Goal: Transaction & Acquisition: Download file/media

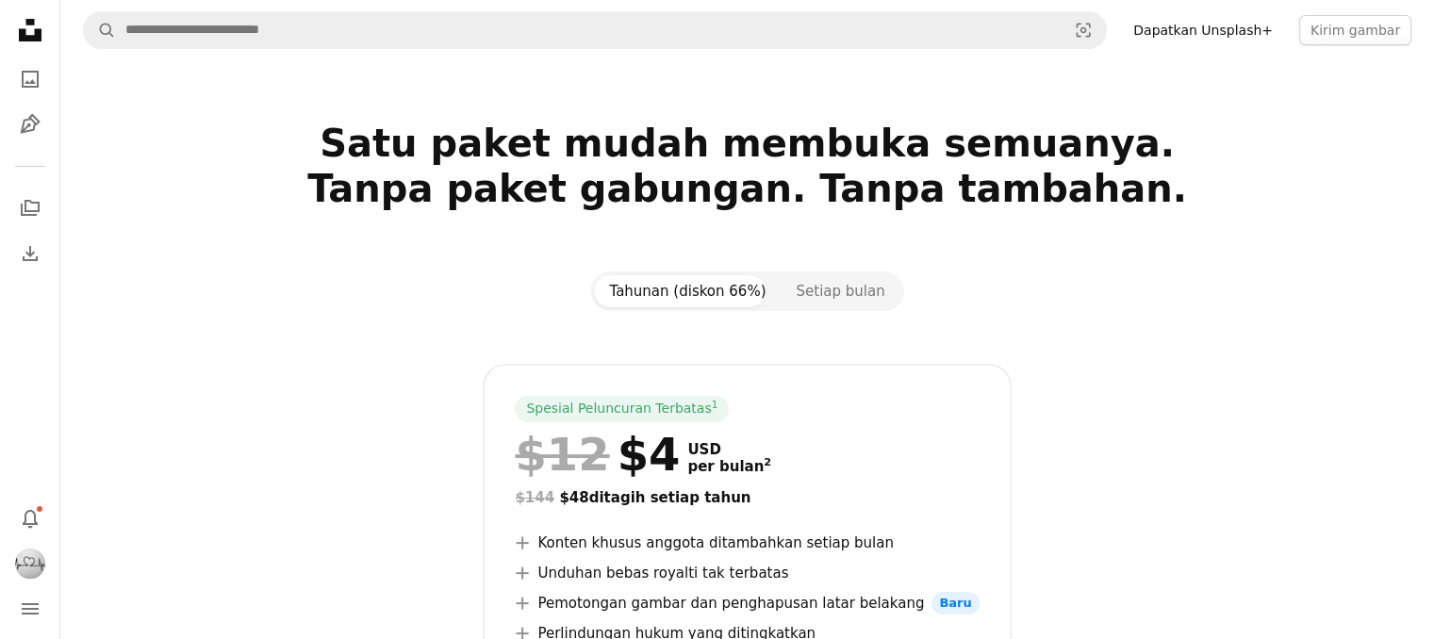
click at [26, 41] on icon "Unsplash logo Beranda Unsplash" at bounding box center [30, 30] width 38 height 38
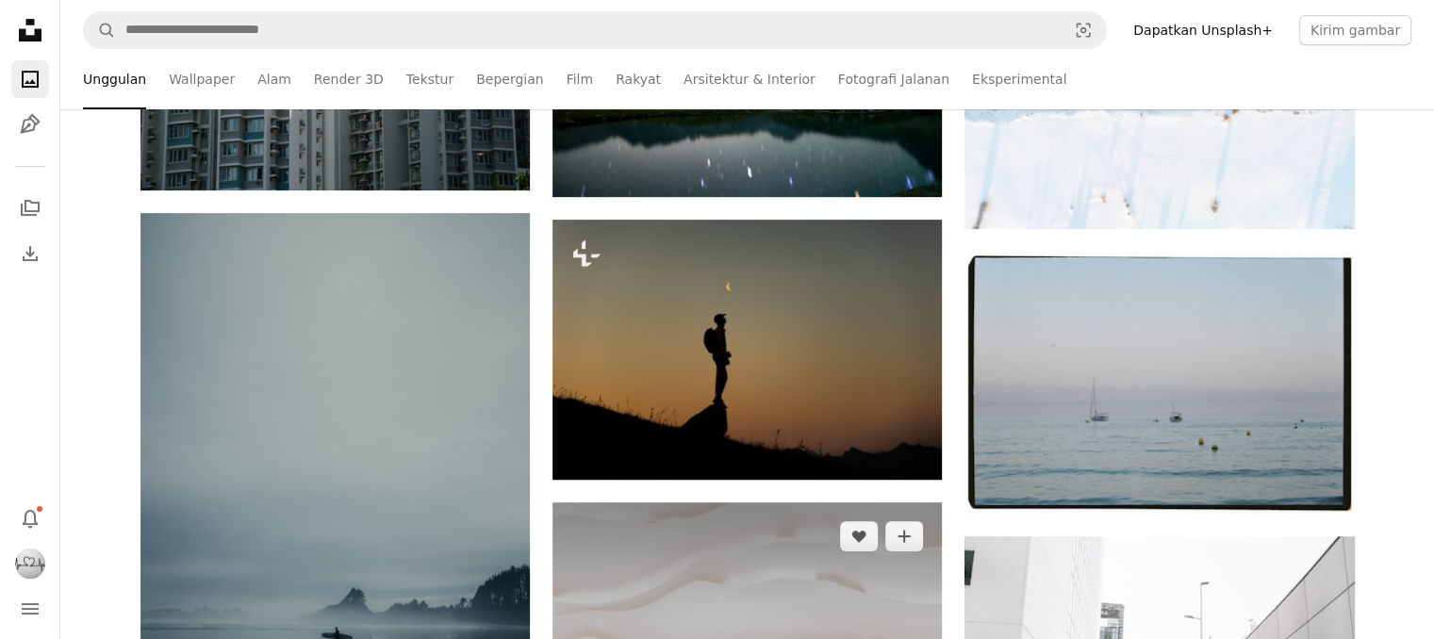
scroll to position [1037, 0]
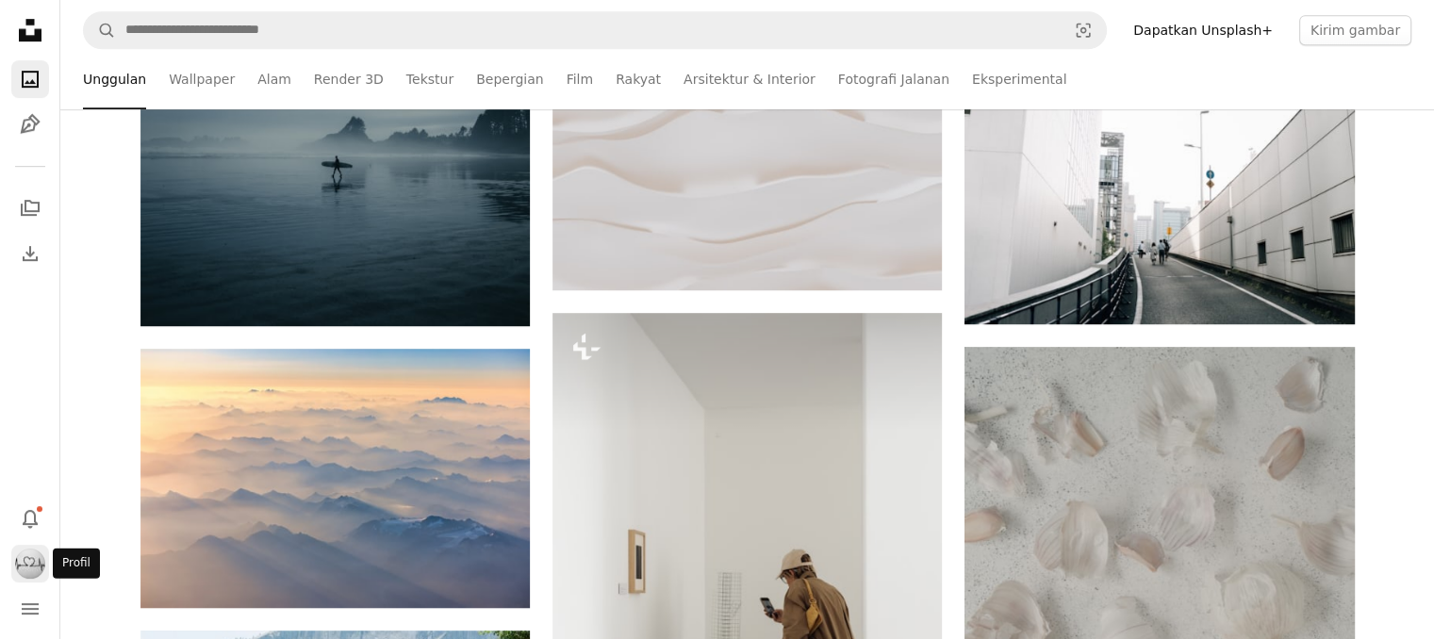
click at [13, 555] on button "Profil" at bounding box center [30, 564] width 38 height 38
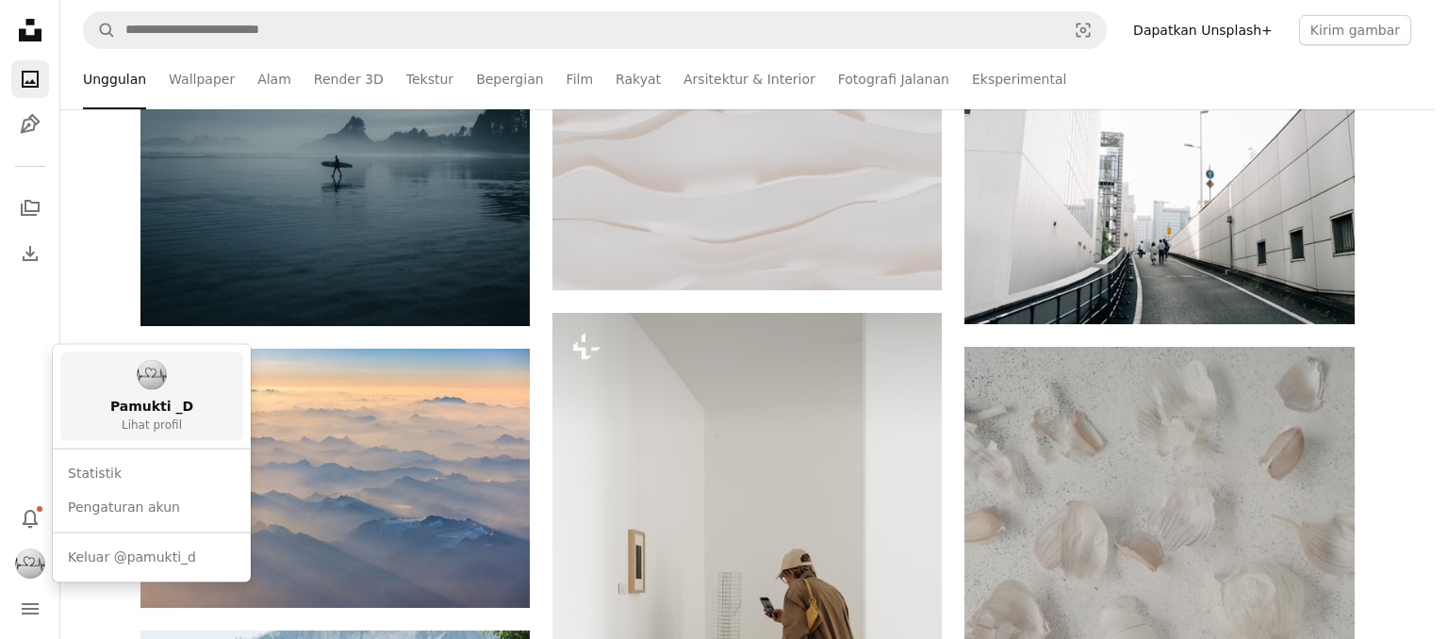
click at [114, 367] on link "Pamukti _D Lihat profil" at bounding box center [151, 397] width 183 height 89
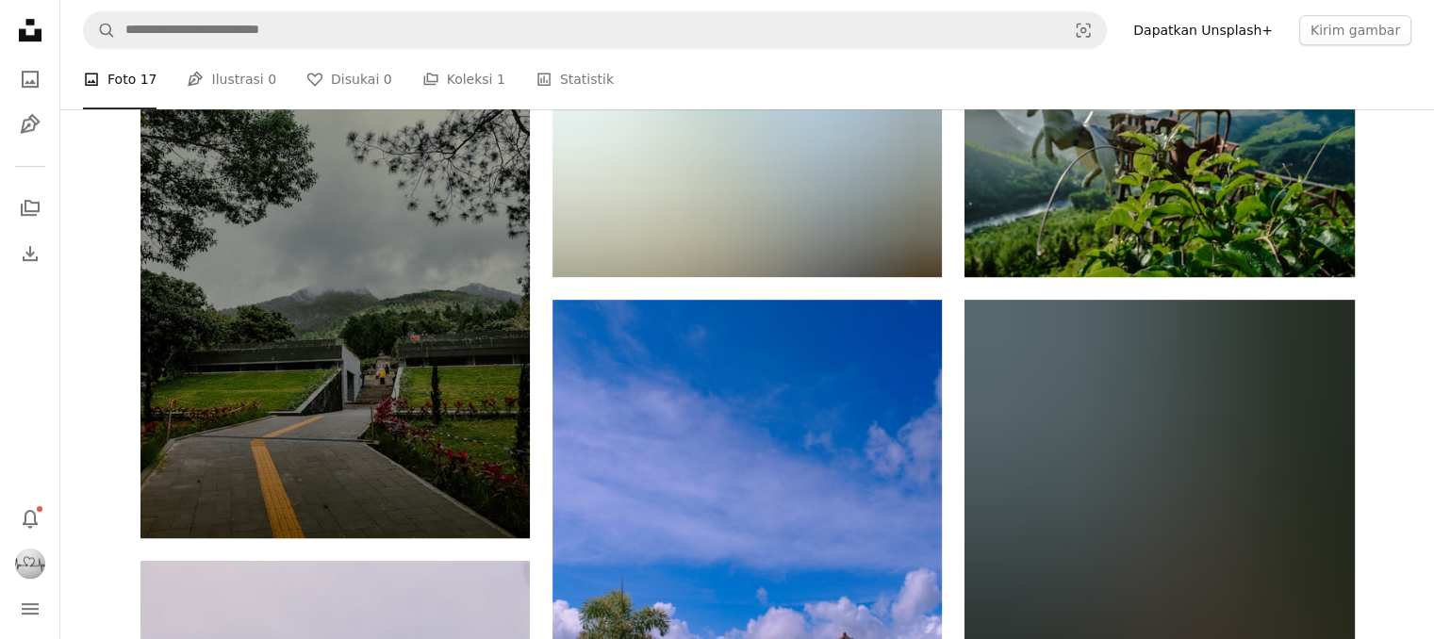
scroll to position [189, 0]
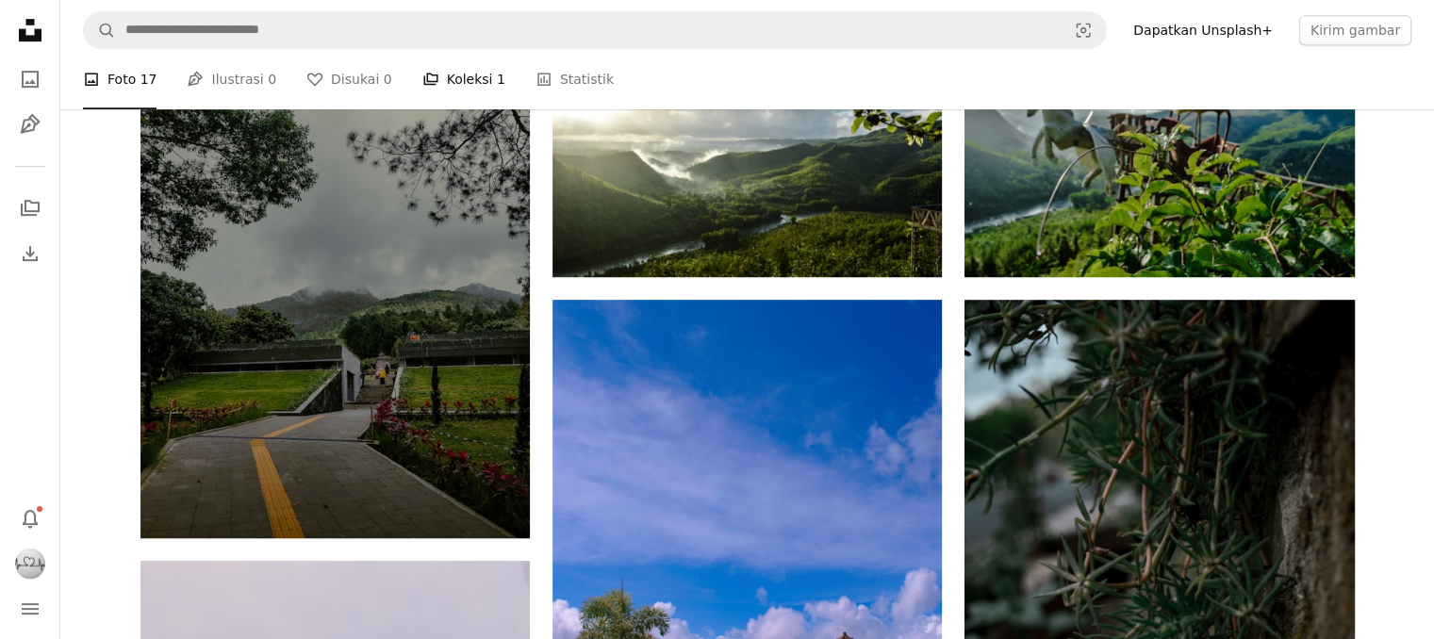
click at [471, 109] on link "A stack of folders Koleksi 1" at bounding box center [463, 79] width 83 height 60
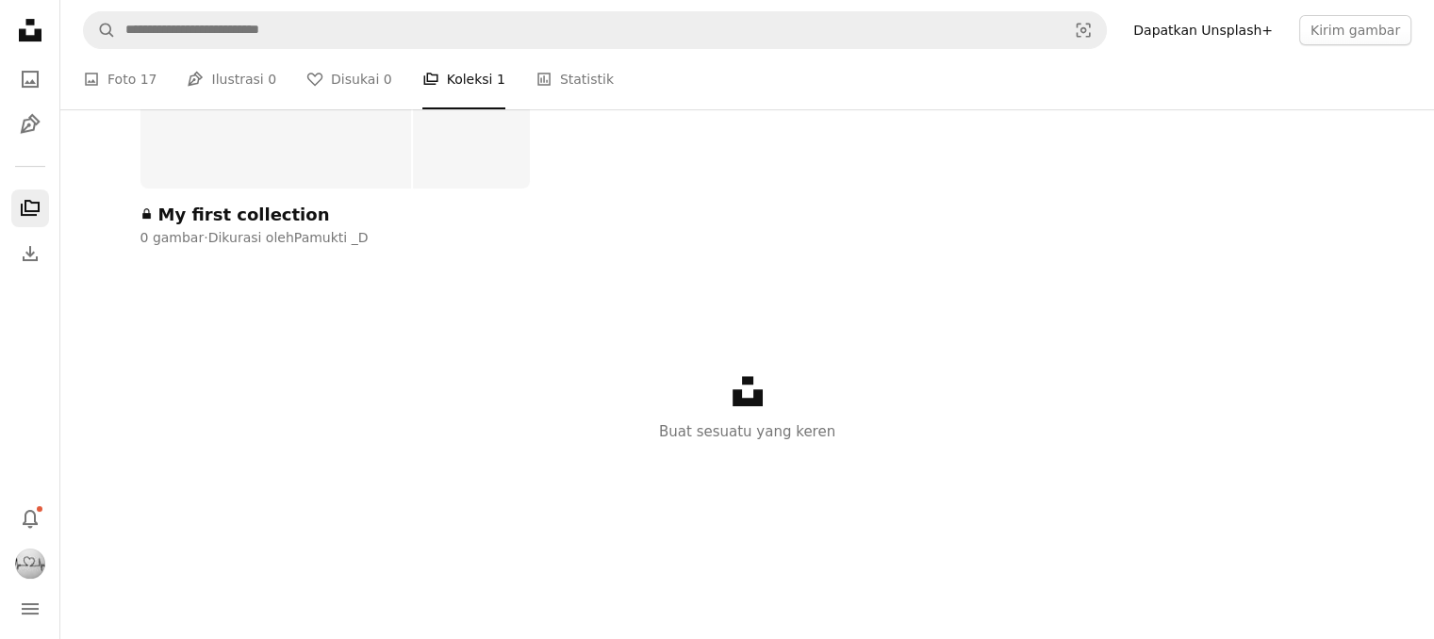
scroll to position [283, 0]
click at [261, 189] on div at bounding box center [276, 52] width 272 height 272
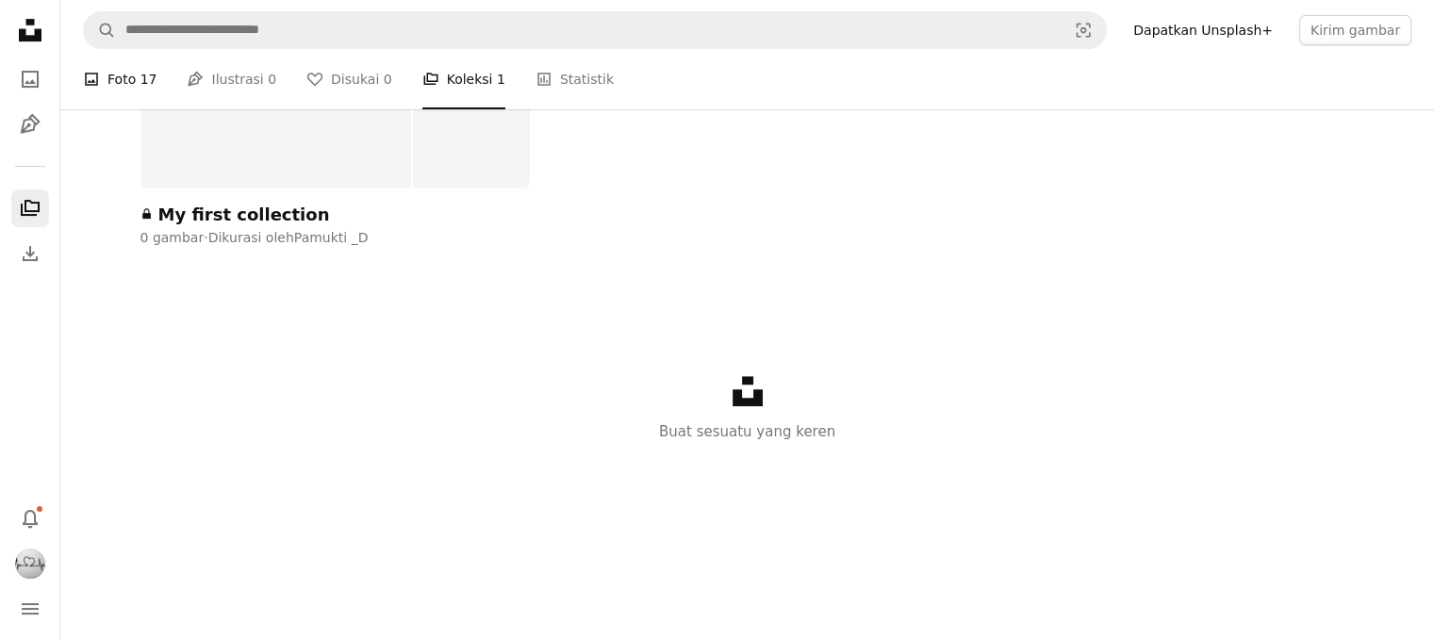
click at [143, 90] on span "17" at bounding box center [148, 79] width 17 height 21
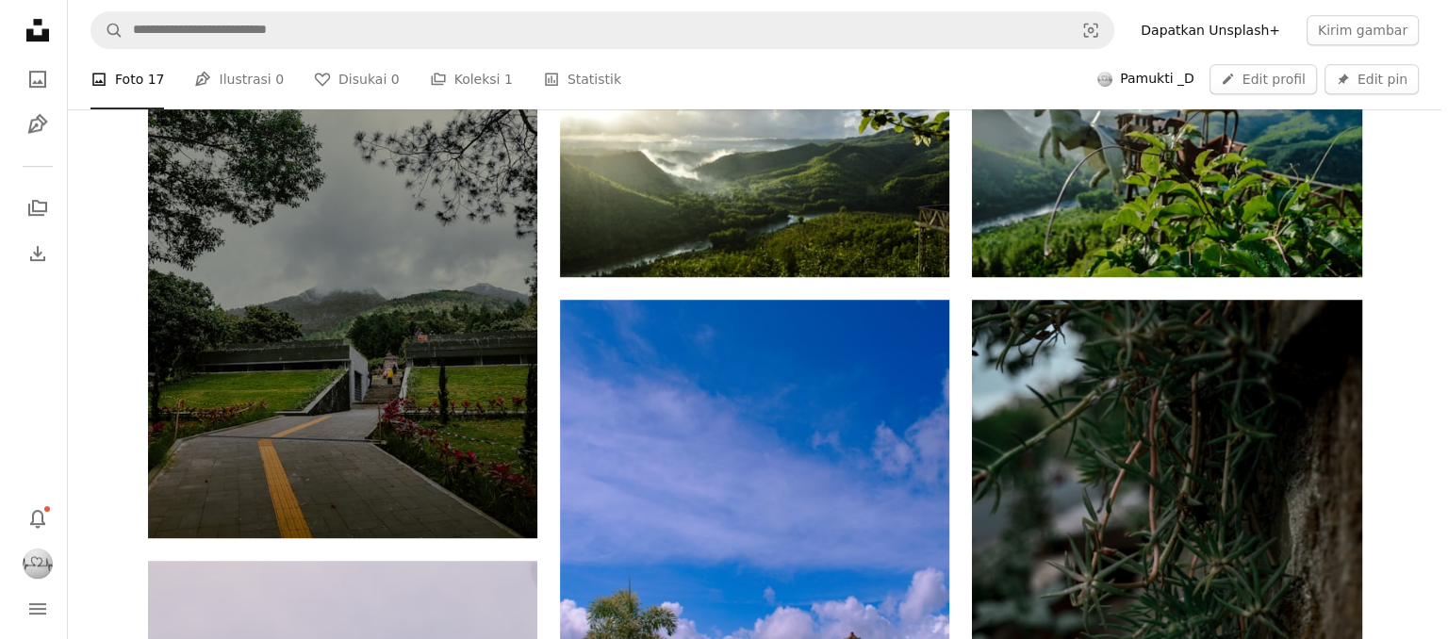
scroll to position [377, 0]
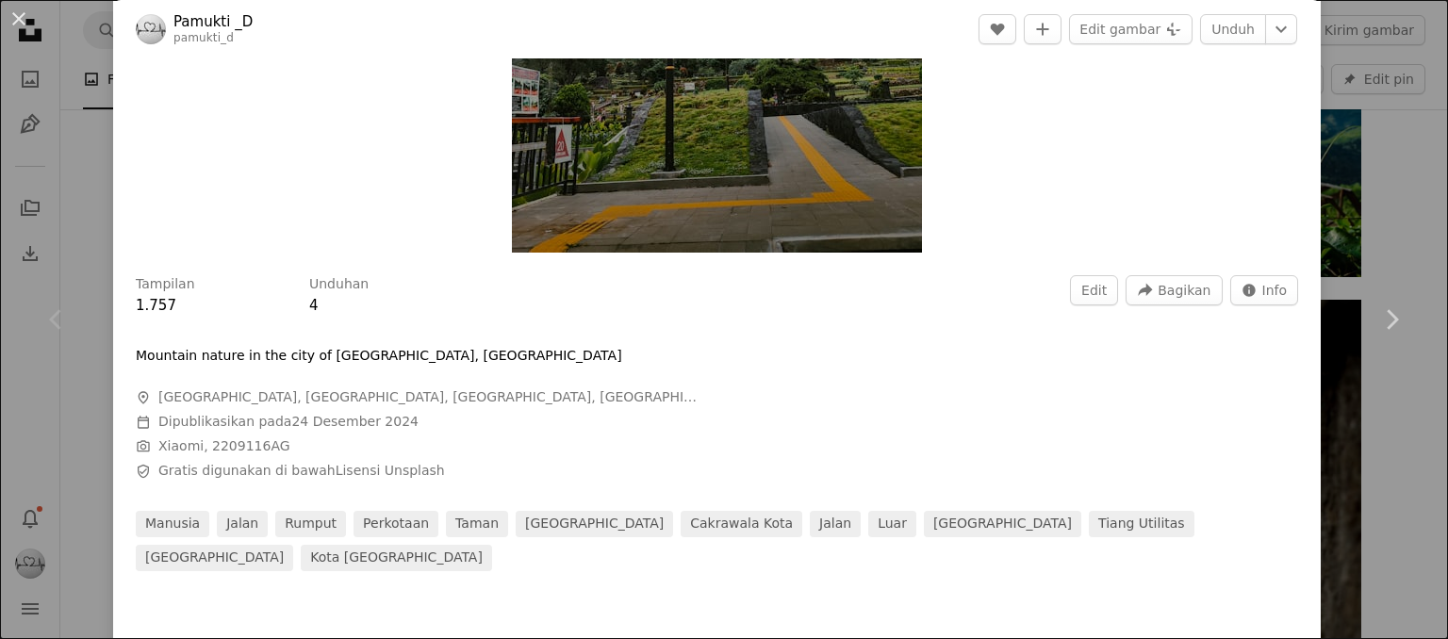
scroll to position [94, 0]
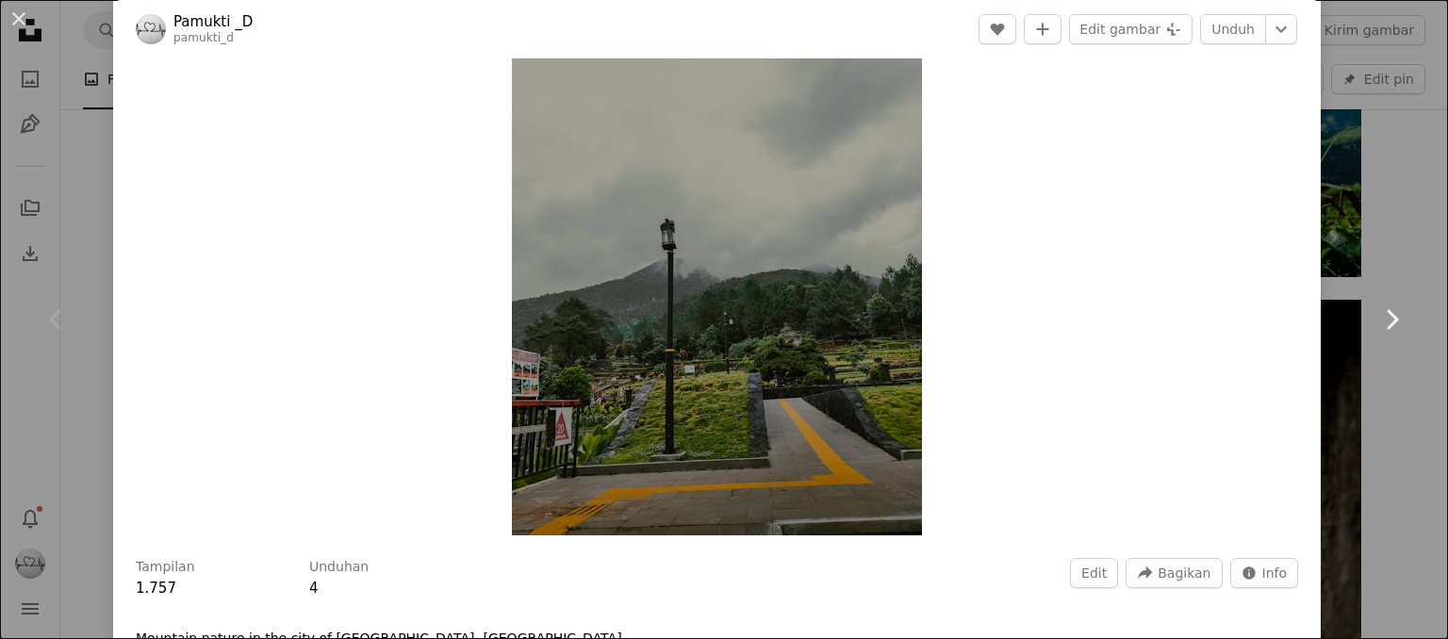
click at [1373, 235] on link "Chevron right" at bounding box center [1391, 319] width 113 height 181
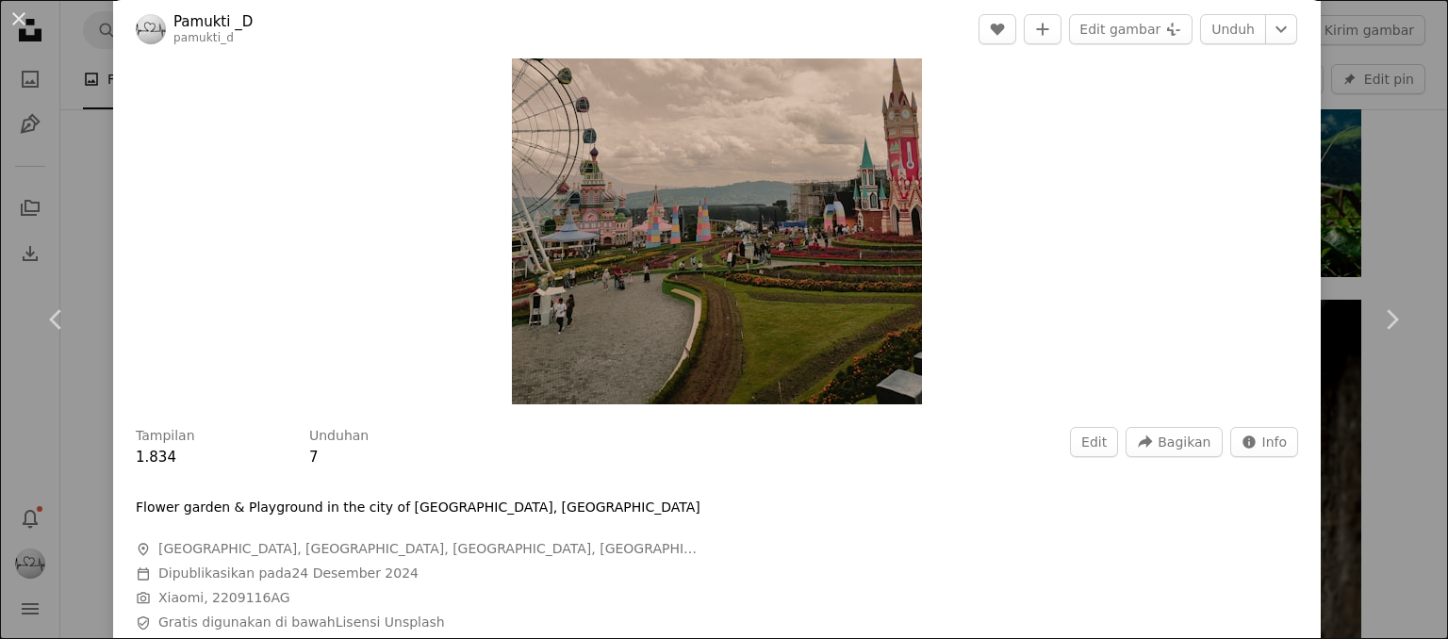
scroll to position [189, 0]
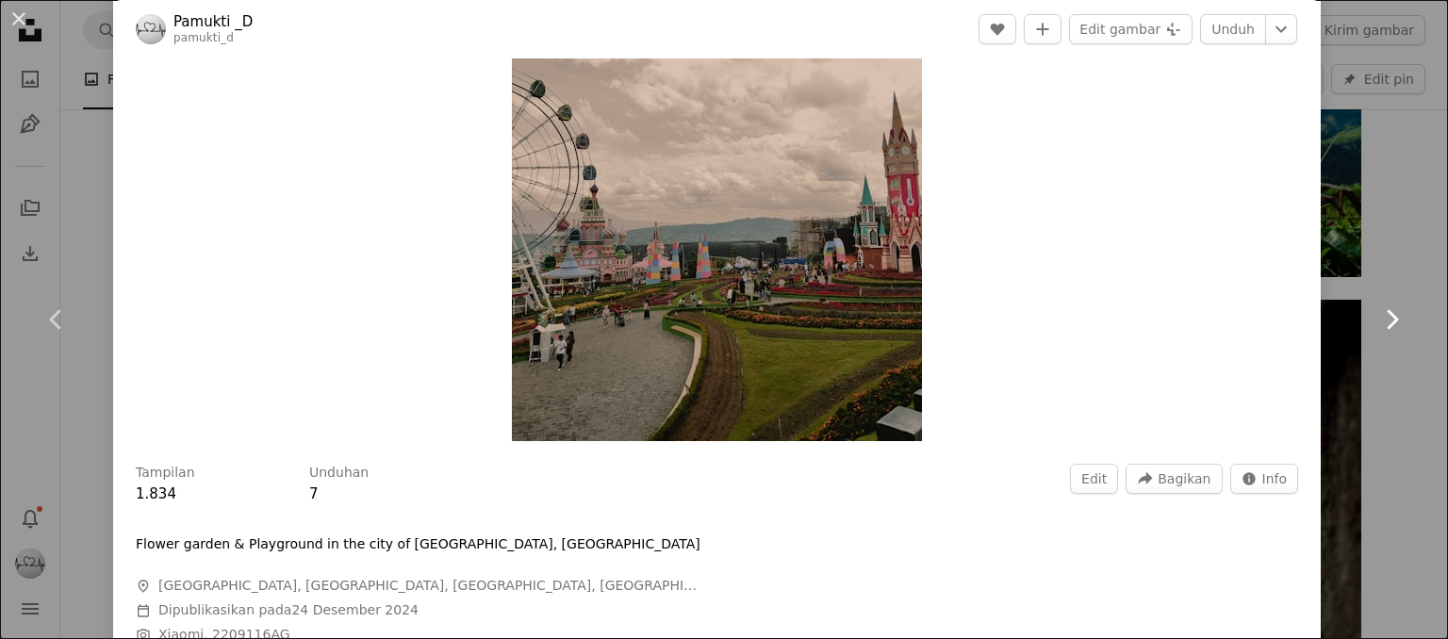
click at [1376, 320] on icon "Chevron right" at bounding box center [1391, 319] width 30 height 30
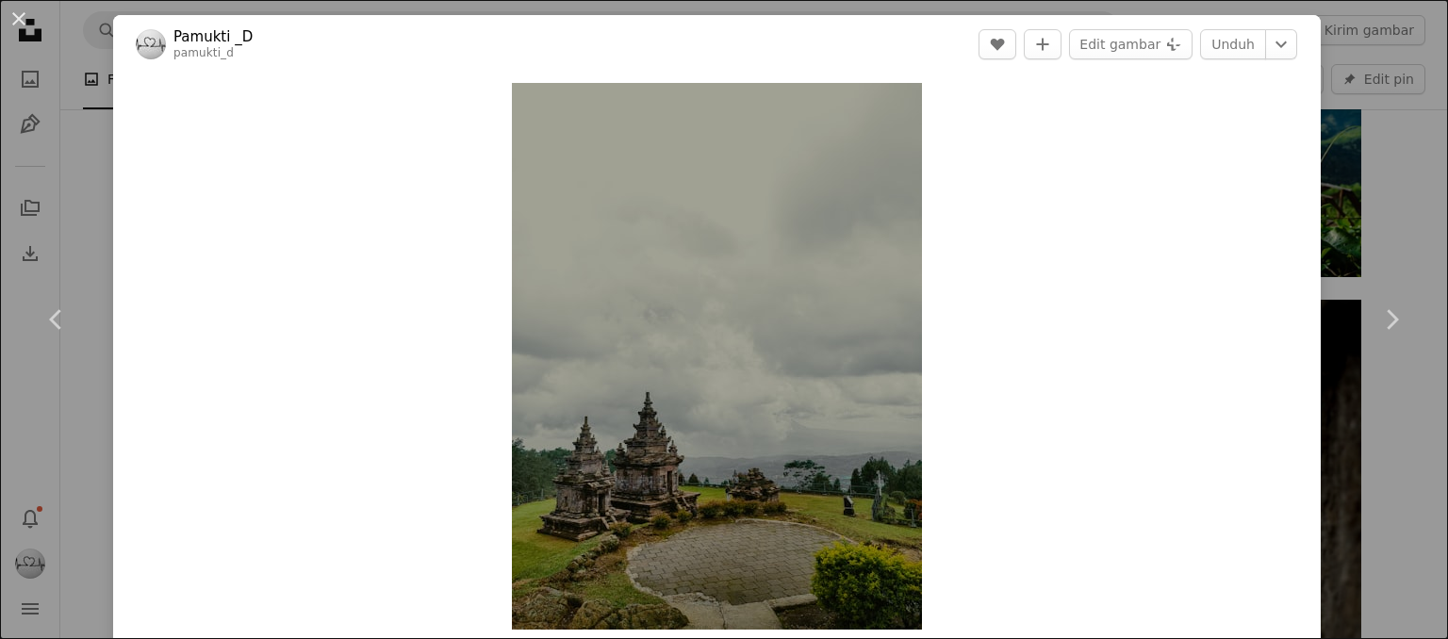
scroll to position [283, 0]
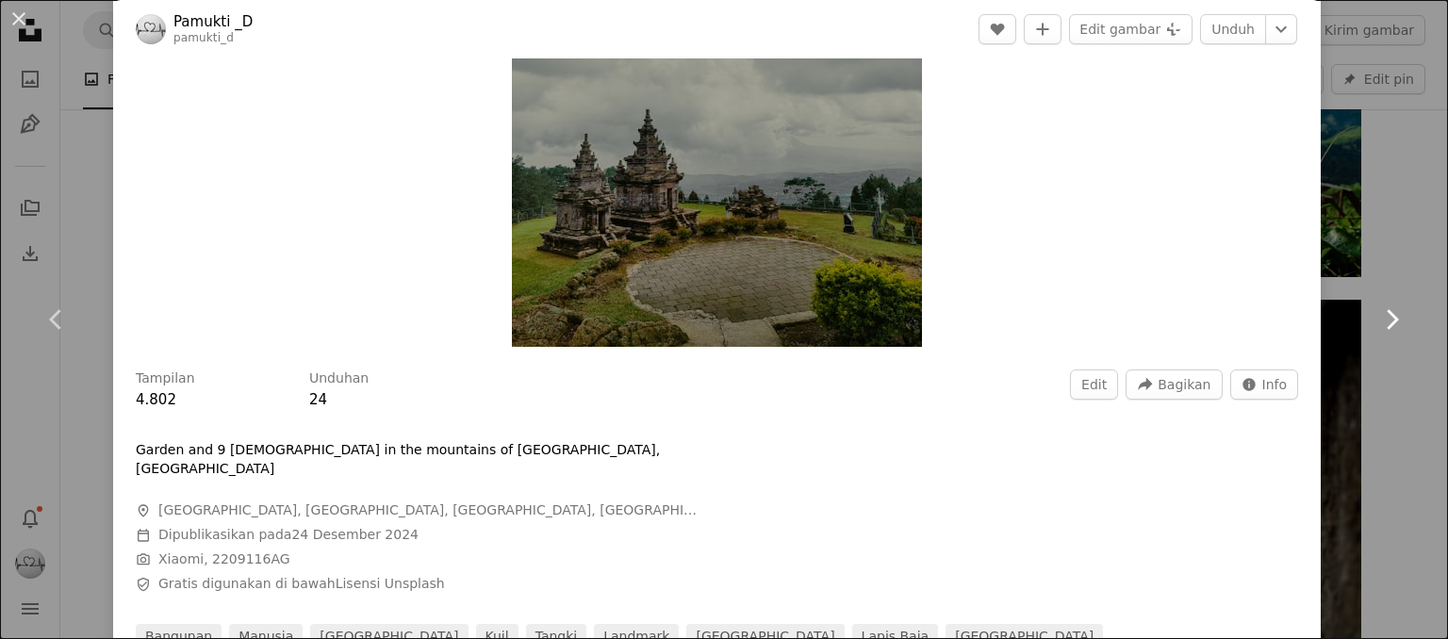
click at [1387, 313] on icon at bounding box center [1393, 319] width 12 height 20
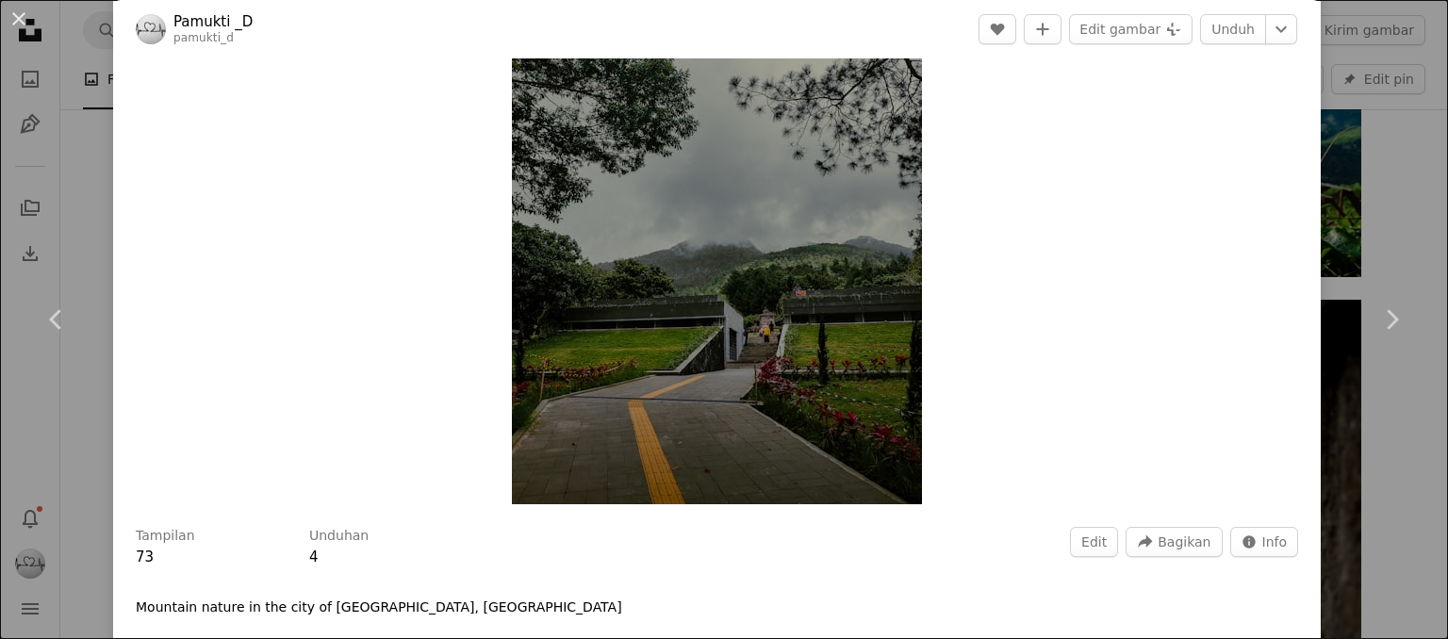
scroll to position [94, 0]
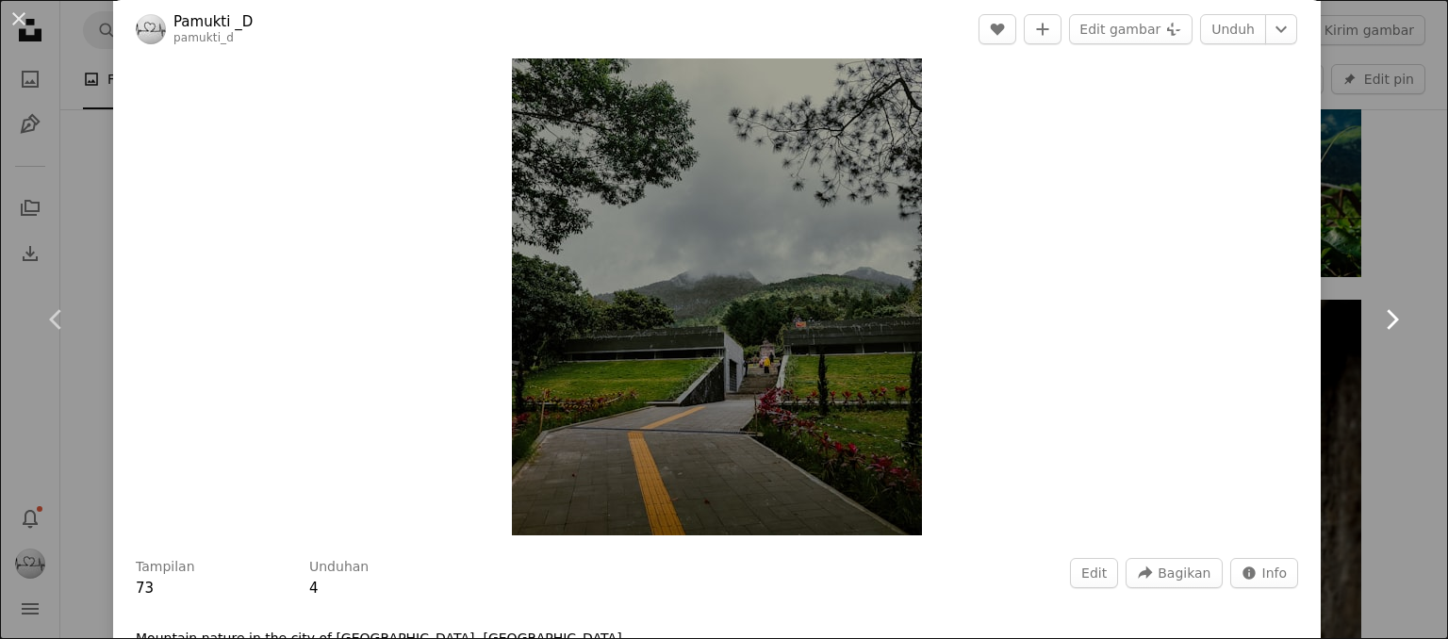
click at [1380, 326] on icon "Chevron right" at bounding box center [1391, 319] width 30 height 30
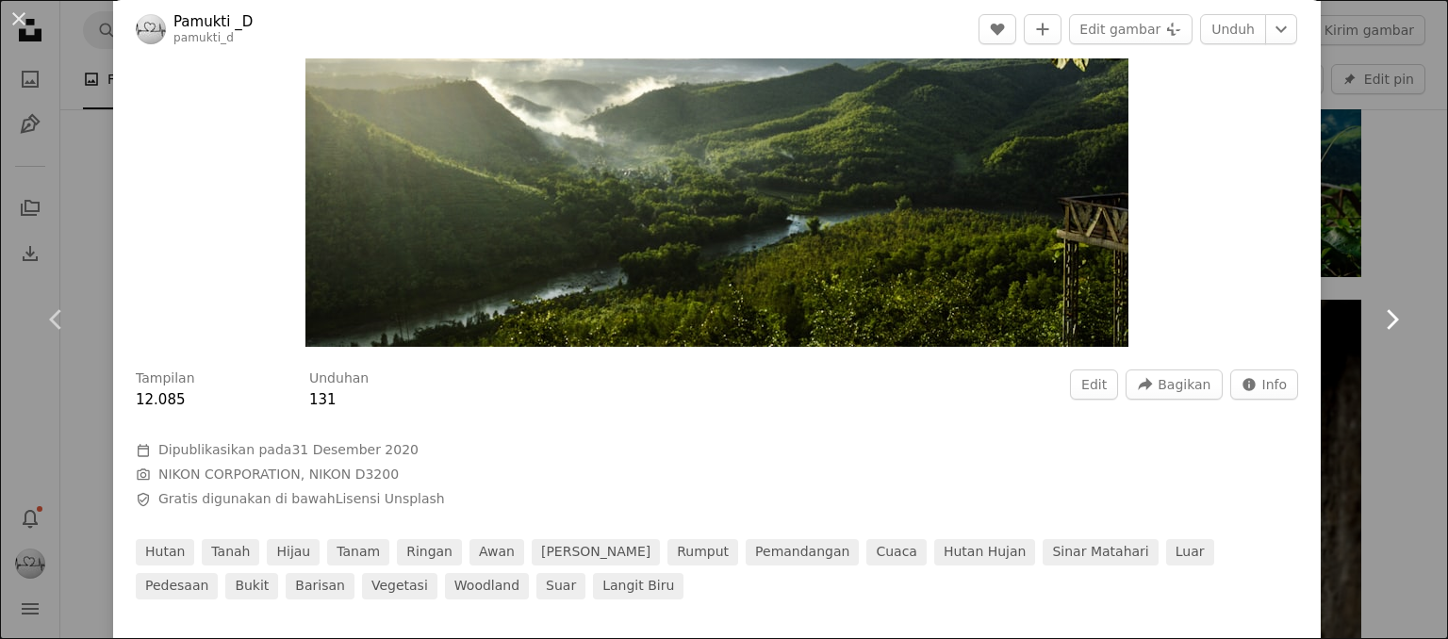
click at [1384, 322] on icon "Chevron right" at bounding box center [1391, 319] width 30 height 30
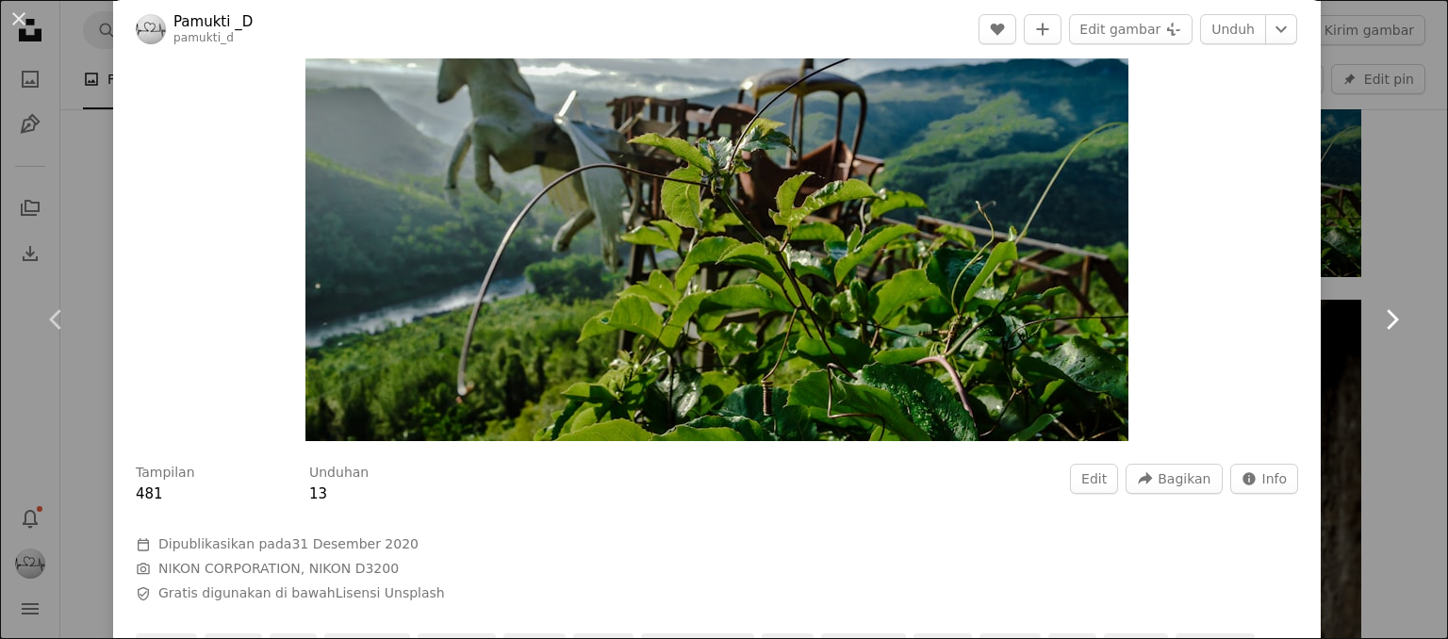
click at [1376, 323] on icon "Chevron right" at bounding box center [1391, 319] width 30 height 30
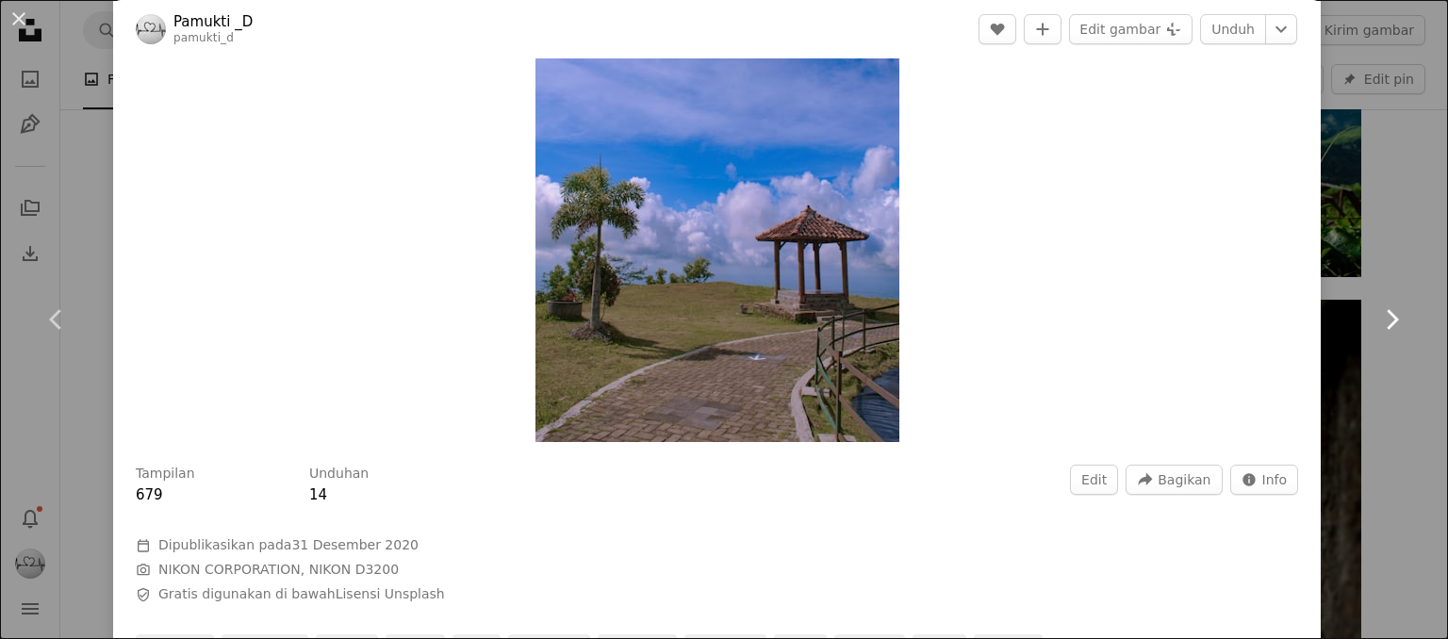
click at [1377, 321] on icon "Chevron right" at bounding box center [1391, 319] width 30 height 30
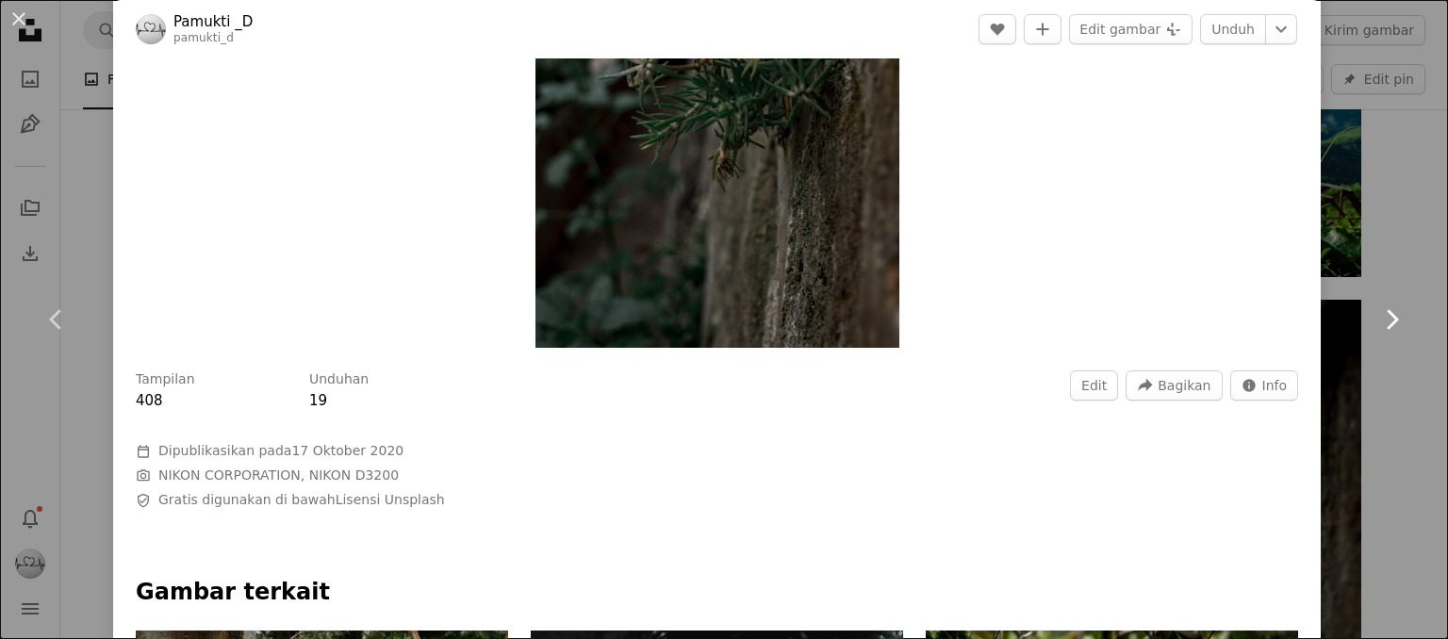
click at [1387, 327] on icon "Chevron right" at bounding box center [1391, 319] width 30 height 30
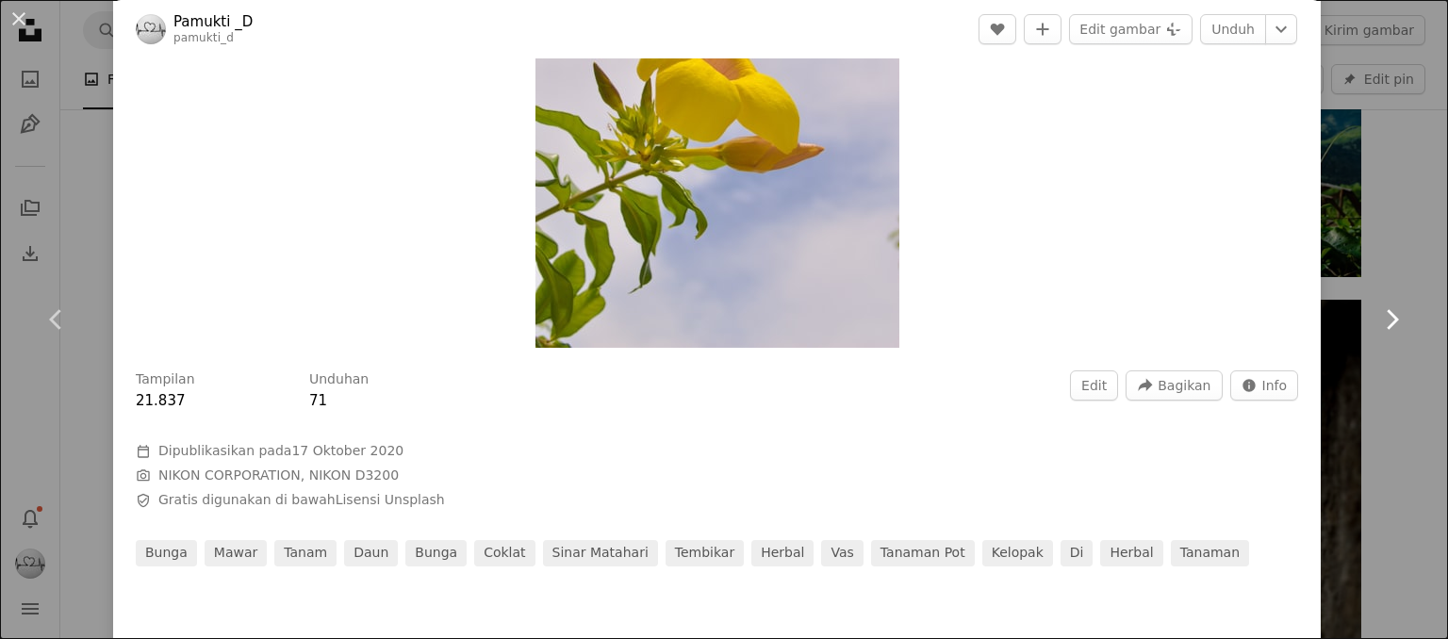
click at [1387, 321] on icon at bounding box center [1393, 319] width 12 height 20
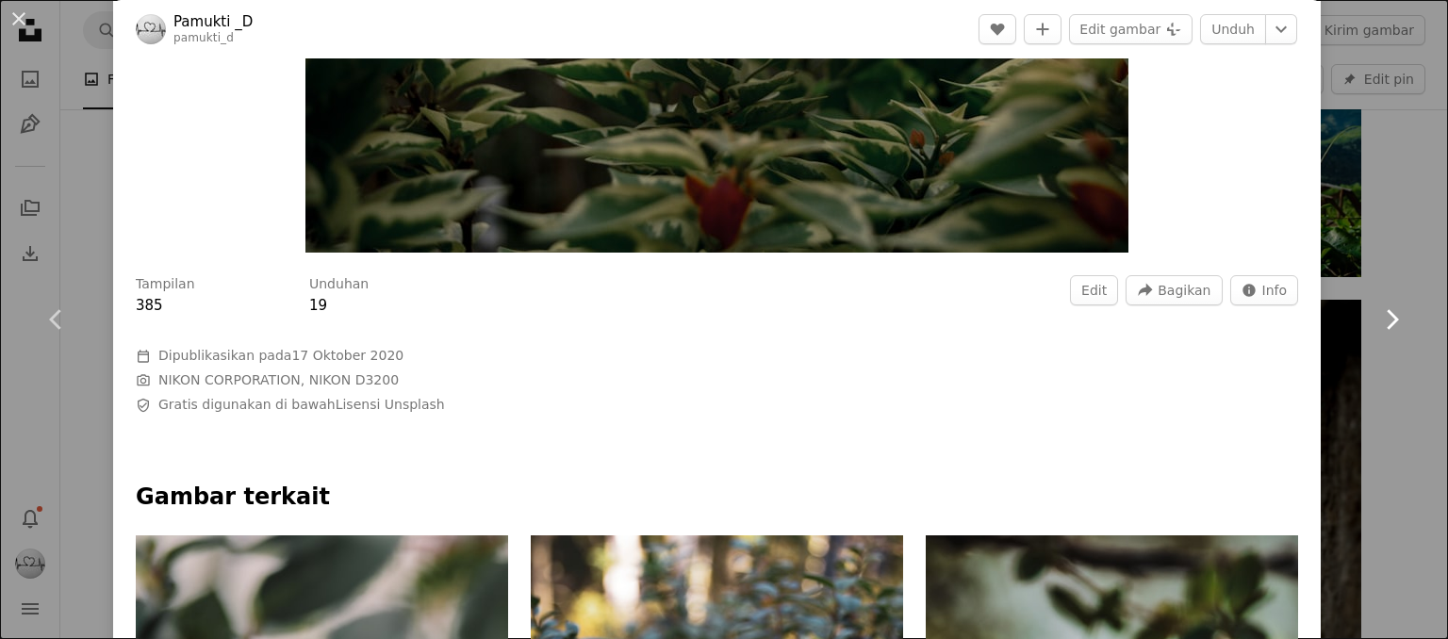
click at [1382, 310] on icon "Chevron right" at bounding box center [1391, 319] width 30 height 30
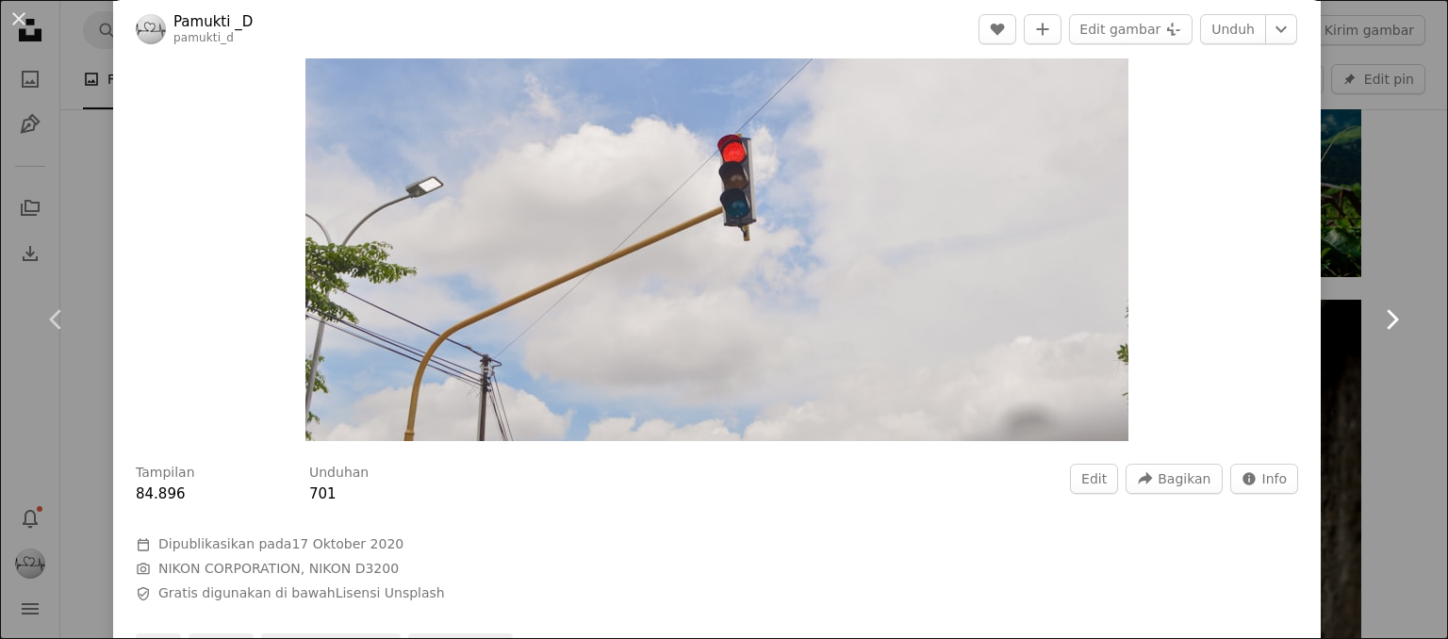
click at [1386, 322] on icon "Chevron right" at bounding box center [1391, 319] width 30 height 30
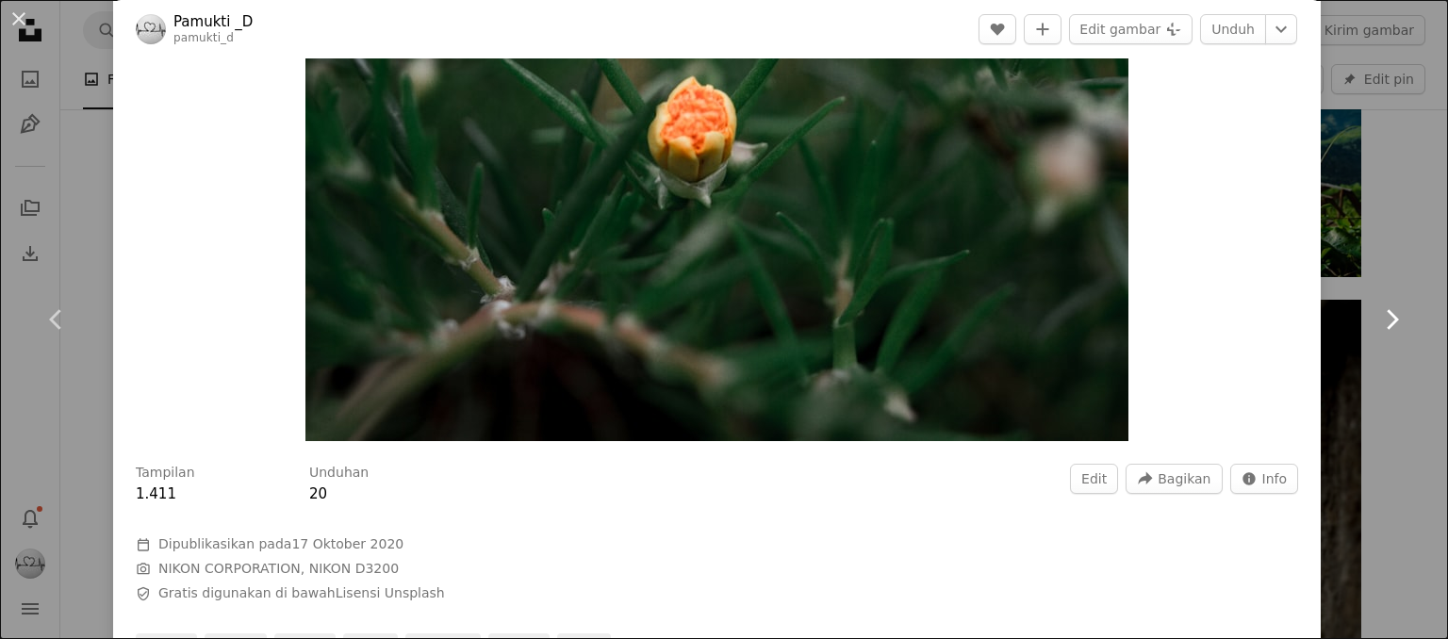
click at [1387, 318] on icon "Chevron right" at bounding box center [1391, 319] width 30 height 30
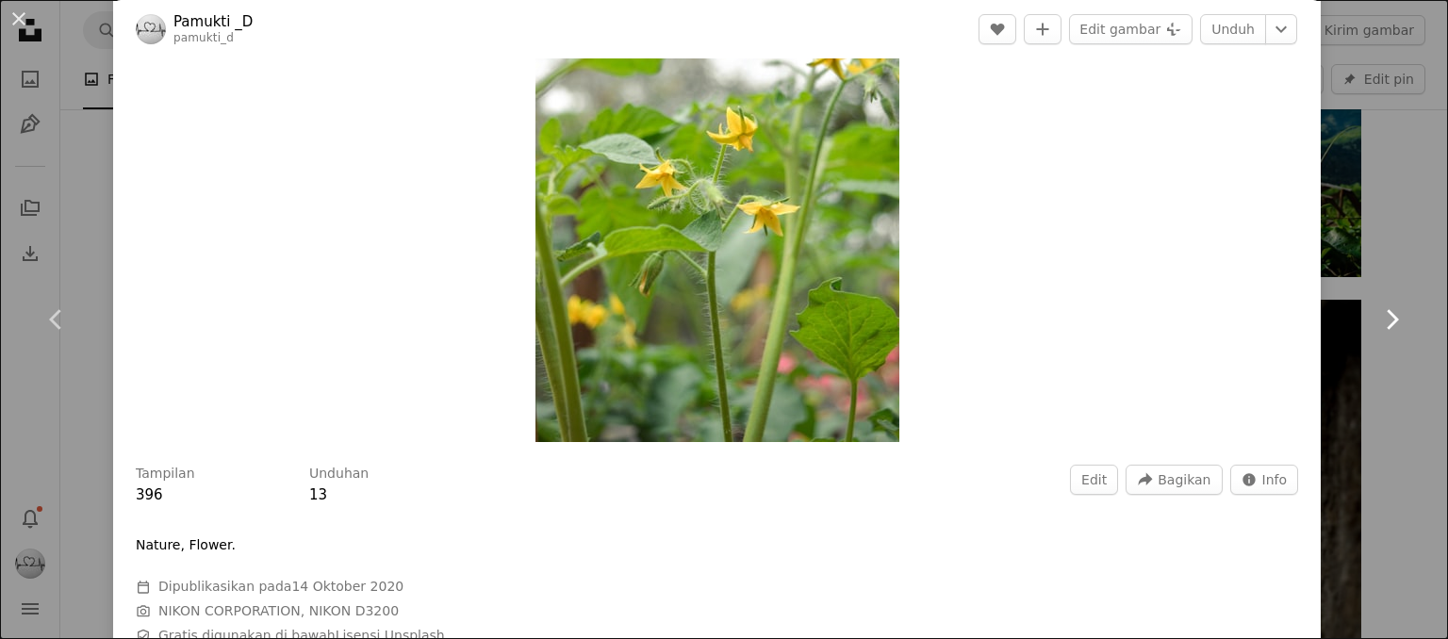
click at [1376, 315] on icon "Chevron right" at bounding box center [1391, 319] width 30 height 30
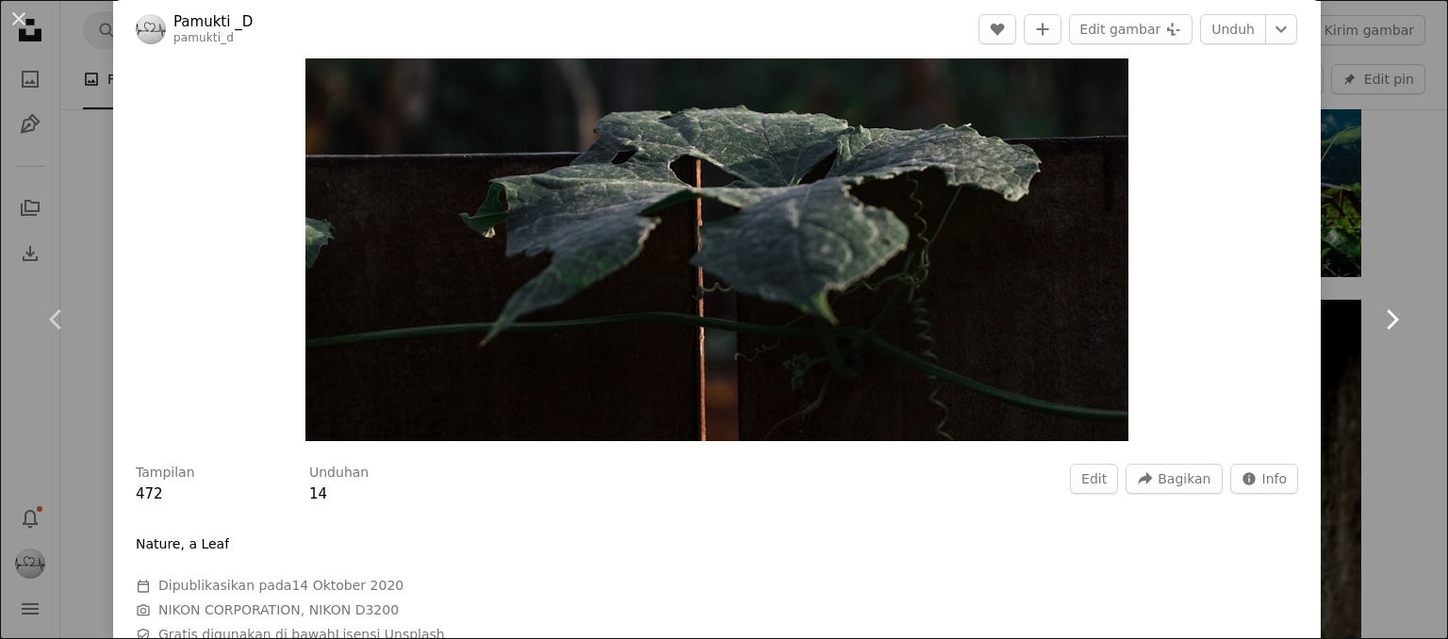
drag, startPoint x: 1345, startPoint y: 337, endPoint x: 1414, endPoint y: 333, distance: 69.0
click at [1347, 337] on link "Chevron right" at bounding box center [1391, 319] width 113 height 181
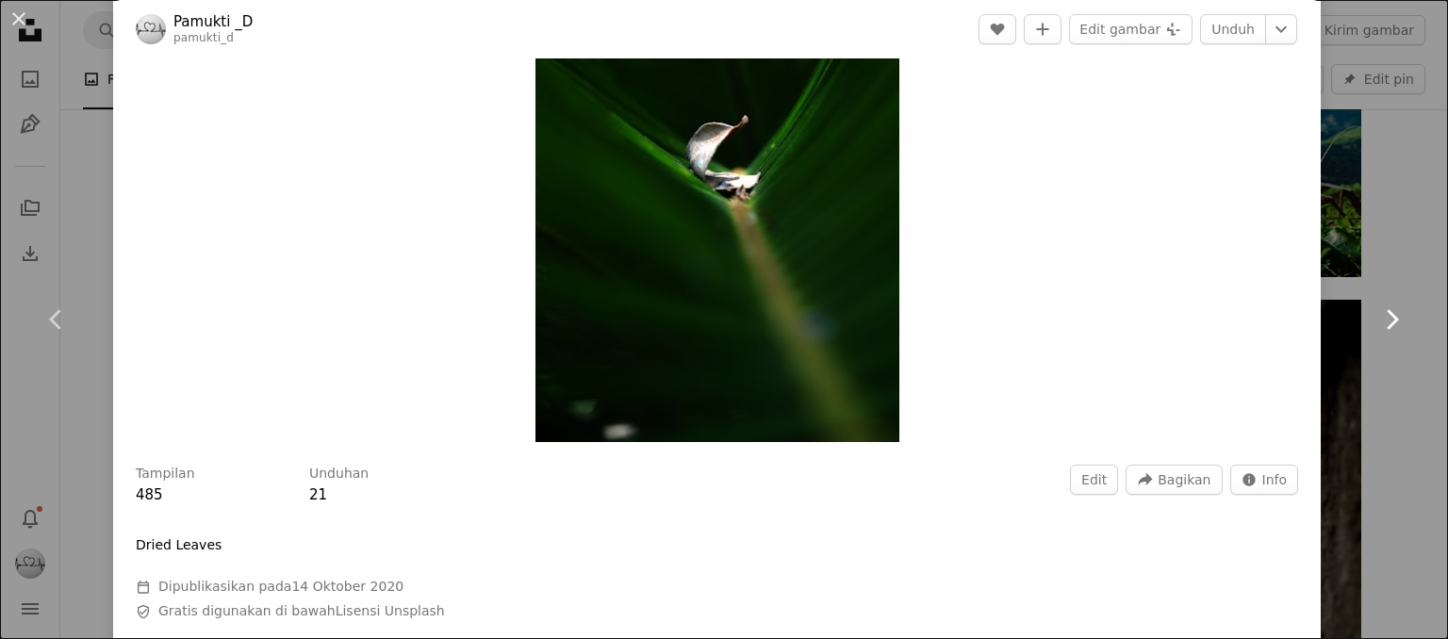
click at [1383, 323] on icon "Chevron right" at bounding box center [1391, 319] width 30 height 30
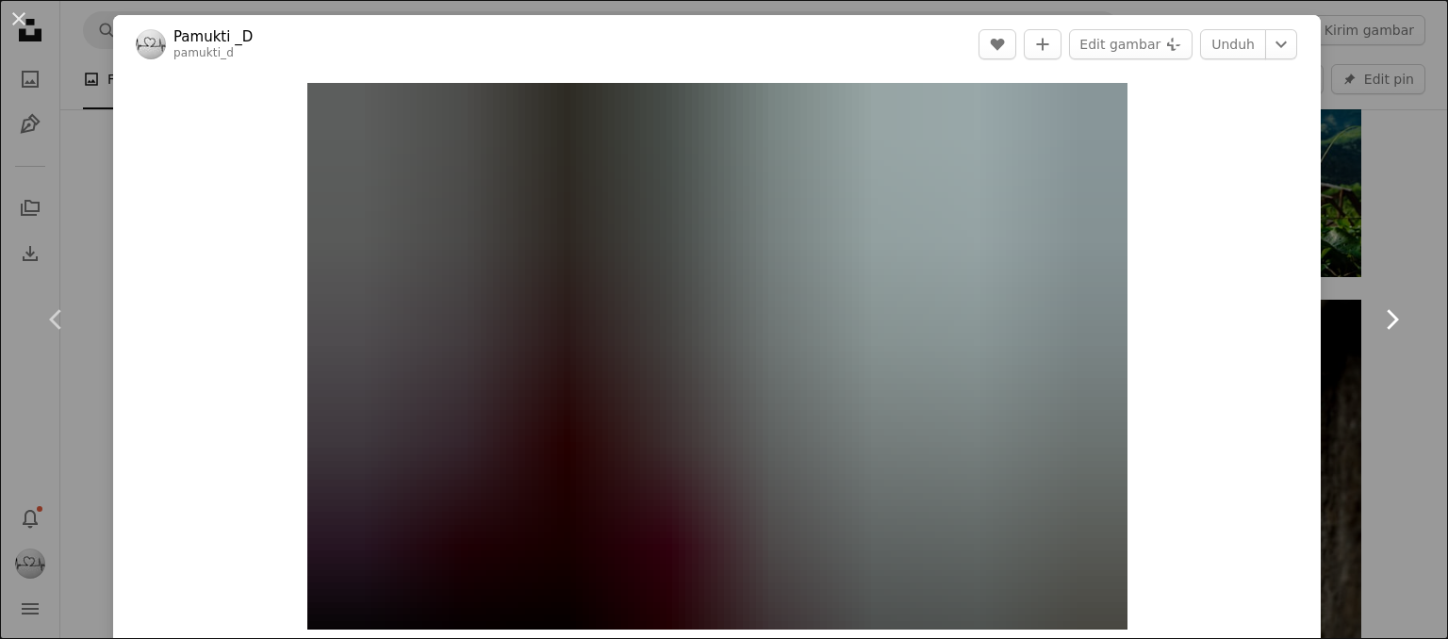
click at [1359, 328] on link "Chevron right" at bounding box center [1391, 319] width 113 height 181
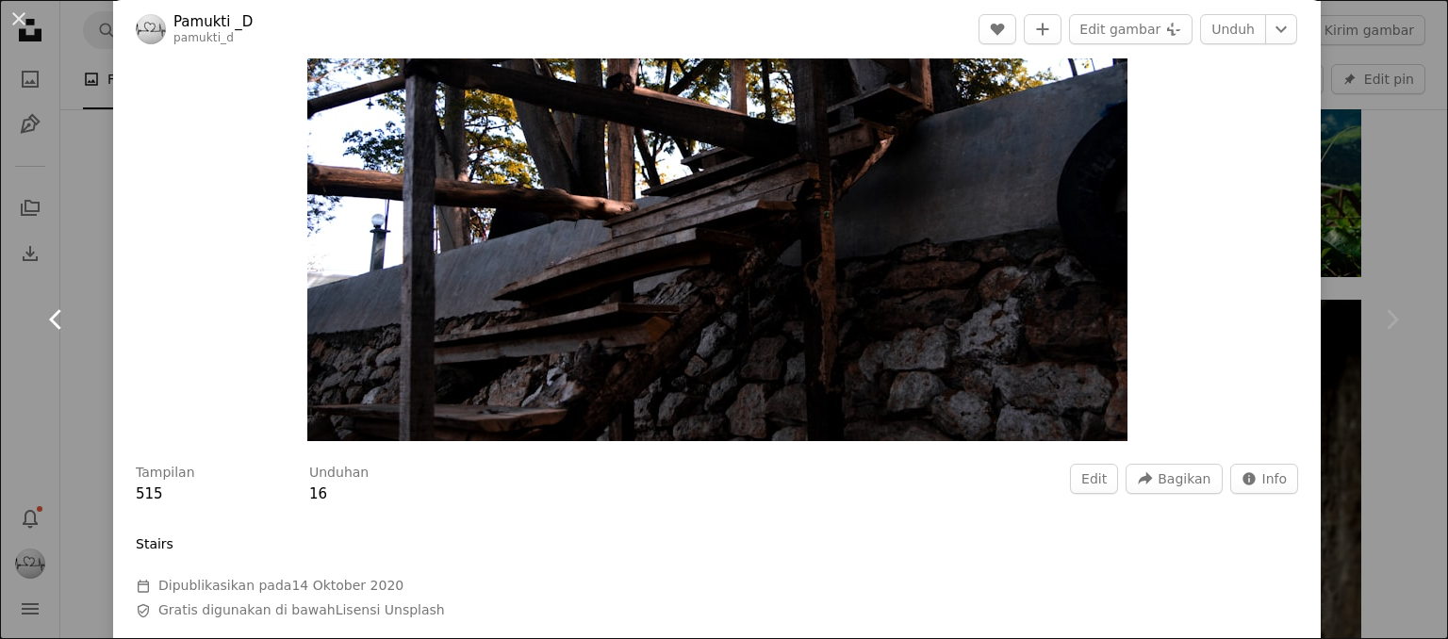
click at [70, 313] on icon "Chevron left" at bounding box center [56, 319] width 30 height 30
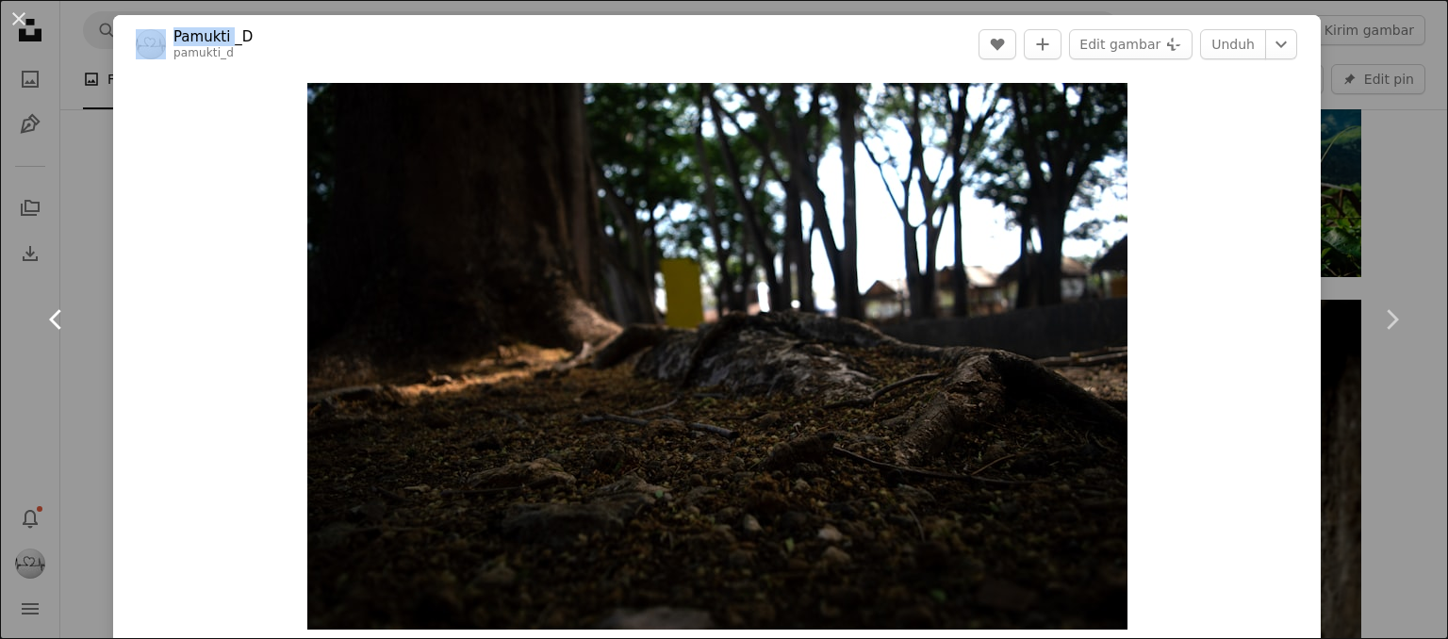
click at [70, 313] on icon "Chevron left" at bounding box center [56, 319] width 30 height 30
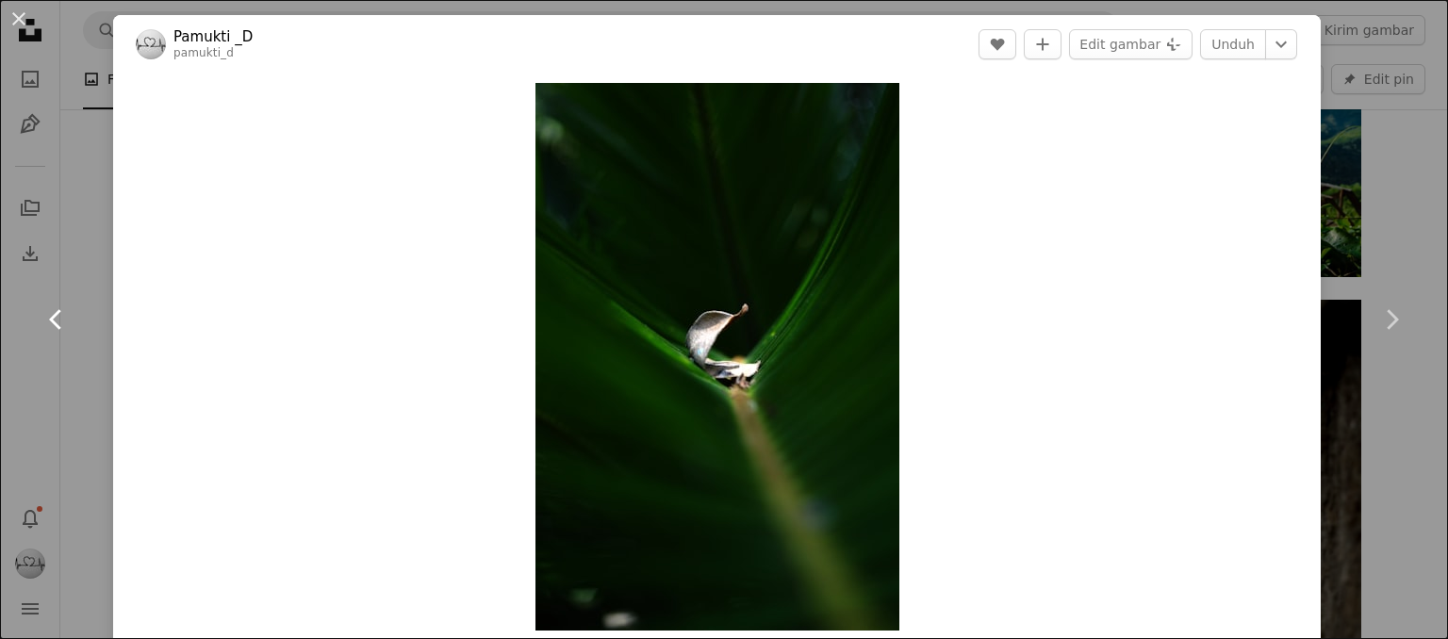
click at [70, 313] on icon "Chevron left" at bounding box center [56, 319] width 30 height 30
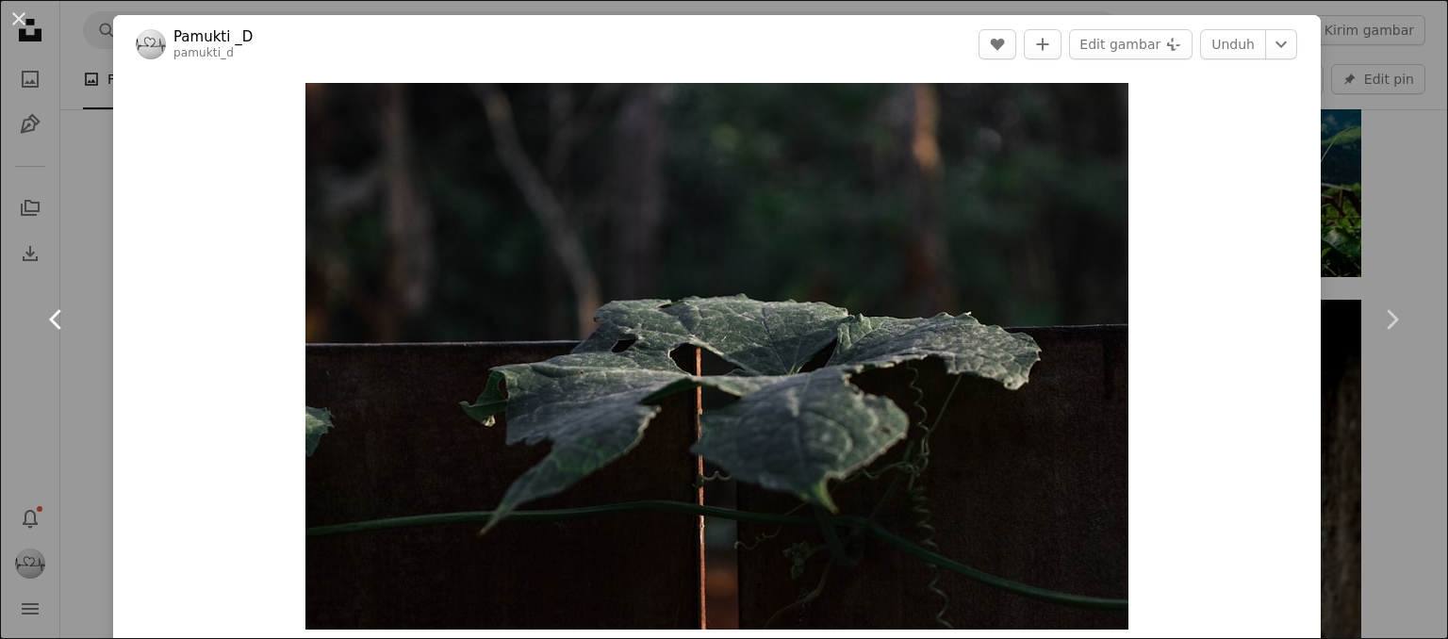
click at [70, 313] on icon "Chevron left" at bounding box center [56, 319] width 30 height 30
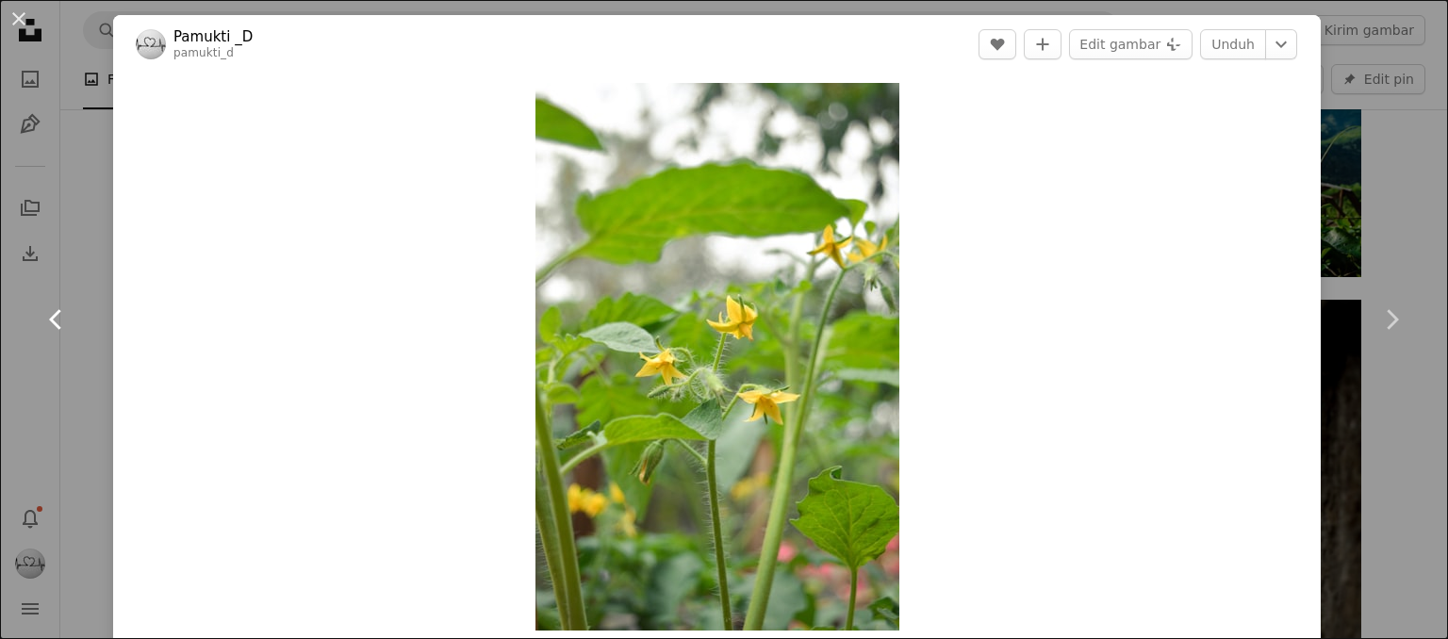
click at [70, 313] on icon "Chevron left" at bounding box center [56, 319] width 30 height 30
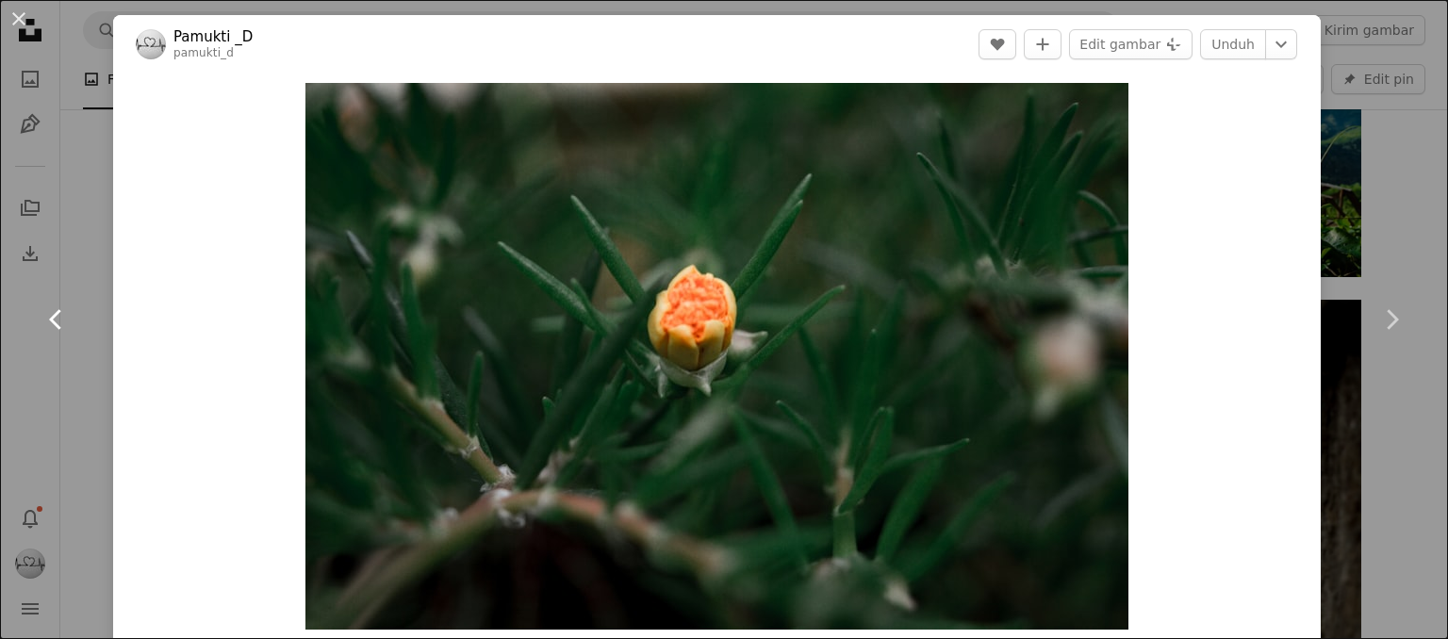
click at [70, 313] on icon "Chevron left" at bounding box center [56, 319] width 30 height 30
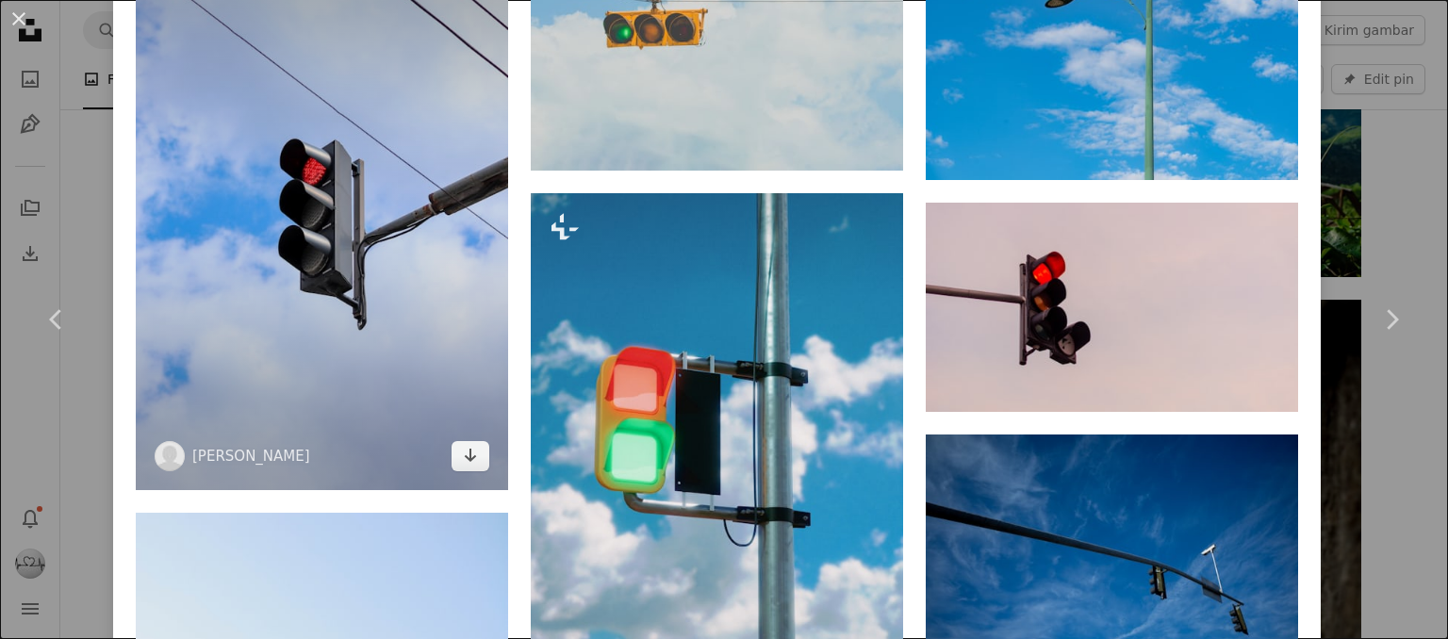
click at [243, 226] on img at bounding box center [322, 211] width 372 height 559
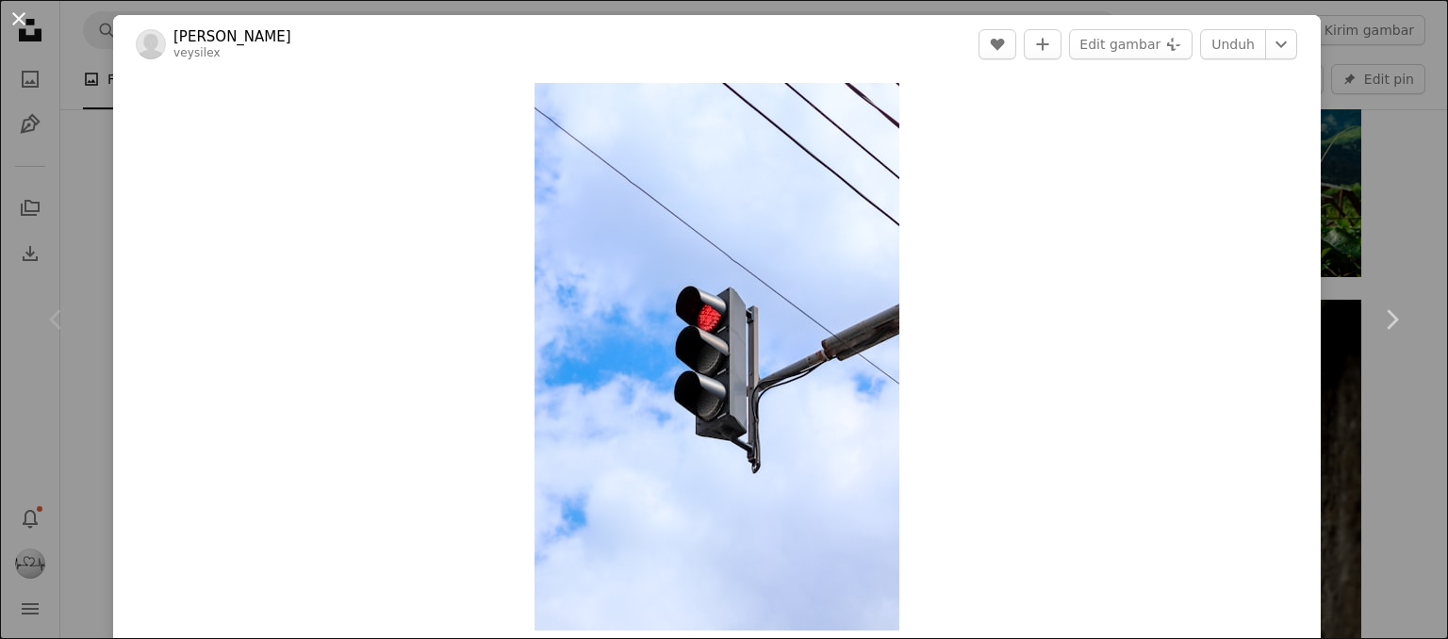
click at [27, 26] on button "An X shape" at bounding box center [19, 19] width 23 height 23
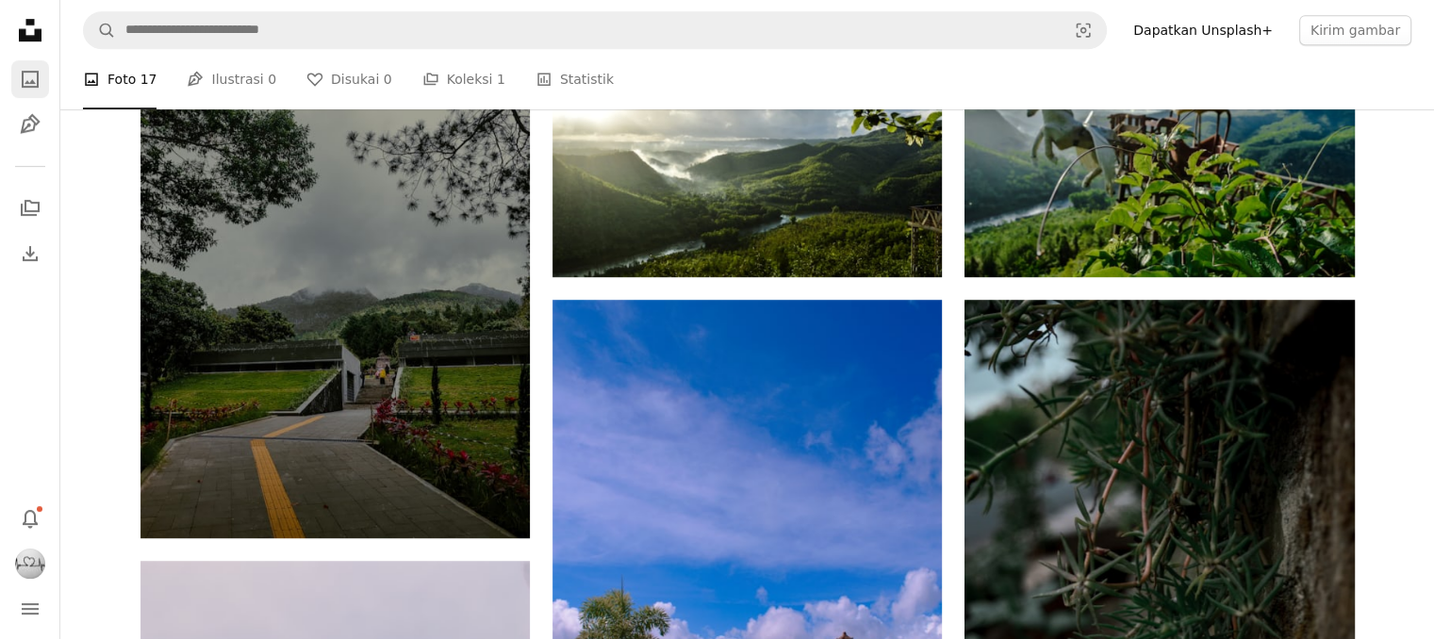
click at [38, 97] on link "A photo" at bounding box center [30, 79] width 38 height 38
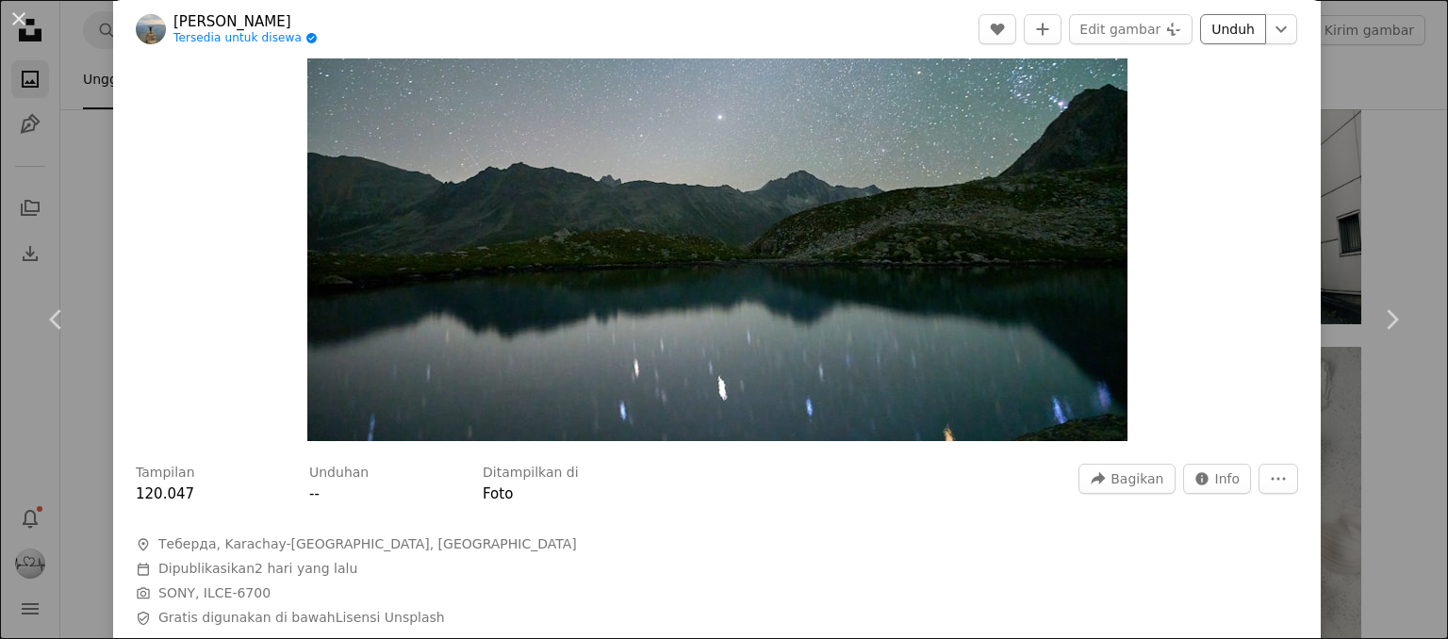
click at [1224, 32] on link "Unduh" at bounding box center [1233, 29] width 66 height 30
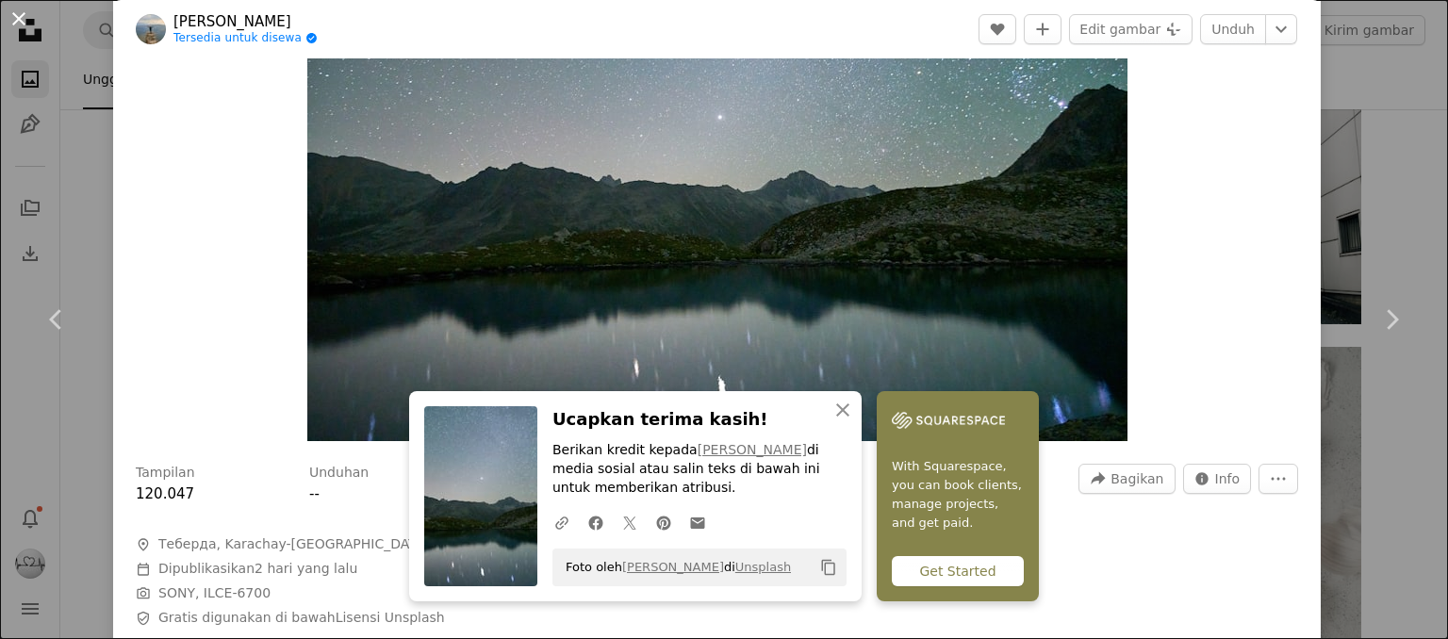
click at [12, 24] on button "An X shape" at bounding box center [19, 19] width 23 height 23
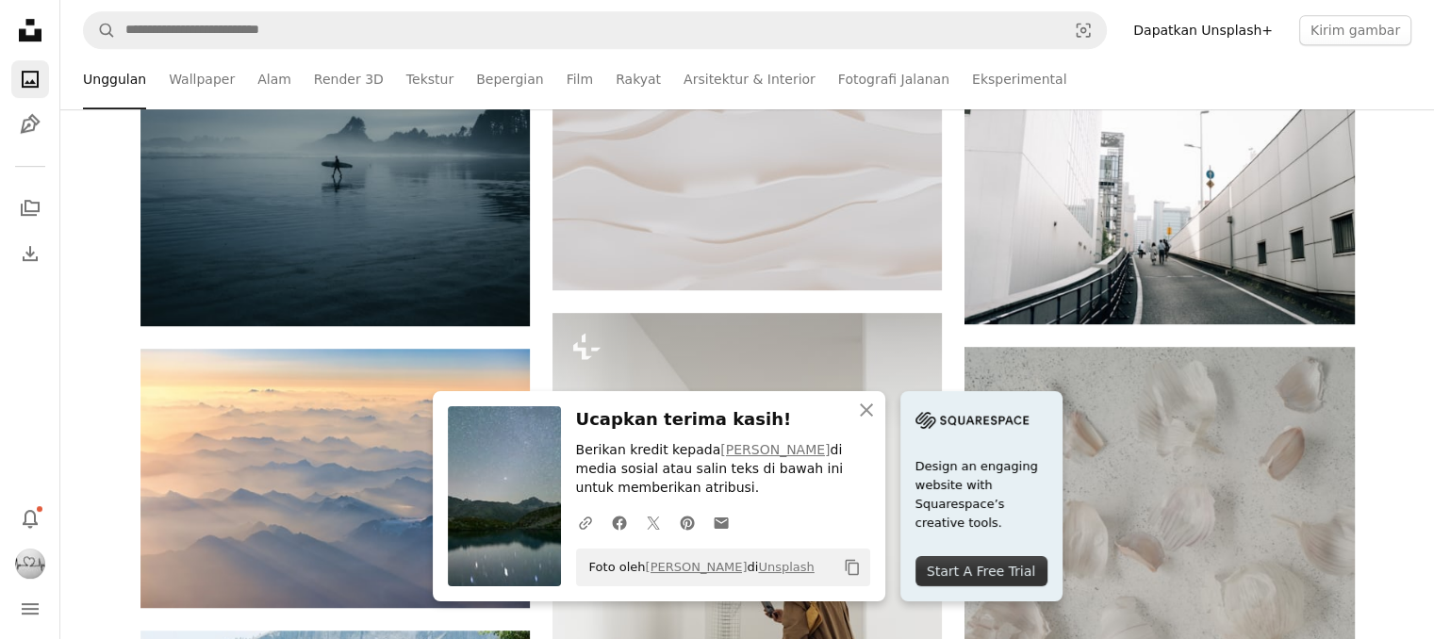
scroll to position [471, 0]
click at [873, 408] on icon "An X shape" at bounding box center [866, 410] width 23 height 23
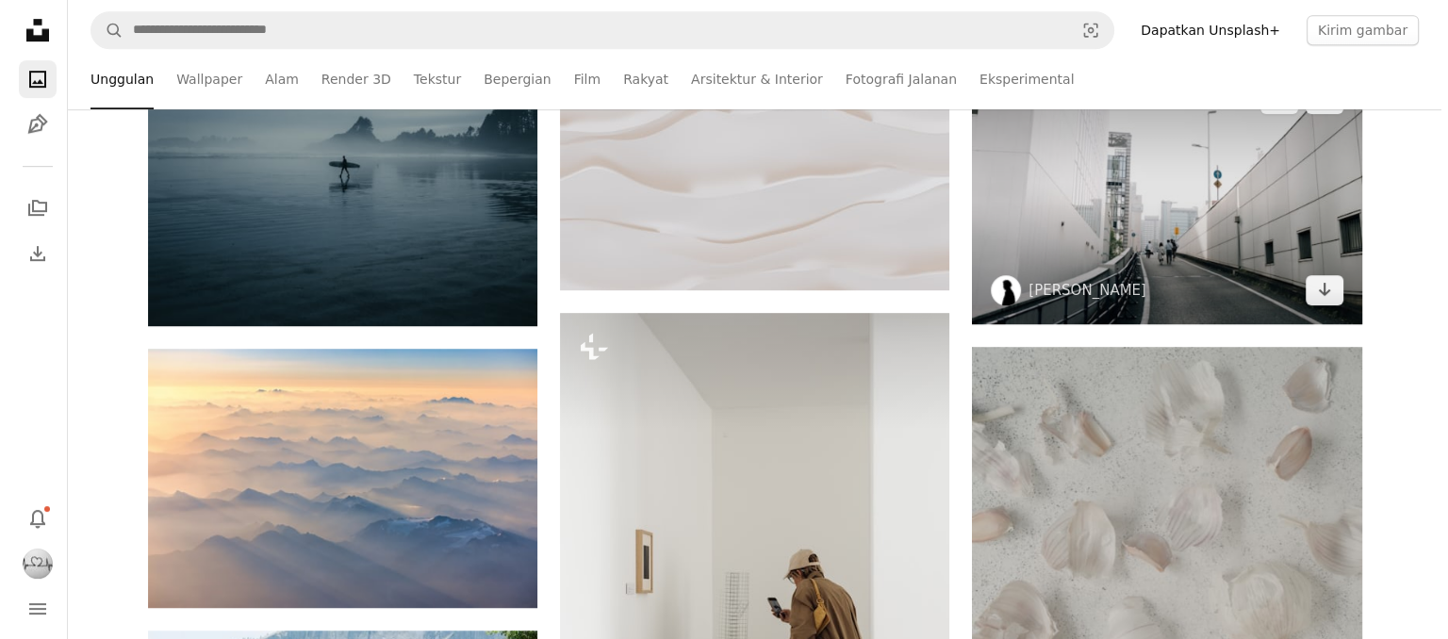
scroll to position [1037, 0]
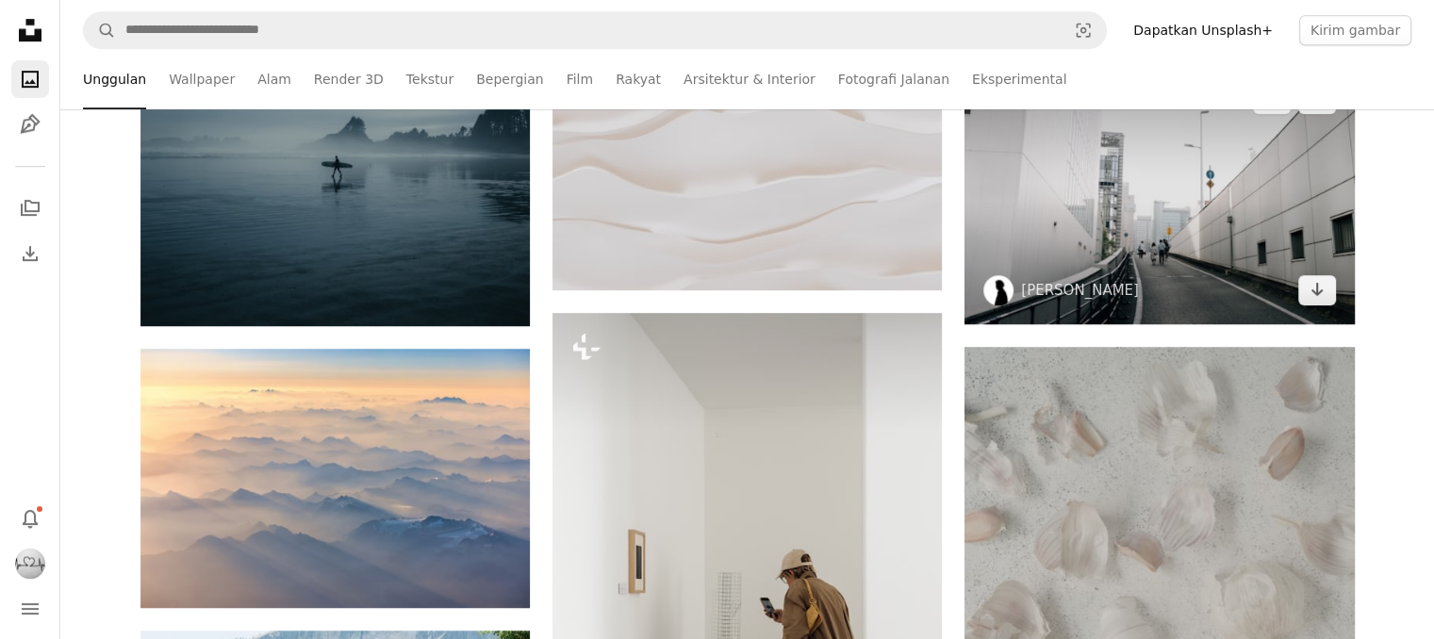
click at [1150, 245] on img at bounding box center [1158, 194] width 389 height 259
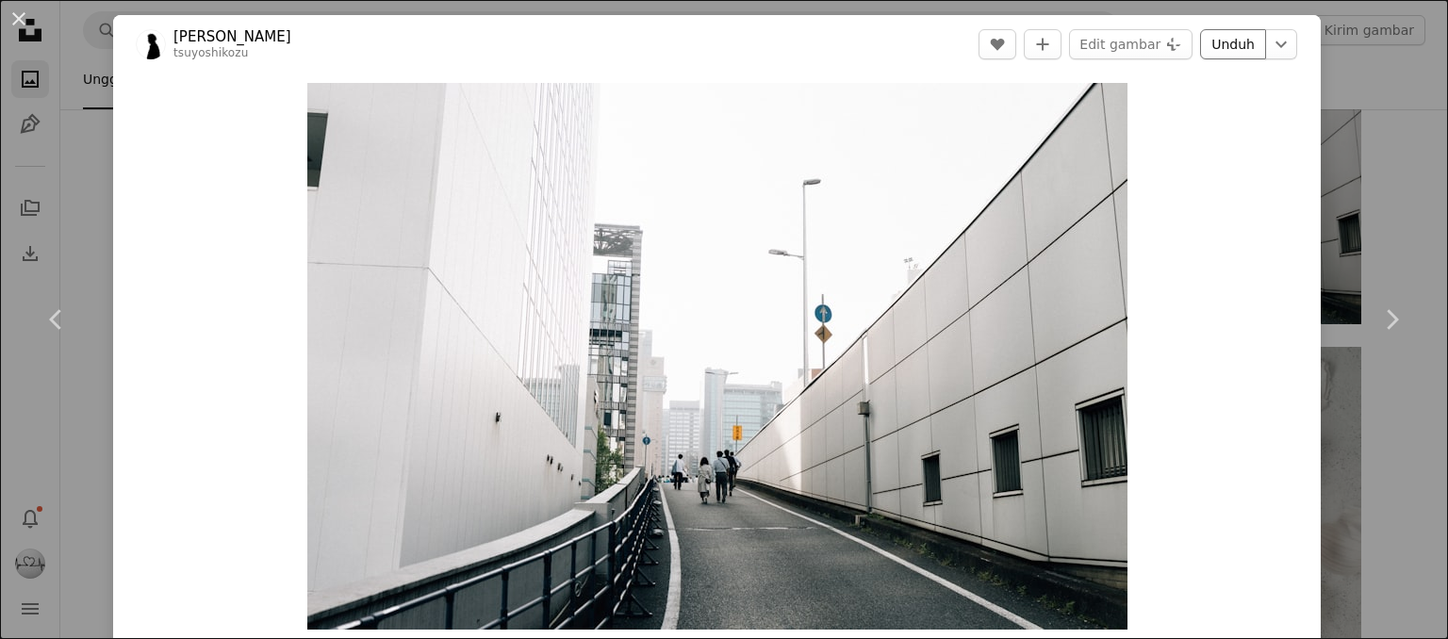
click at [1226, 48] on link "Unduh" at bounding box center [1233, 44] width 66 height 30
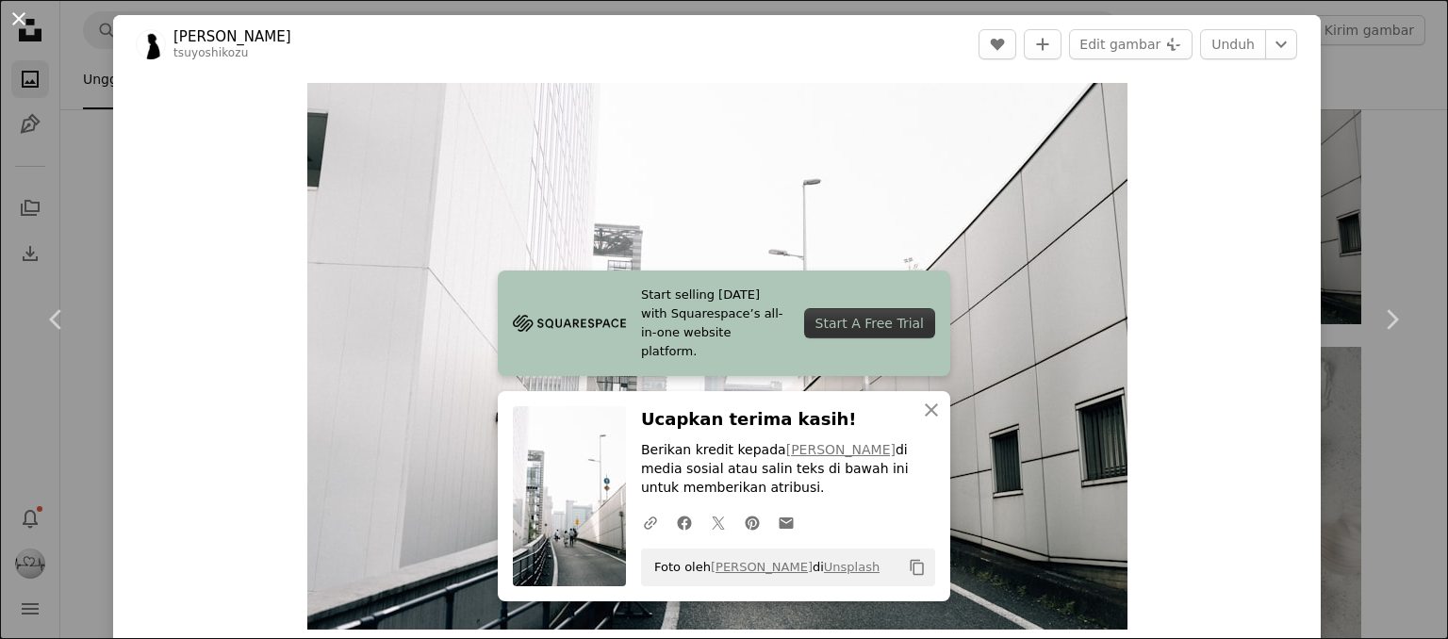
click at [18, 16] on button "An X shape" at bounding box center [19, 19] width 23 height 23
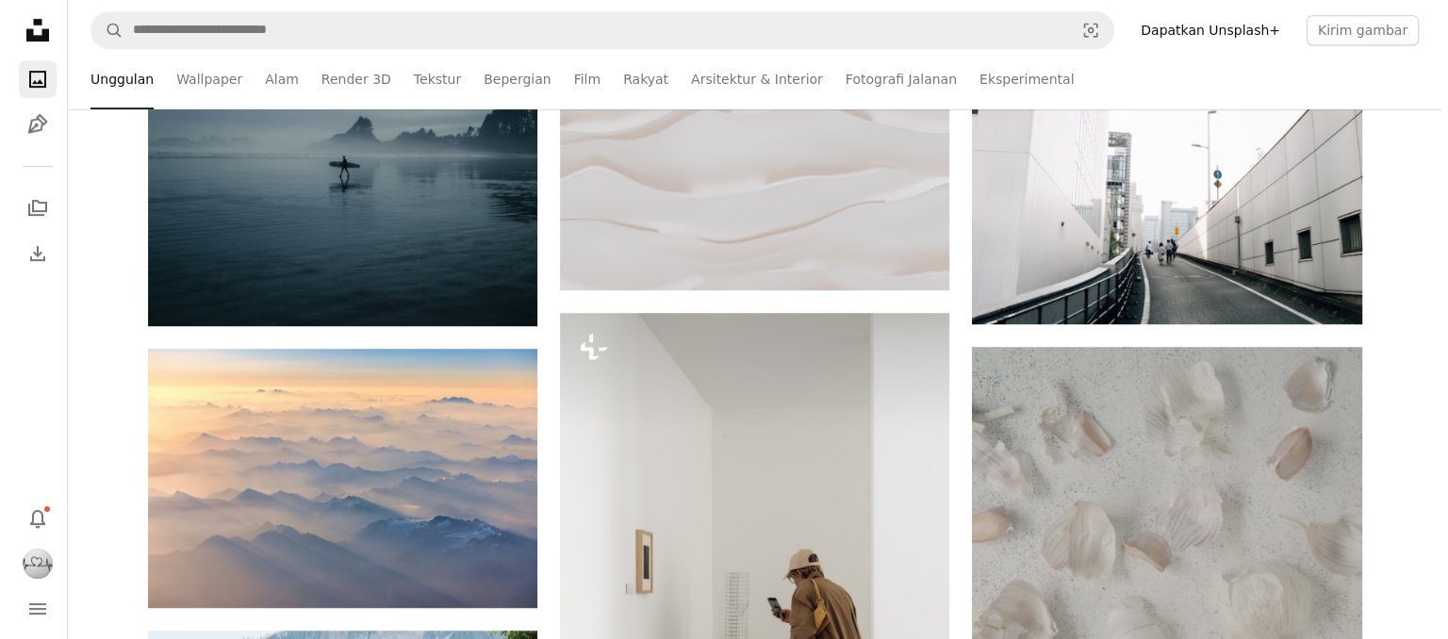
scroll to position [4808, 0]
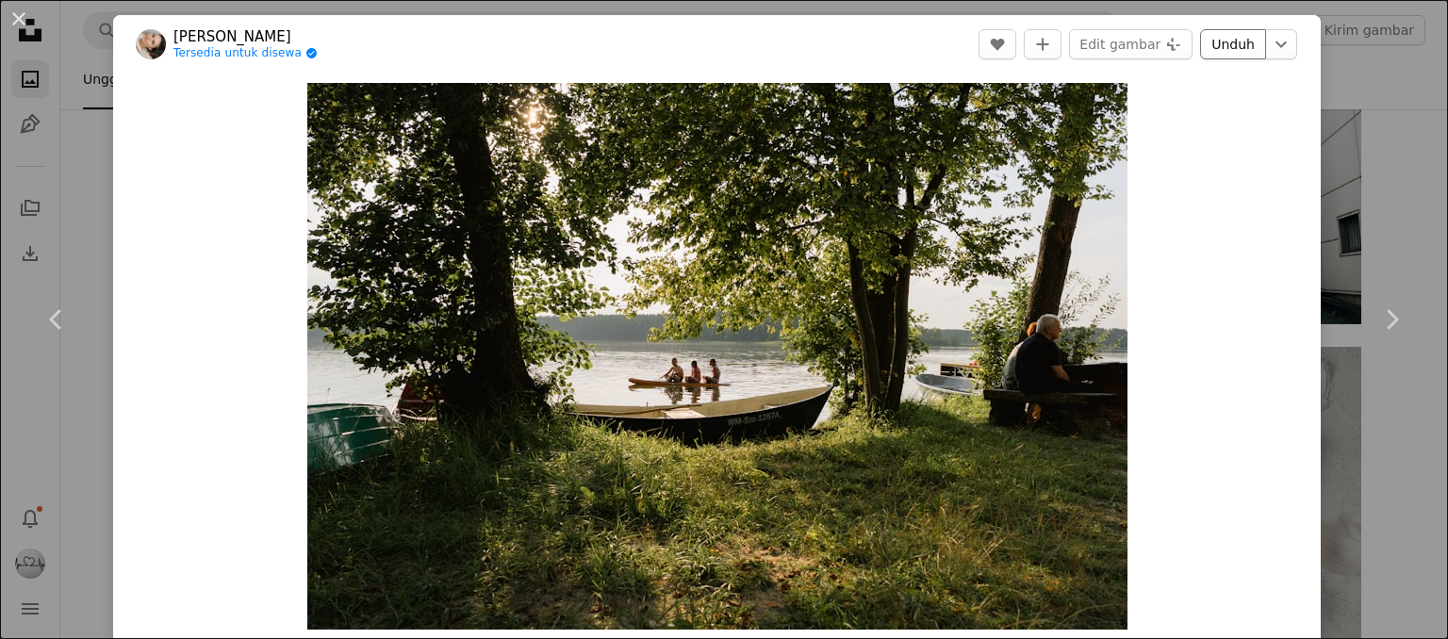
click at [1206, 40] on link "Unduh" at bounding box center [1233, 44] width 66 height 30
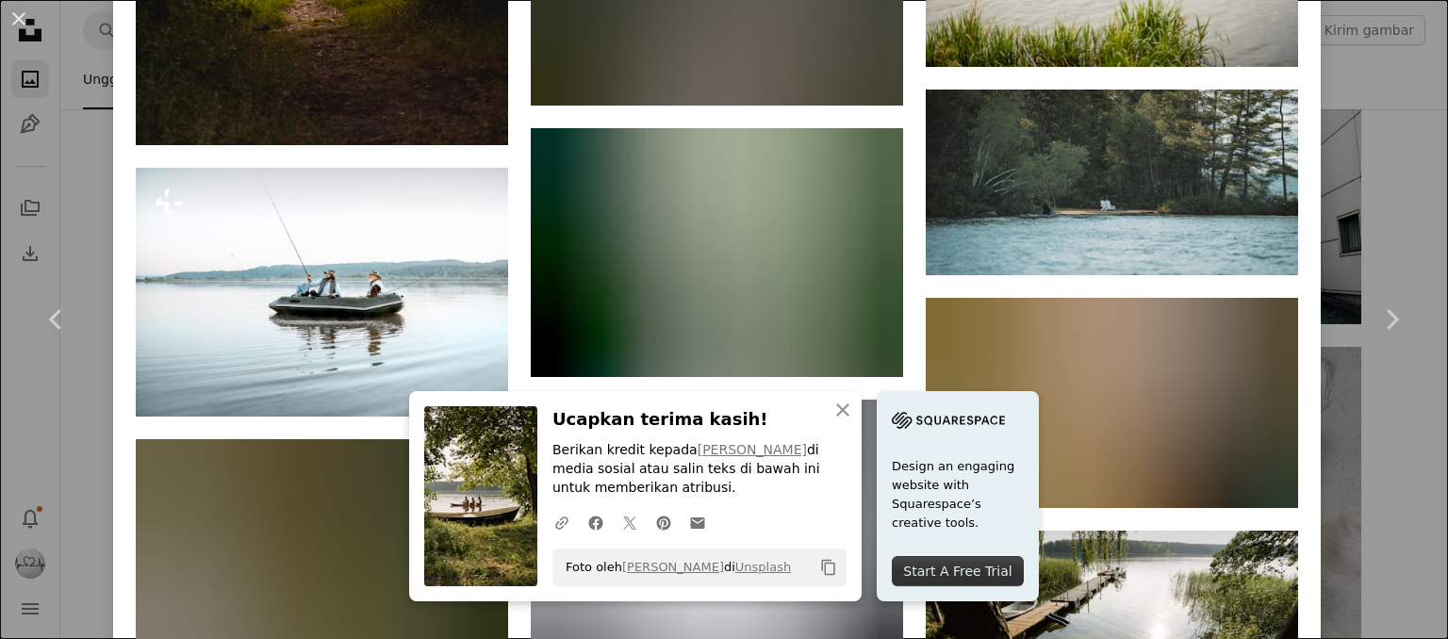
scroll to position [1697, 0]
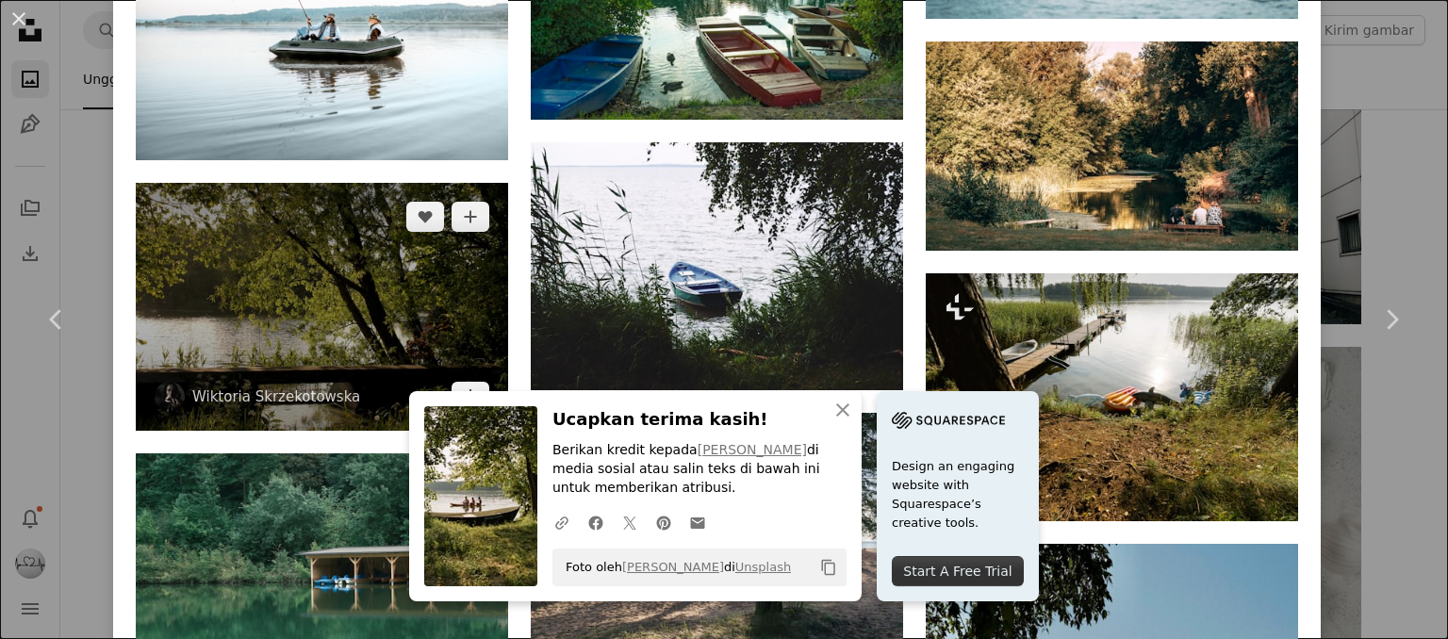
click at [337, 204] on img at bounding box center [322, 307] width 372 height 248
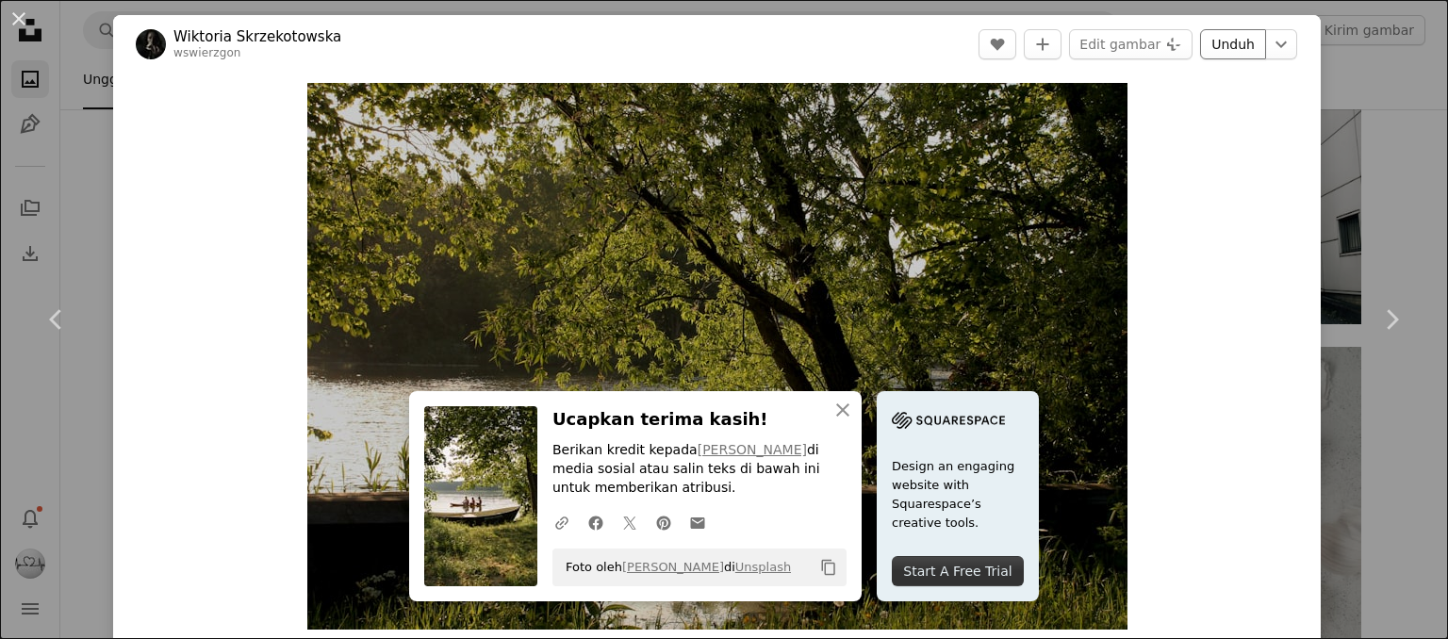
click at [1203, 51] on link "Unduh" at bounding box center [1233, 44] width 66 height 30
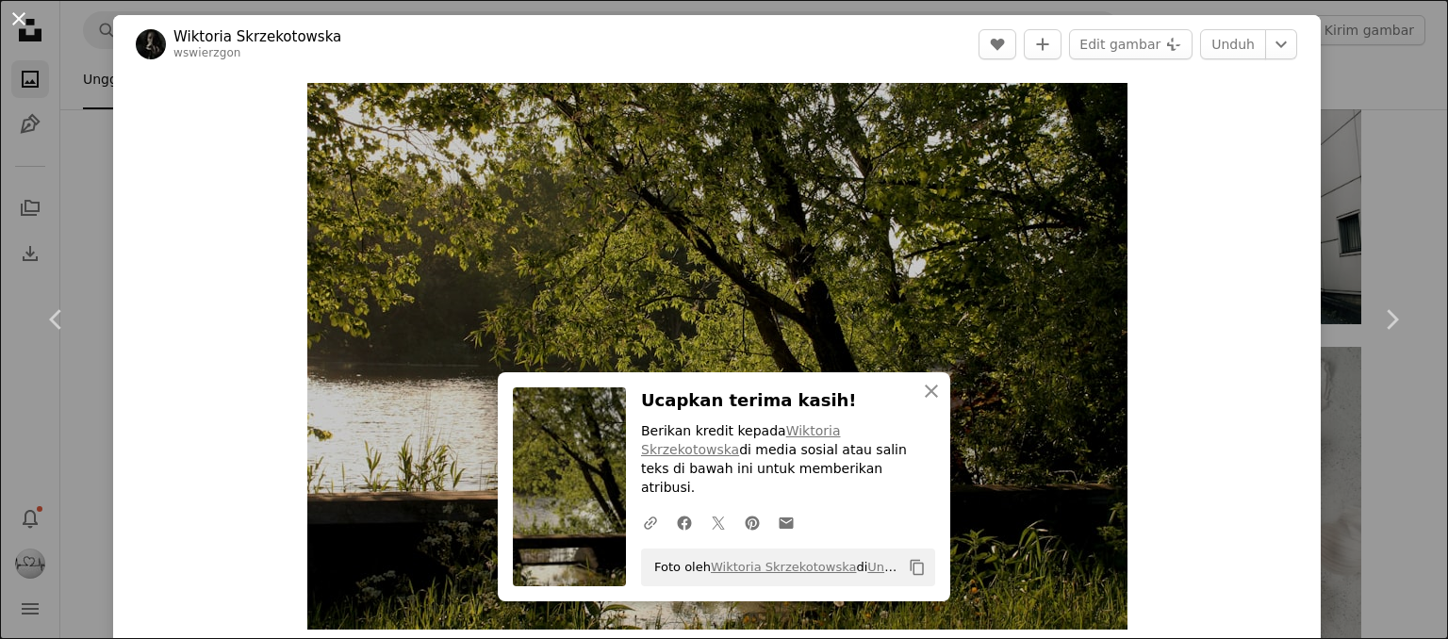
click at [27, 24] on button "An X shape" at bounding box center [19, 19] width 23 height 23
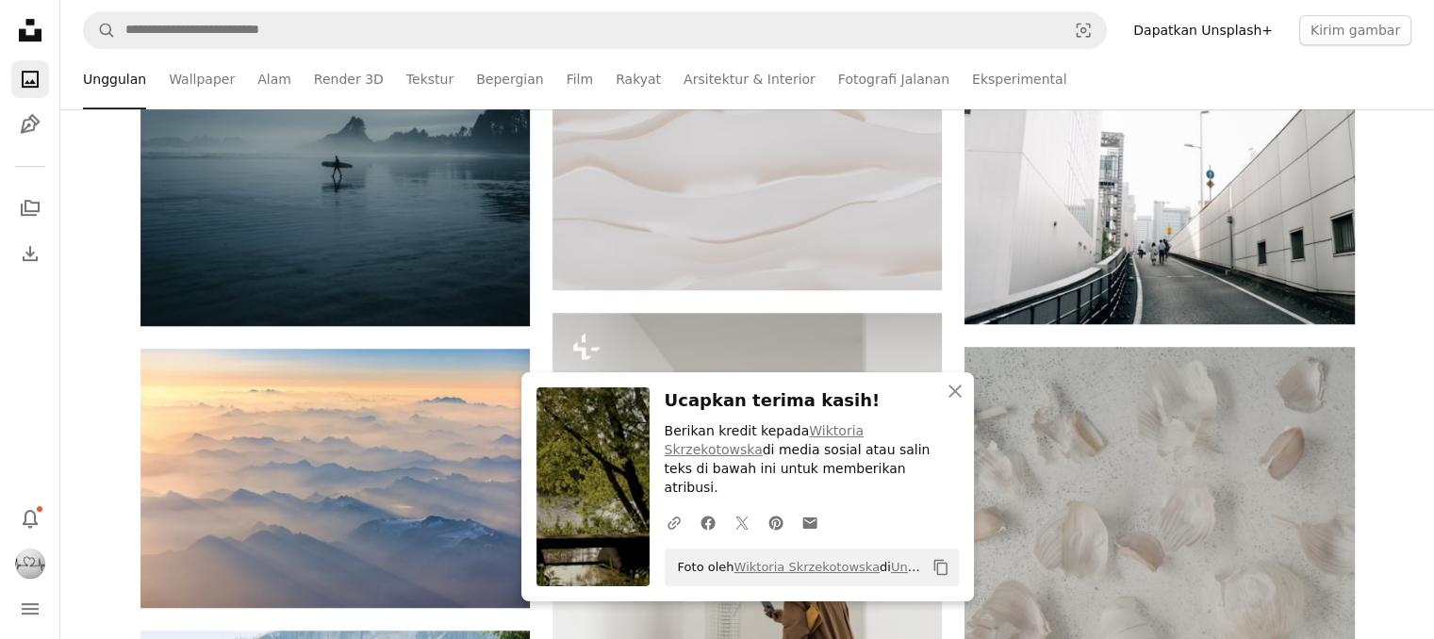
scroll to position [5562, 0]
click at [954, 403] on icon "An X shape" at bounding box center [955, 391] width 23 height 23
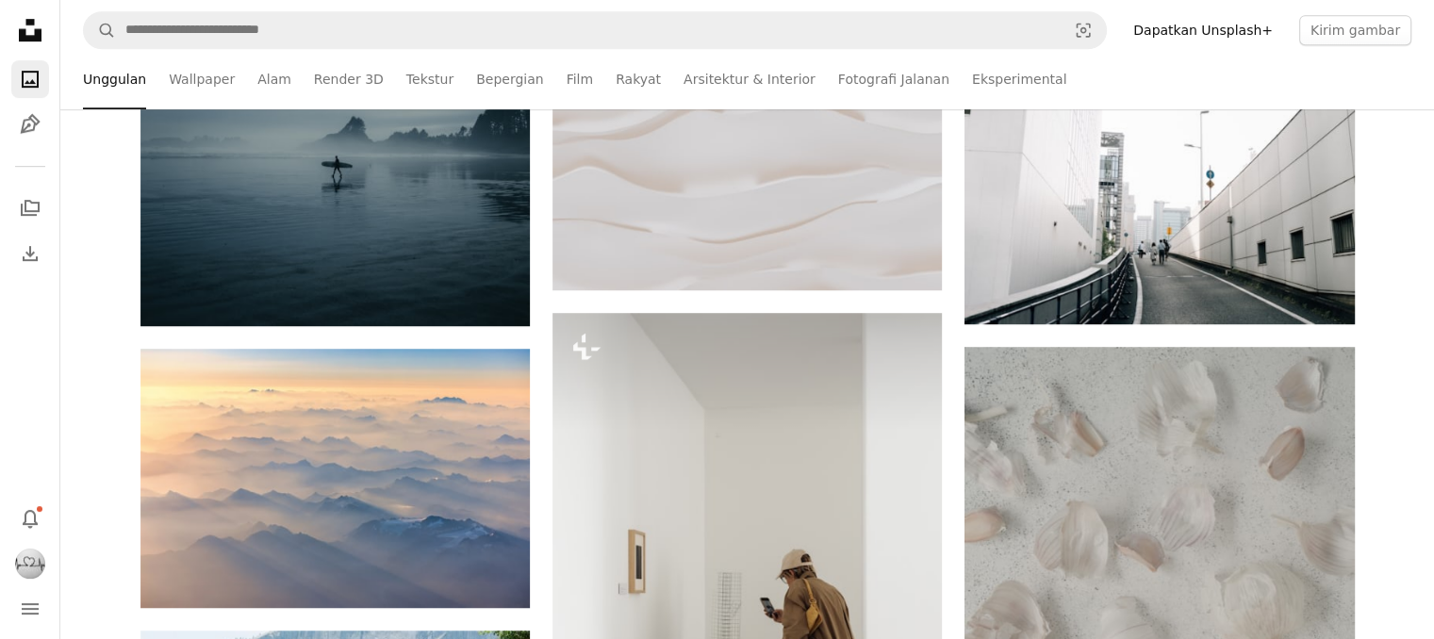
scroll to position [9616, 0]
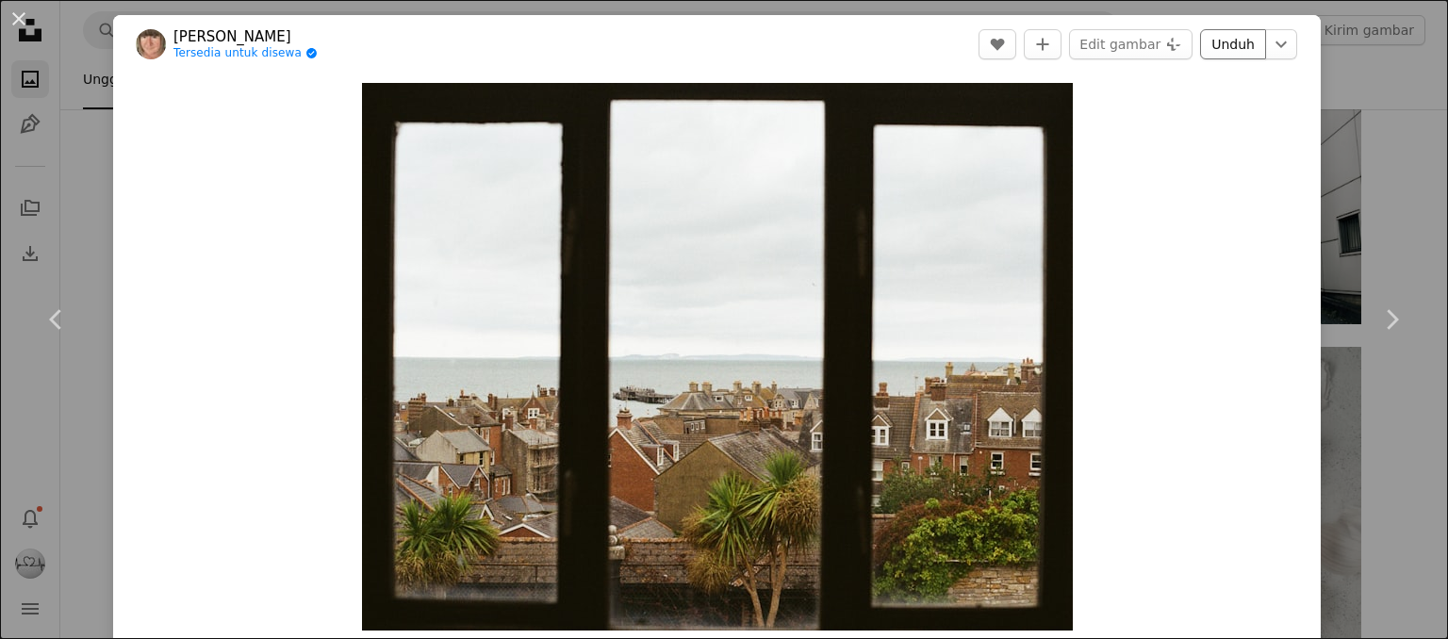
click at [1210, 36] on link "Unduh" at bounding box center [1233, 44] width 66 height 30
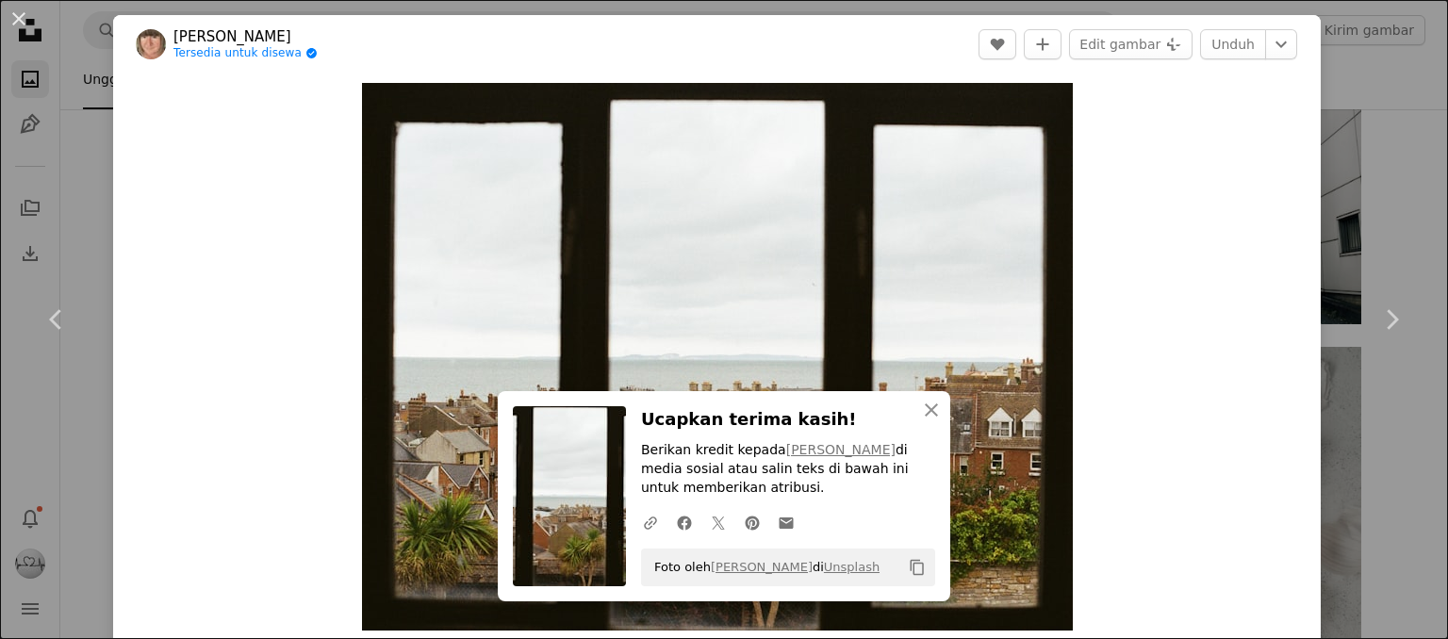
click at [23, 24] on button "An X shape" at bounding box center [19, 19] width 23 height 23
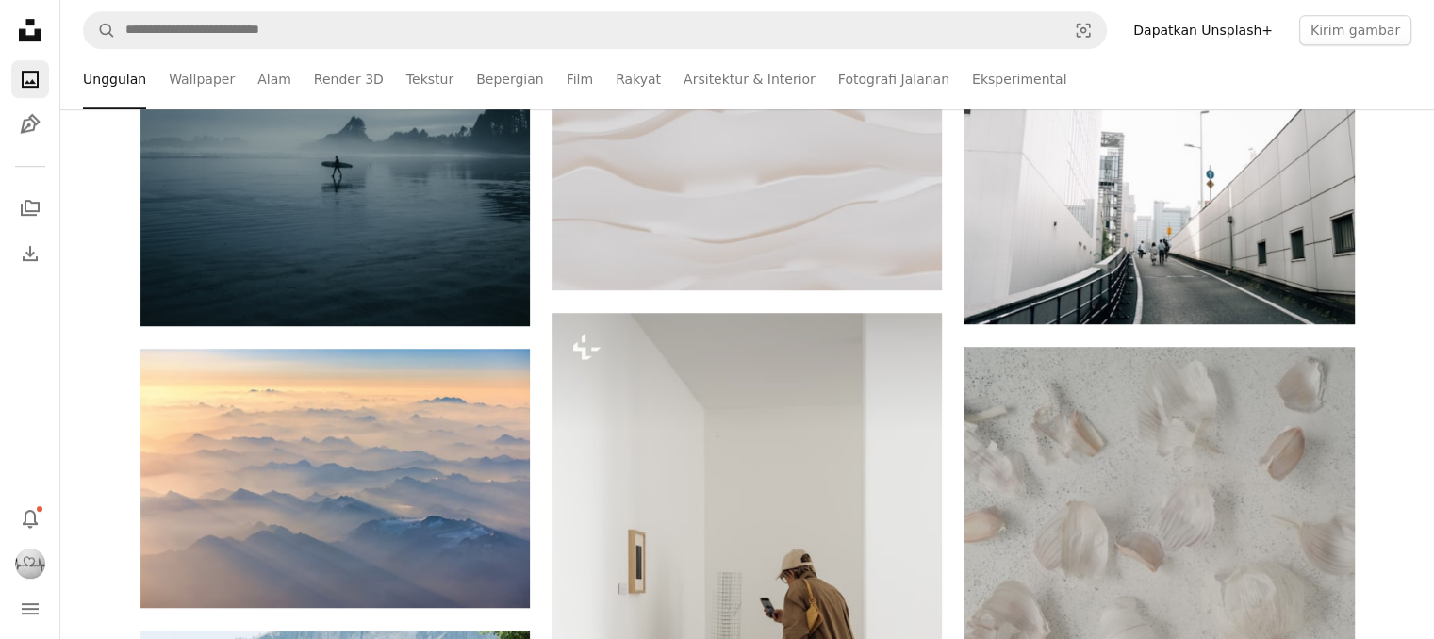
scroll to position [12255, 0]
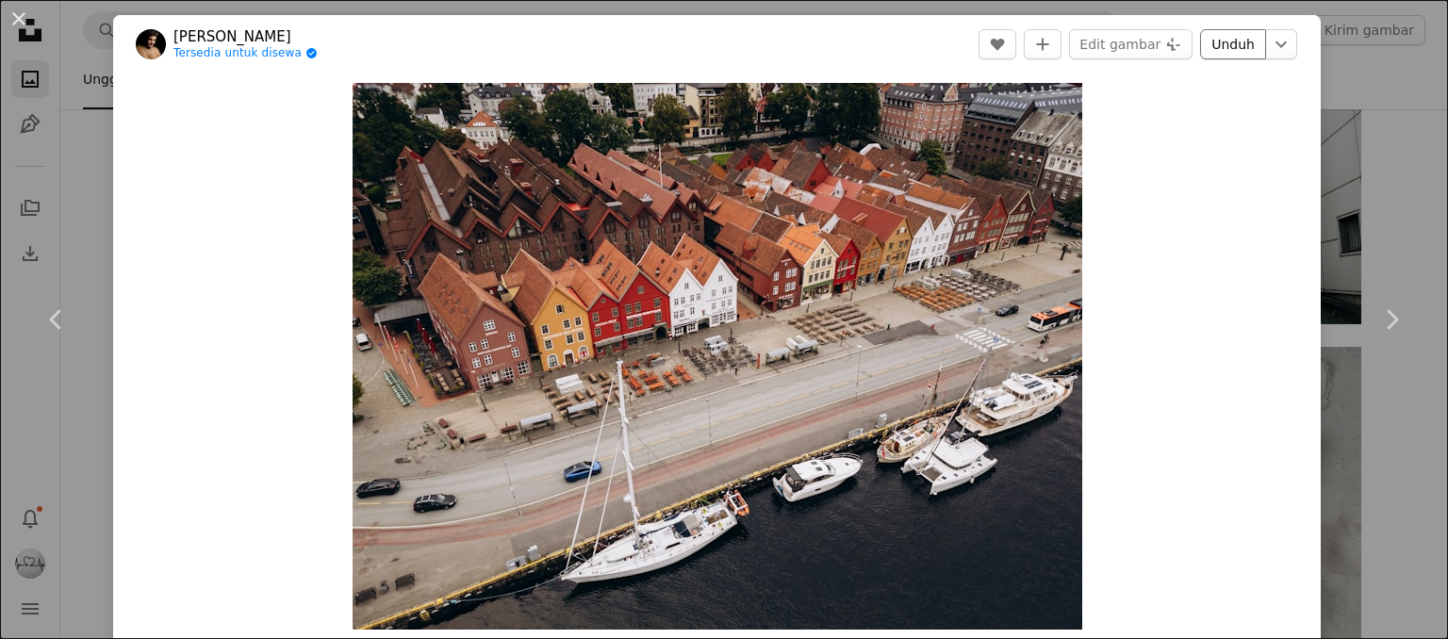
click at [1220, 44] on link "Unduh" at bounding box center [1233, 44] width 66 height 30
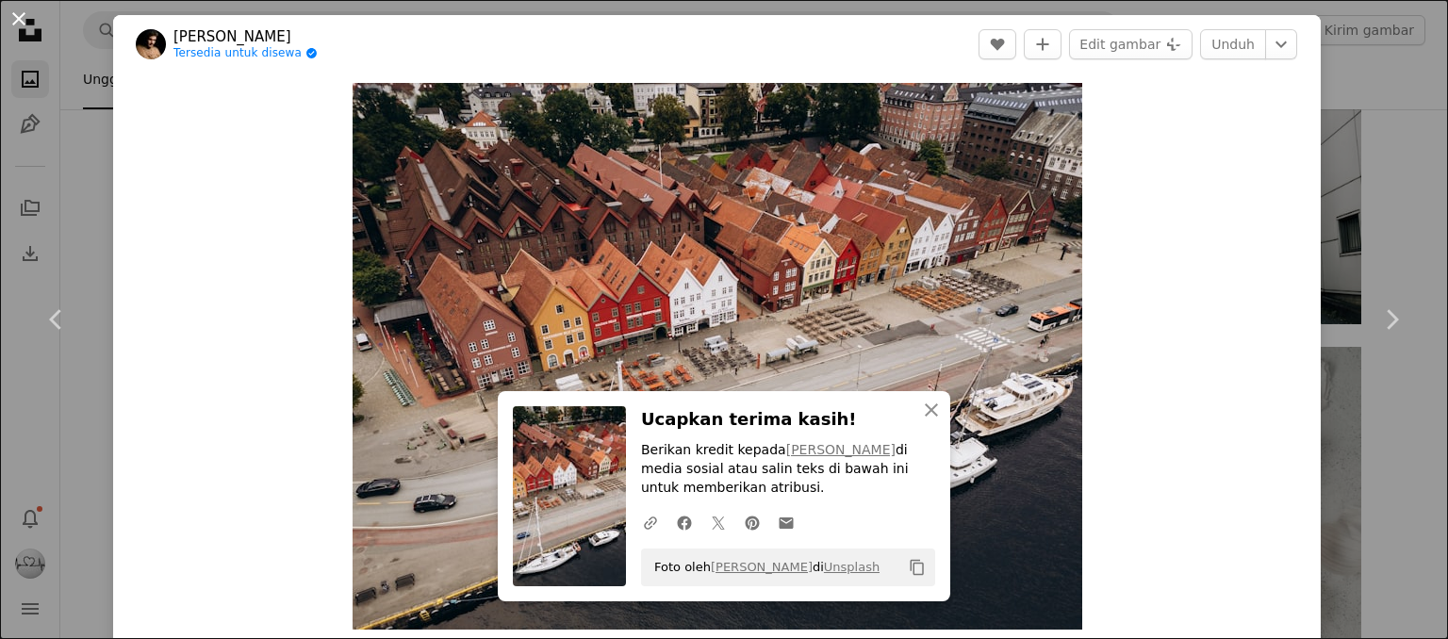
click at [10, 18] on button "An X shape" at bounding box center [19, 19] width 23 height 23
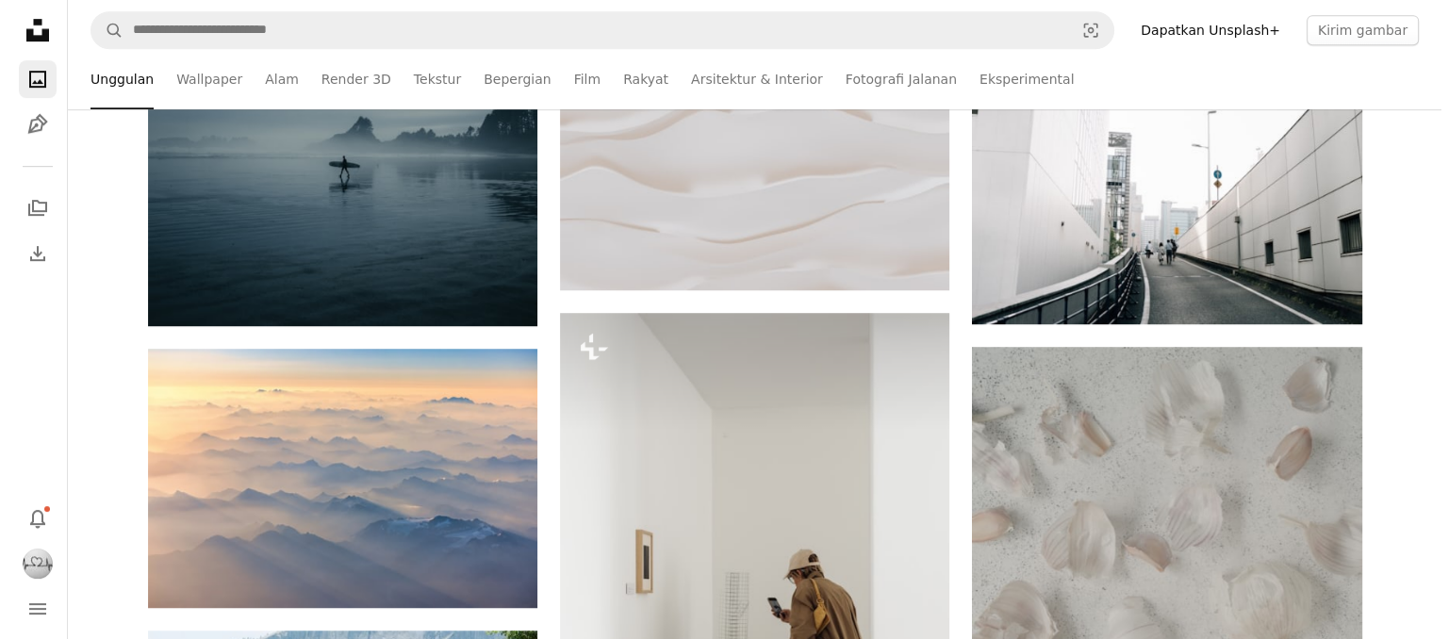
scroll to position [24793, 0]
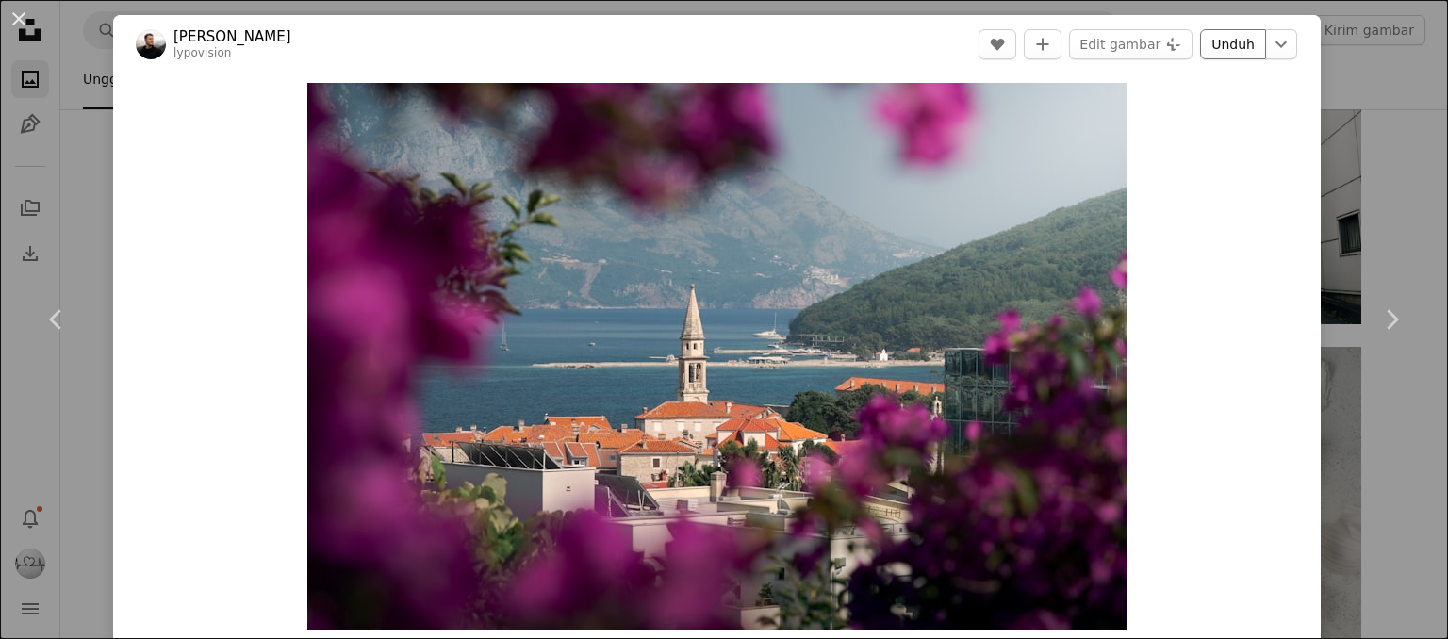
click at [1200, 47] on link "Unduh" at bounding box center [1233, 44] width 66 height 30
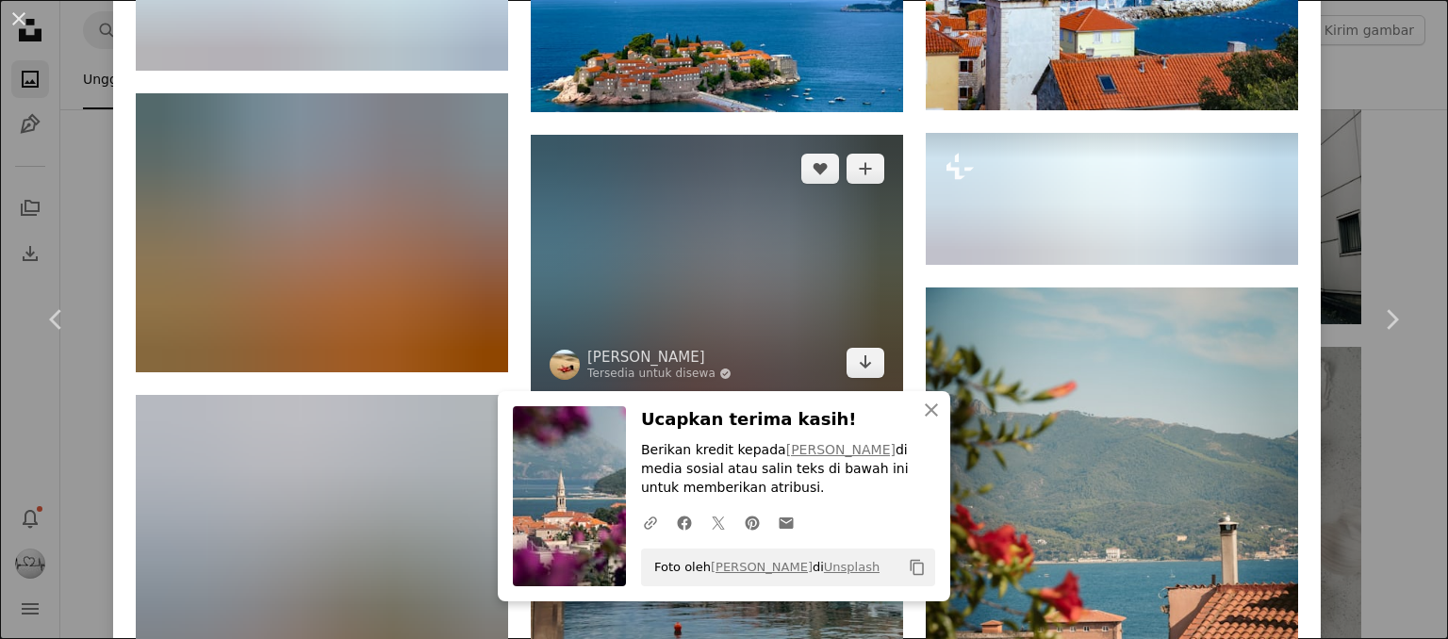
scroll to position [1414, 0]
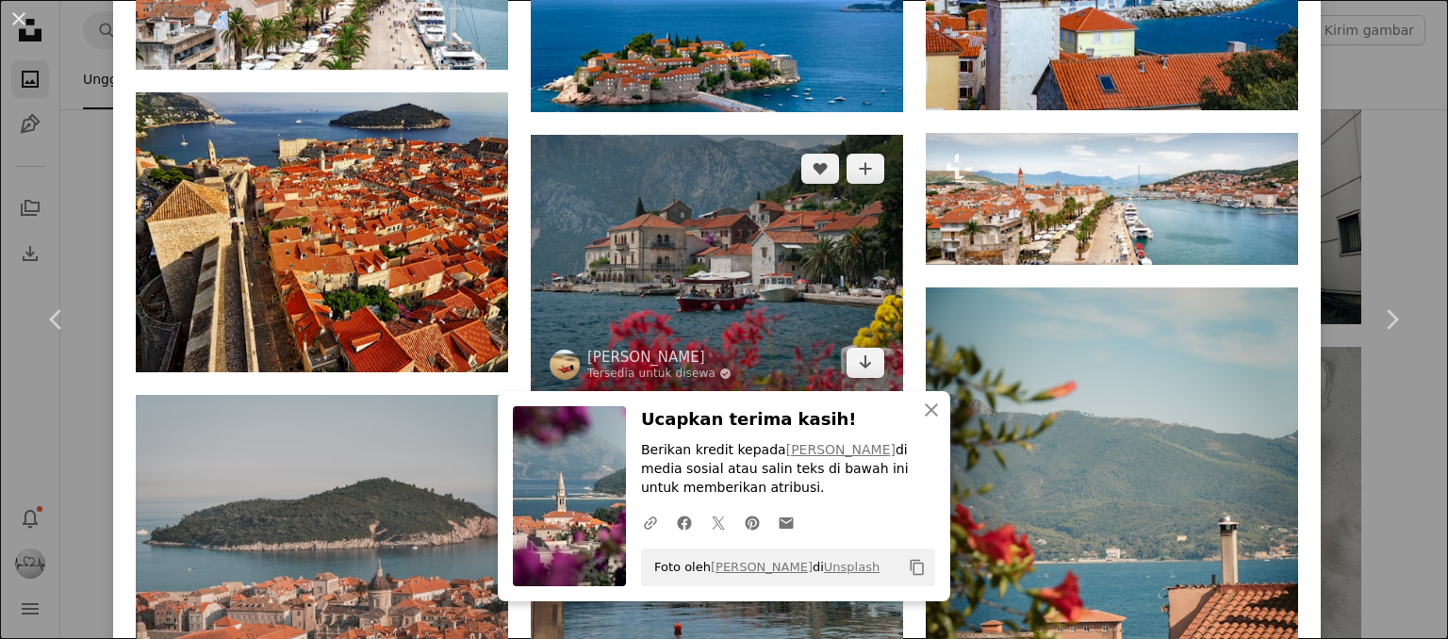
click at [683, 239] on img at bounding box center [717, 266] width 372 height 262
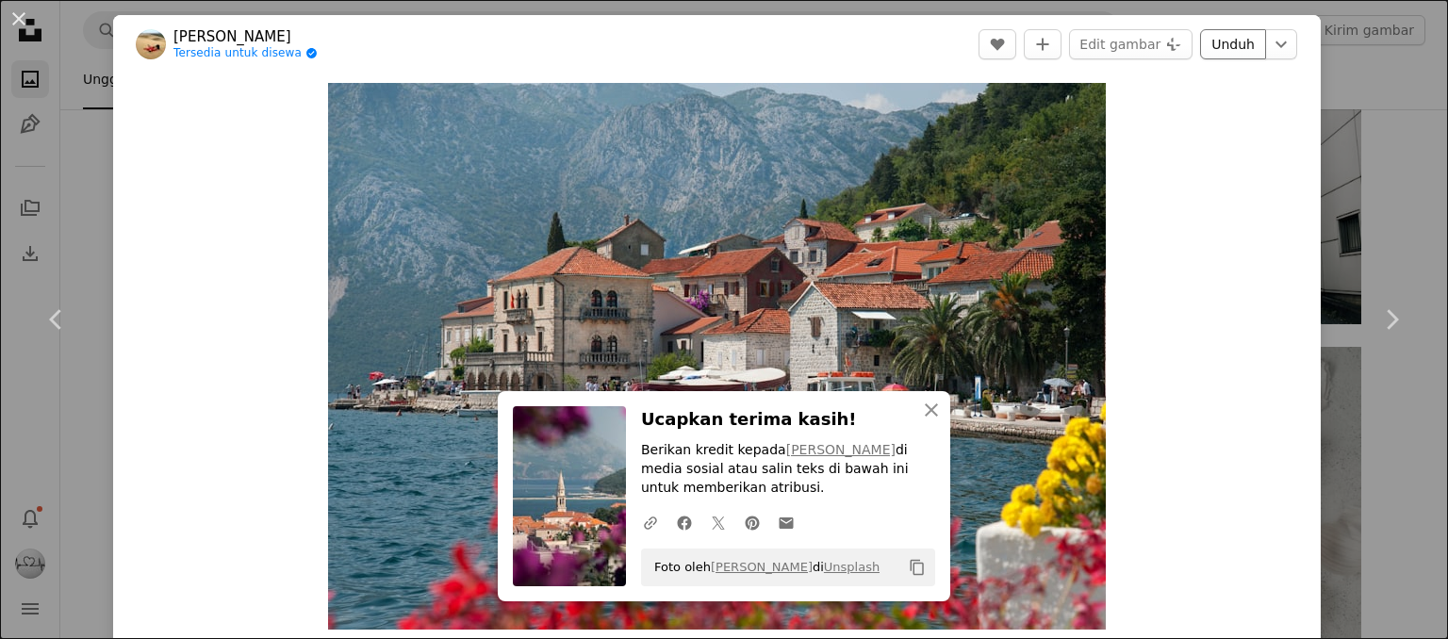
click at [1200, 46] on link "Unduh" at bounding box center [1233, 44] width 66 height 30
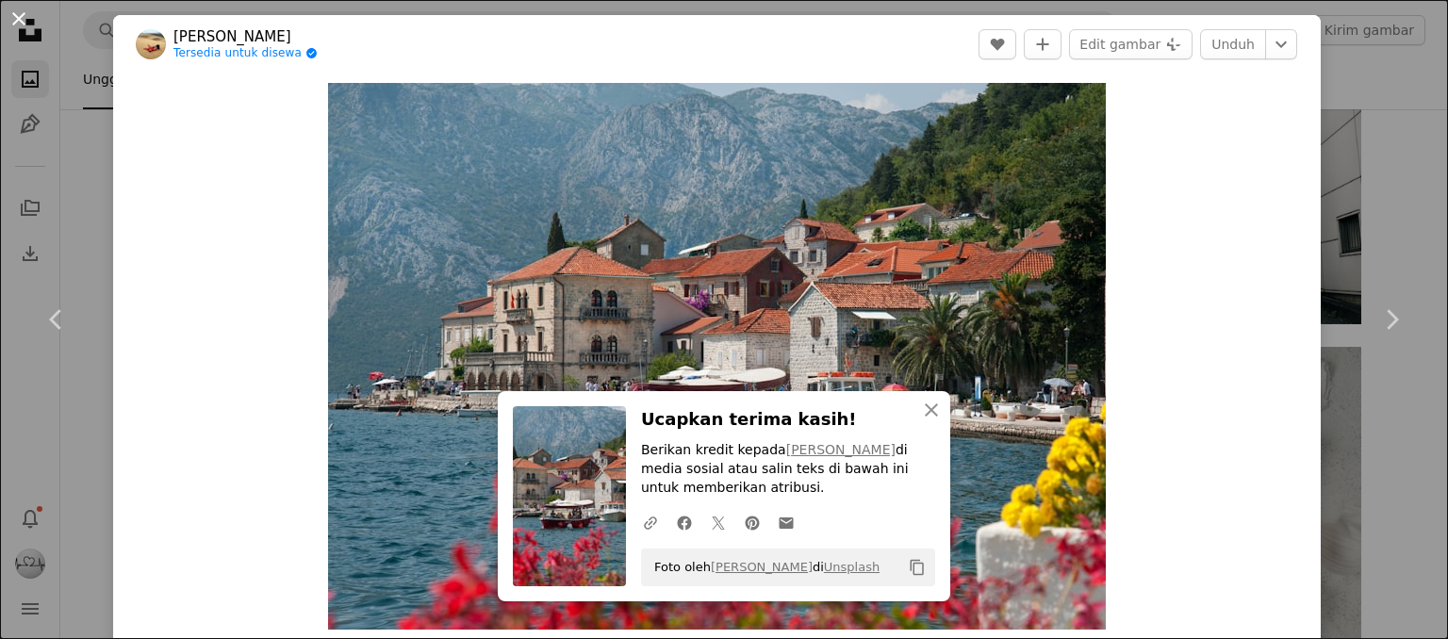
click at [19, 25] on button "An X shape" at bounding box center [19, 19] width 23 height 23
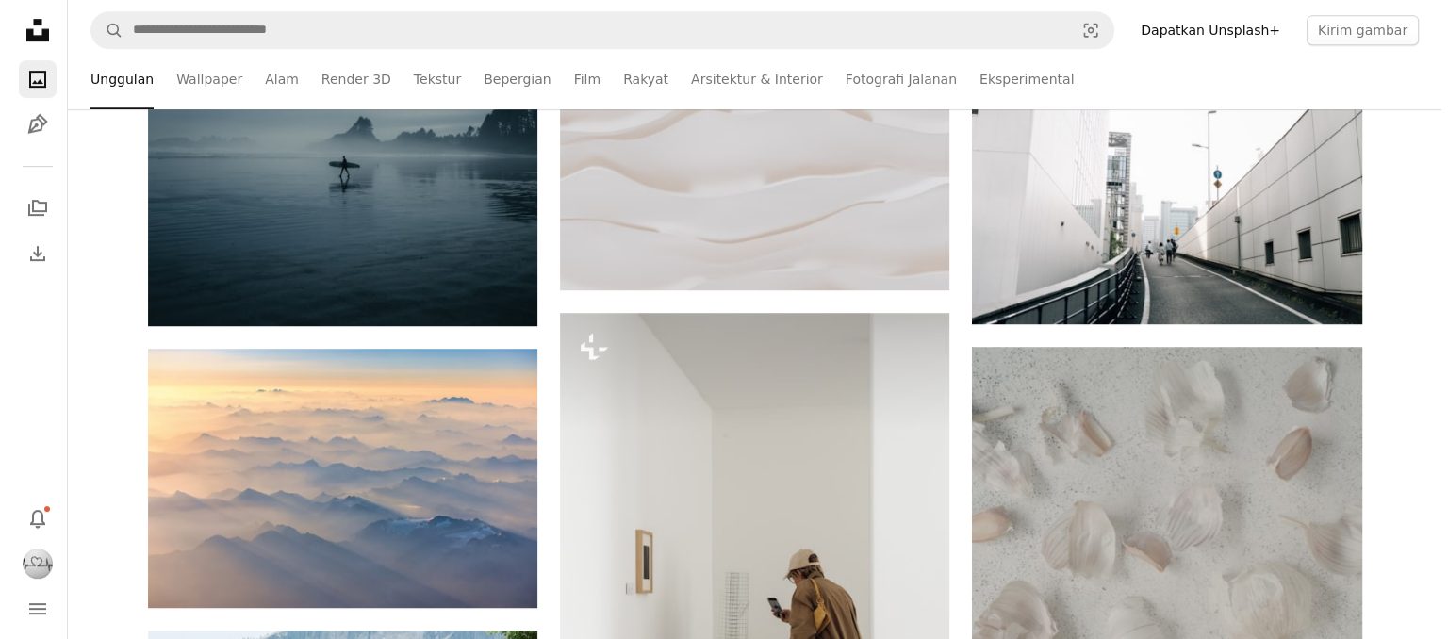
scroll to position [26490, 0]
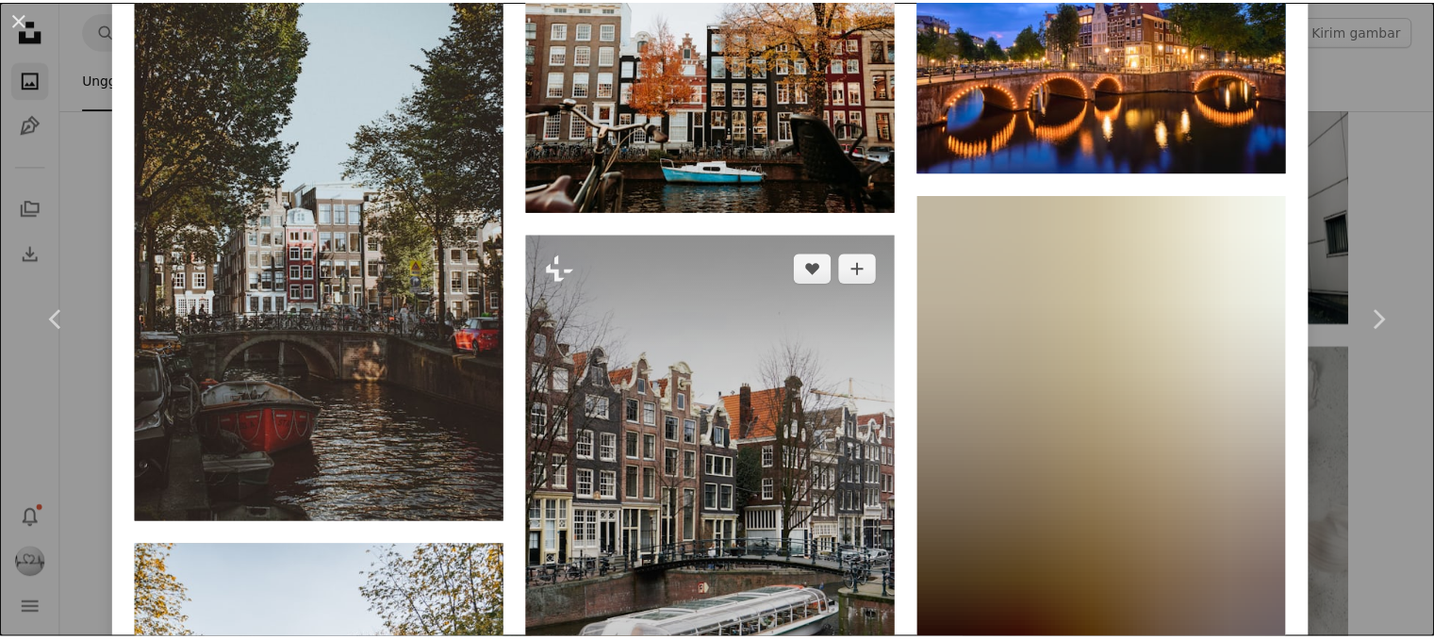
scroll to position [2545, 0]
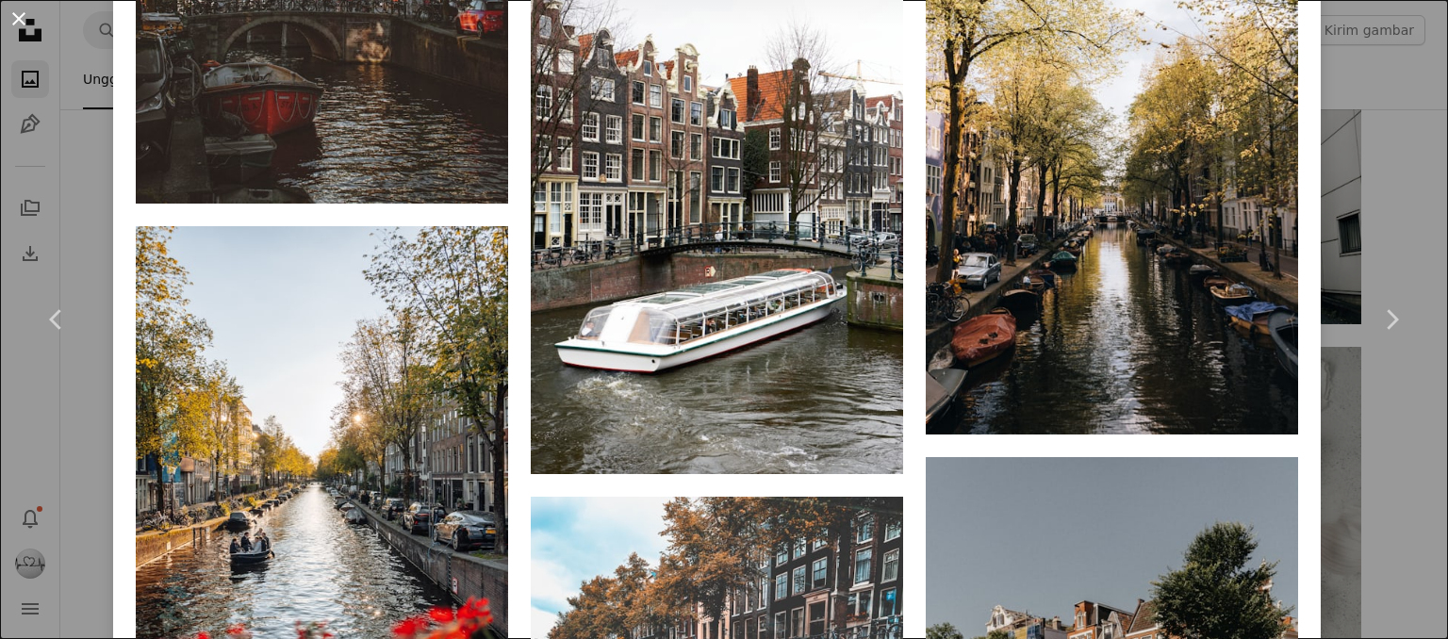
click at [11, 19] on button "An X shape" at bounding box center [19, 19] width 23 height 23
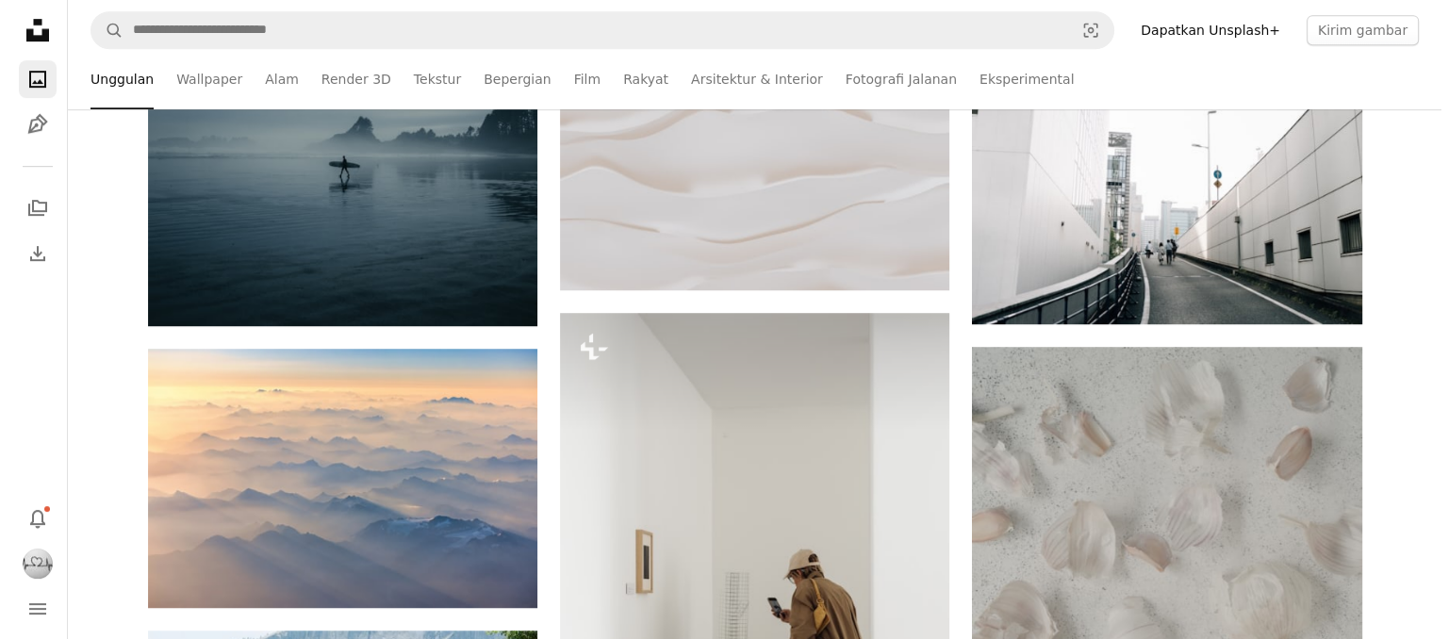
scroll to position [26585, 0]
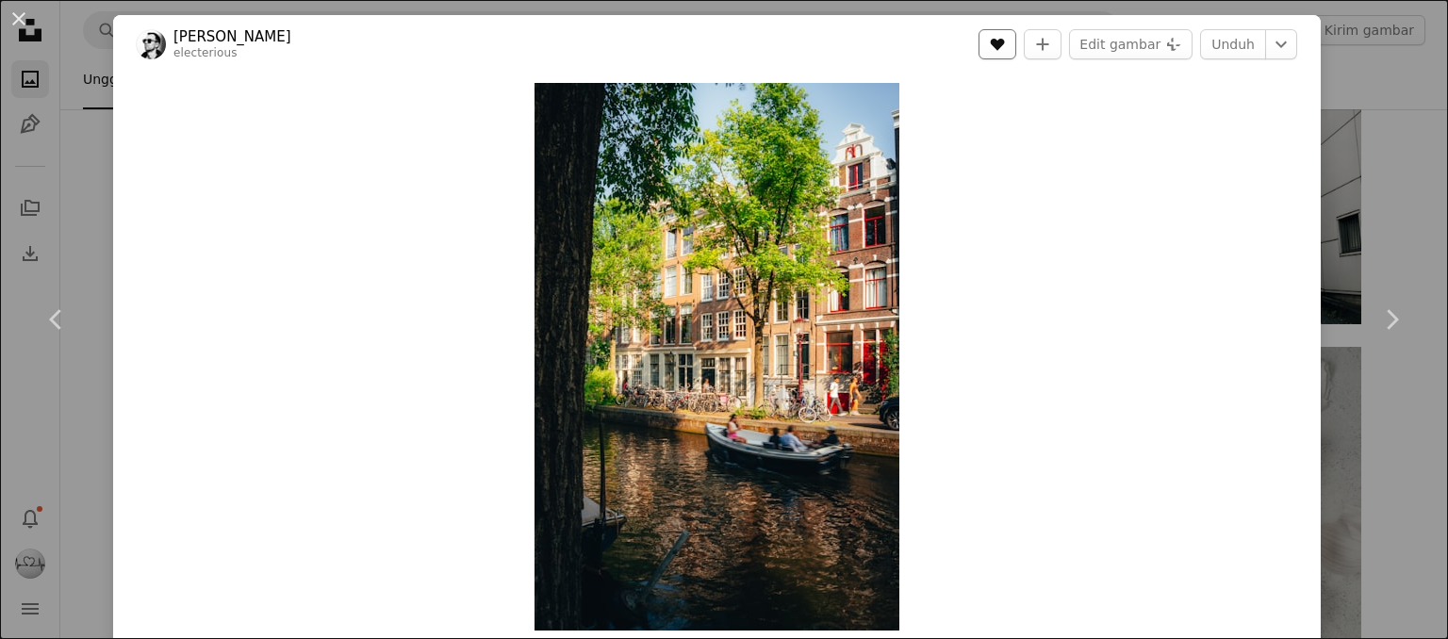
click at [996, 41] on icon "Sukai" at bounding box center [998, 45] width 14 height 12
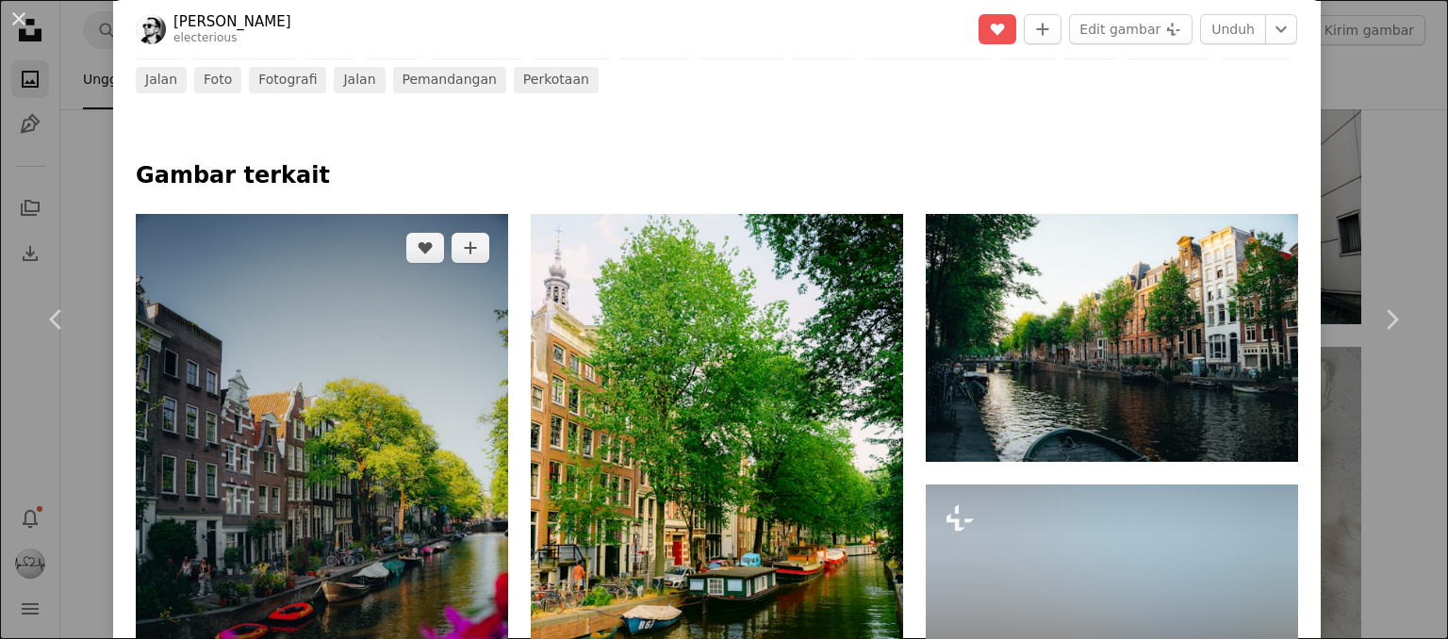
scroll to position [943, 0]
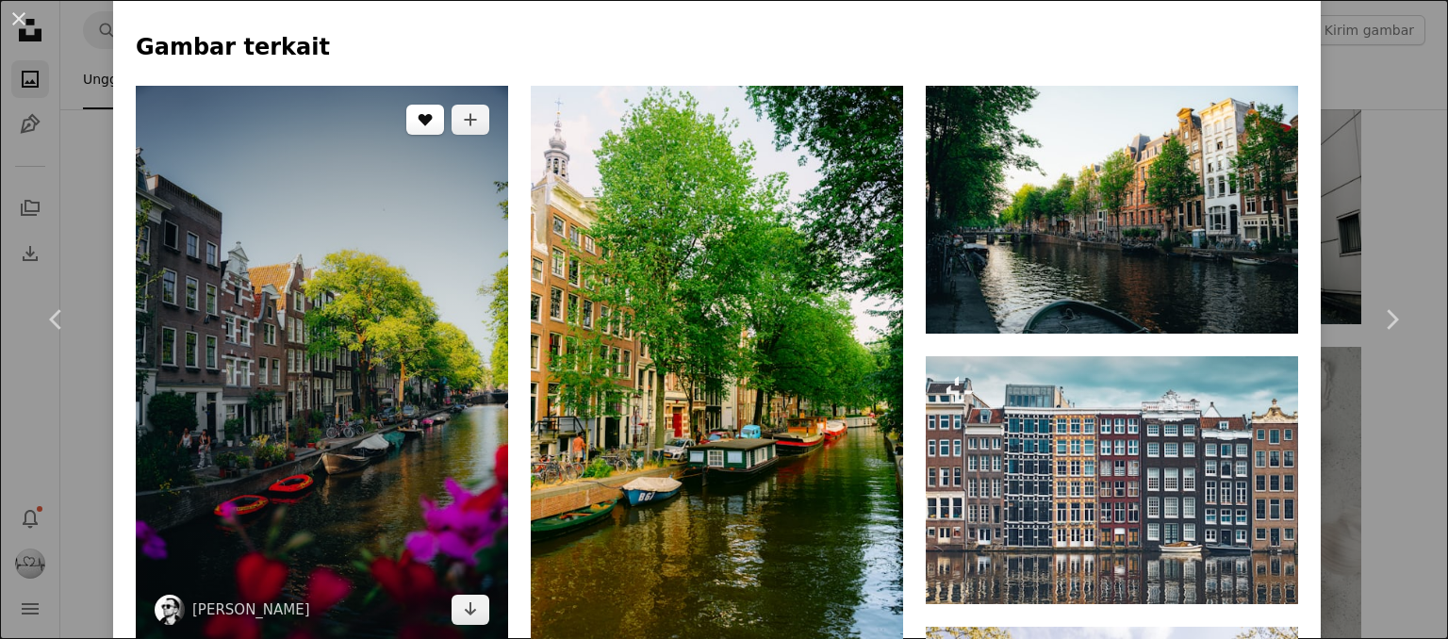
click at [433, 124] on button "A heart" at bounding box center [425, 120] width 38 height 30
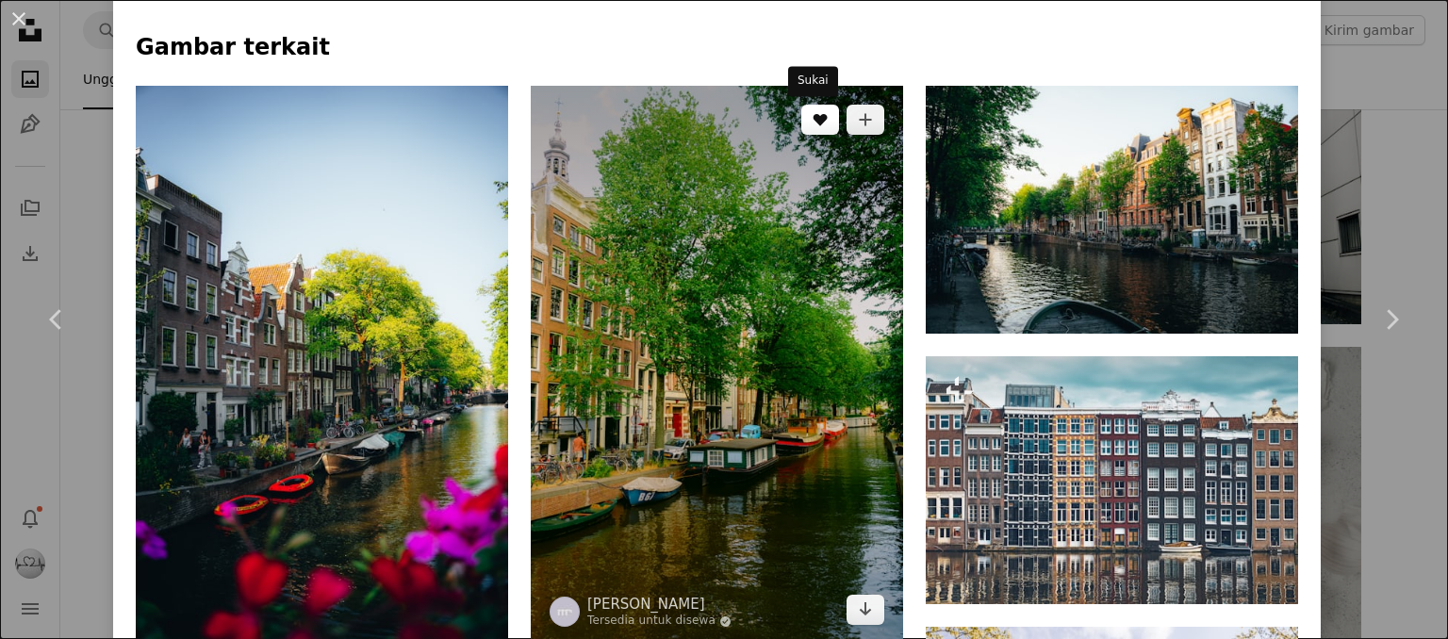
click at [821, 125] on button "A heart" at bounding box center [820, 120] width 38 height 30
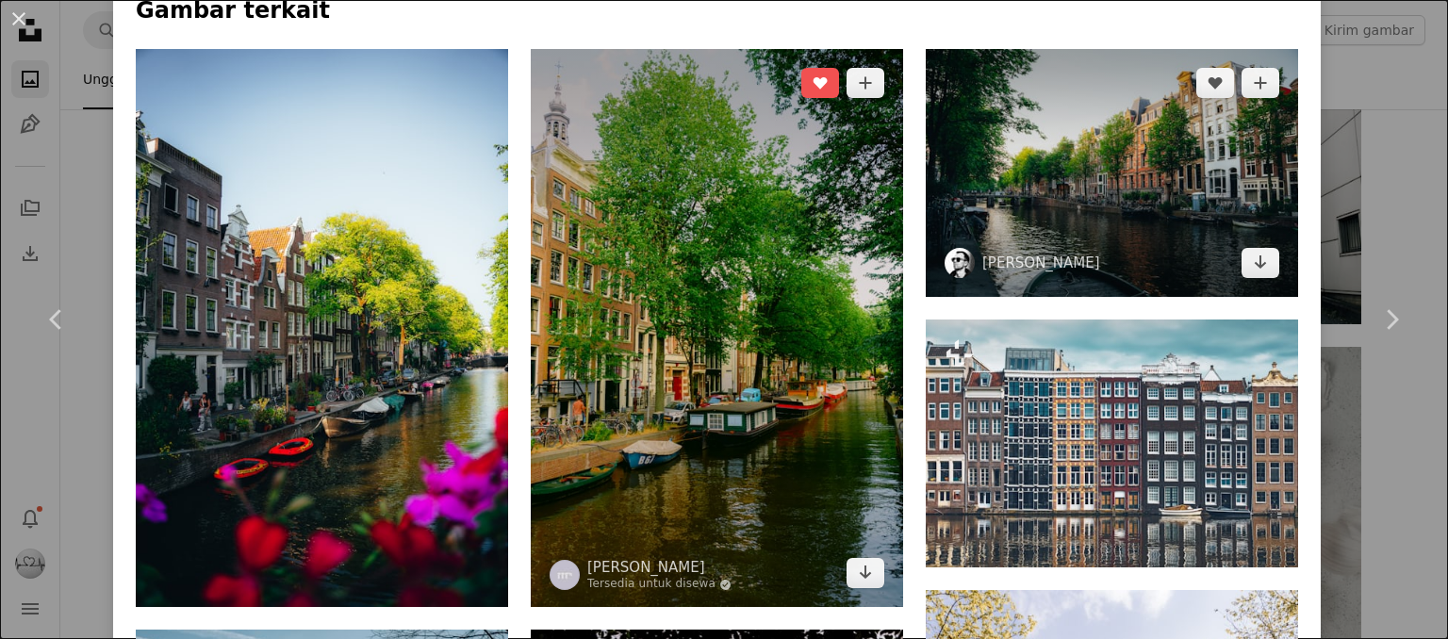
scroll to position [848, 0]
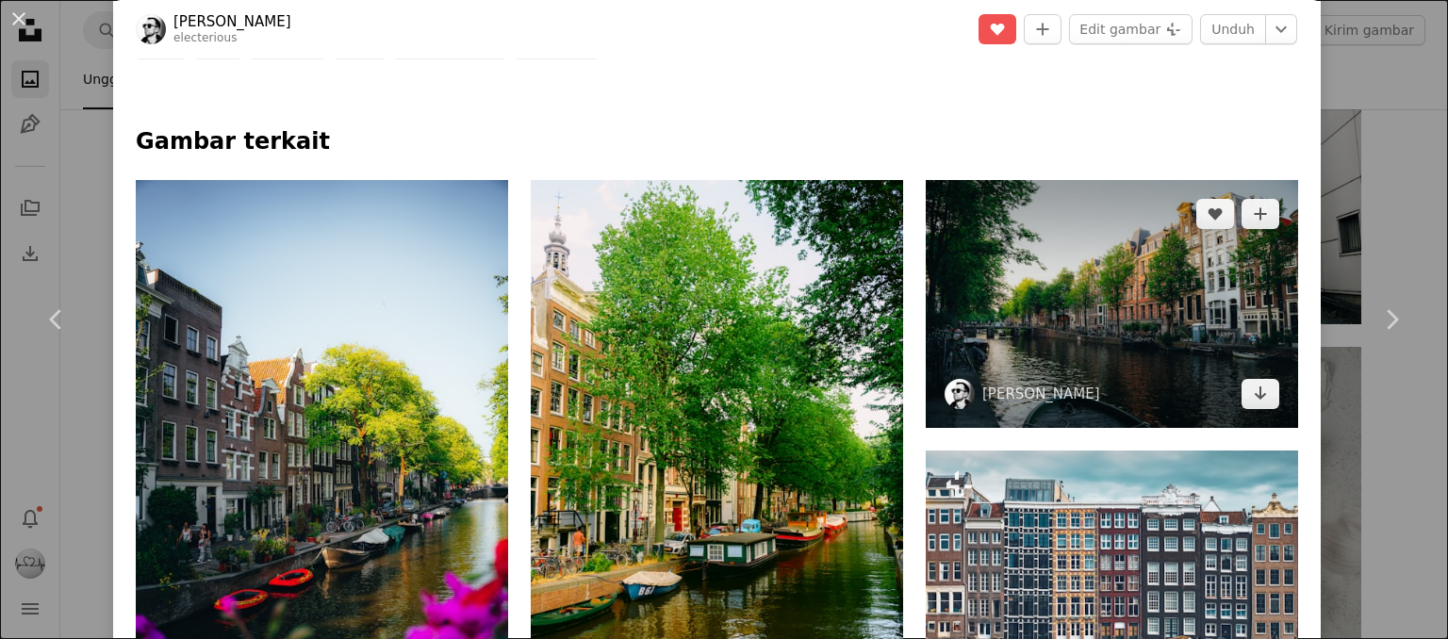
click at [1141, 308] on img at bounding box center [1112, 304] width 372 height 248
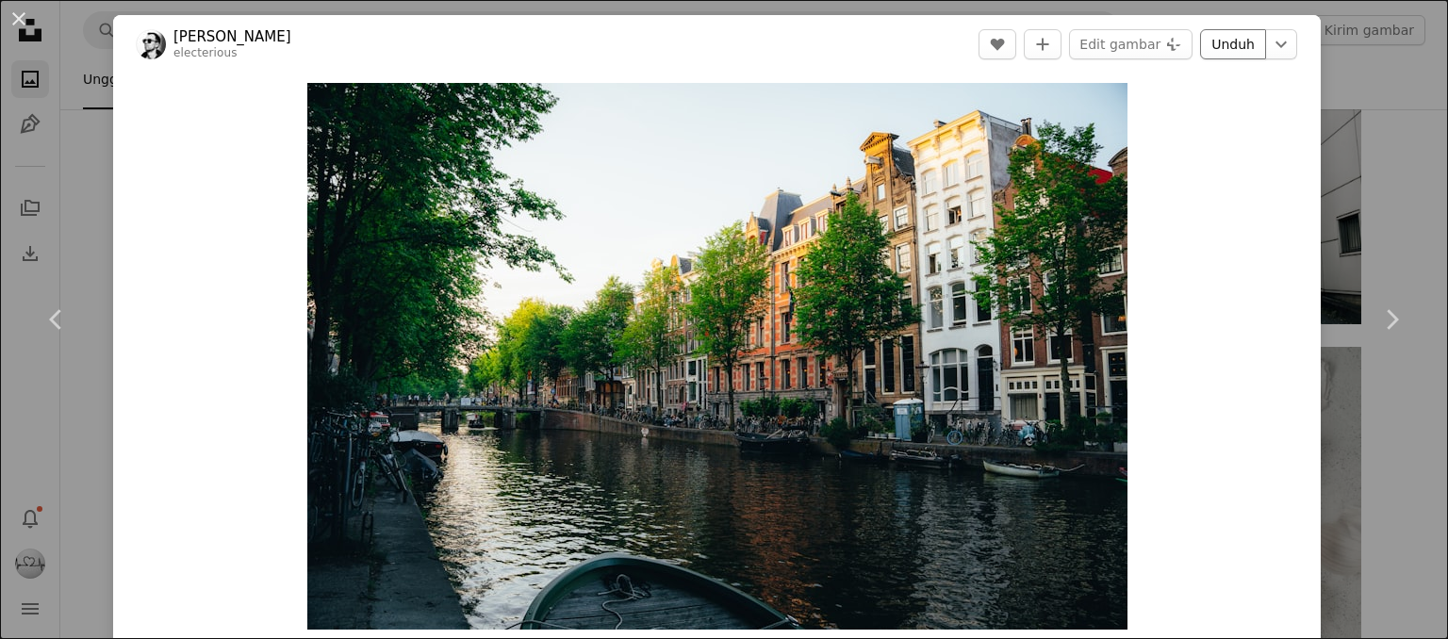
click at [1226, 36] on link "Unduh" at bounding box center [1233, 44] width 66 height 30
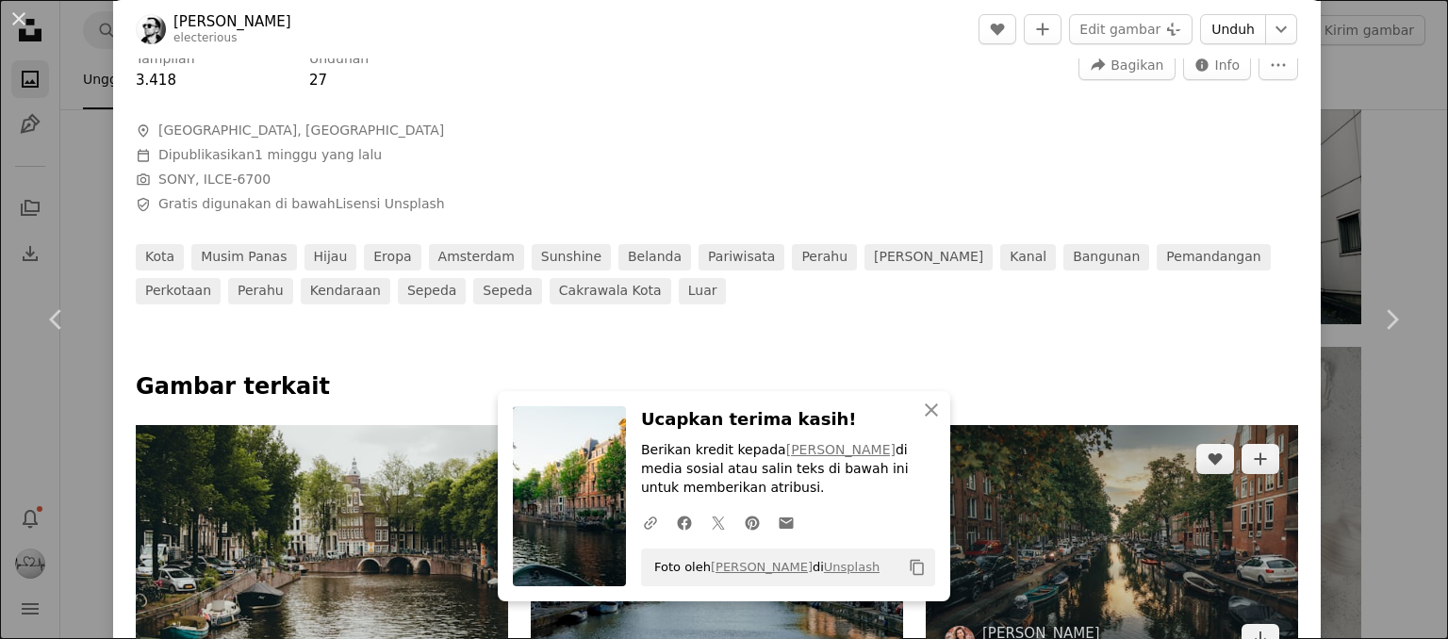
scroll to position [754, 0]
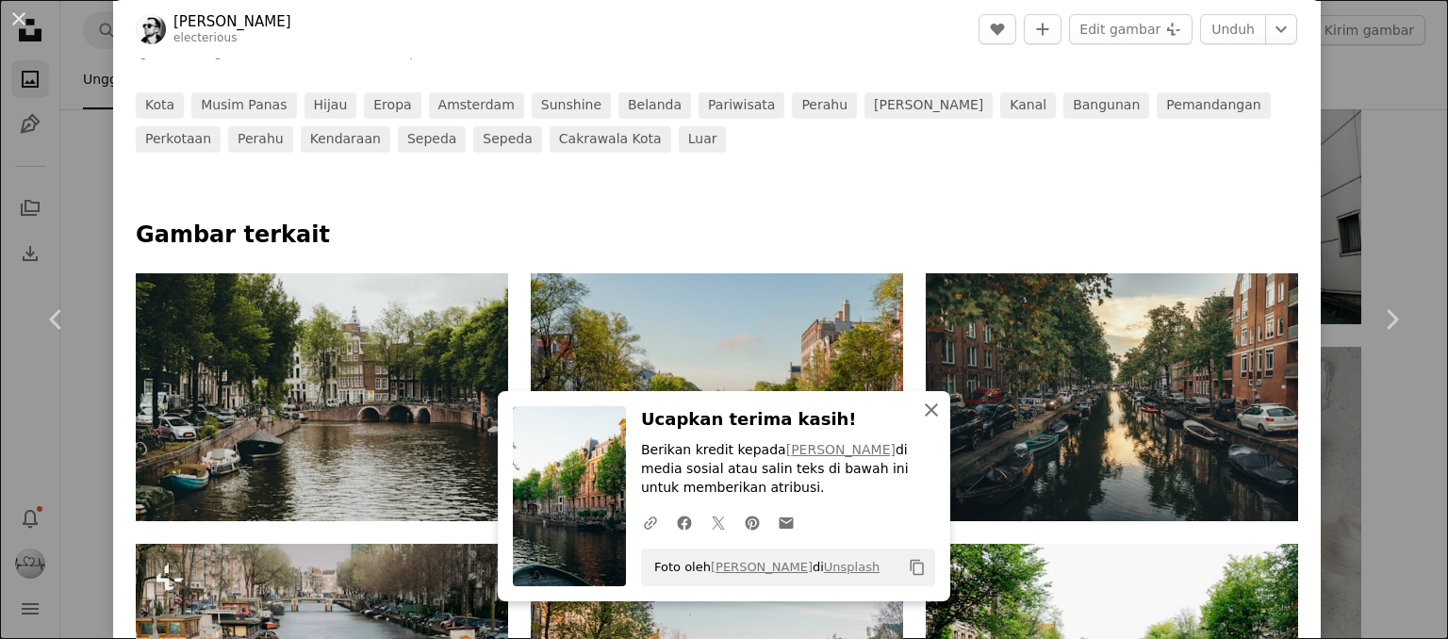
click at [920, 412] on icon "An X shape" at bounding box center [931, 410] width 23 height 23
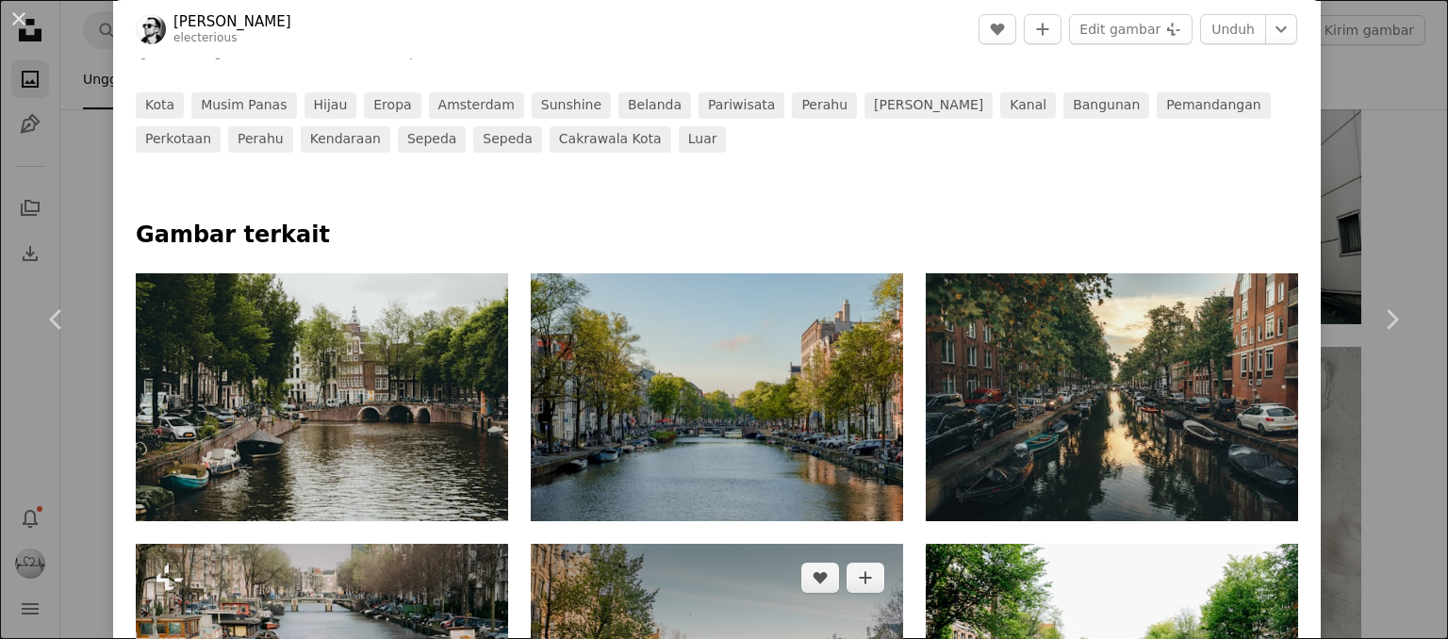
scroll to position [943, 0]
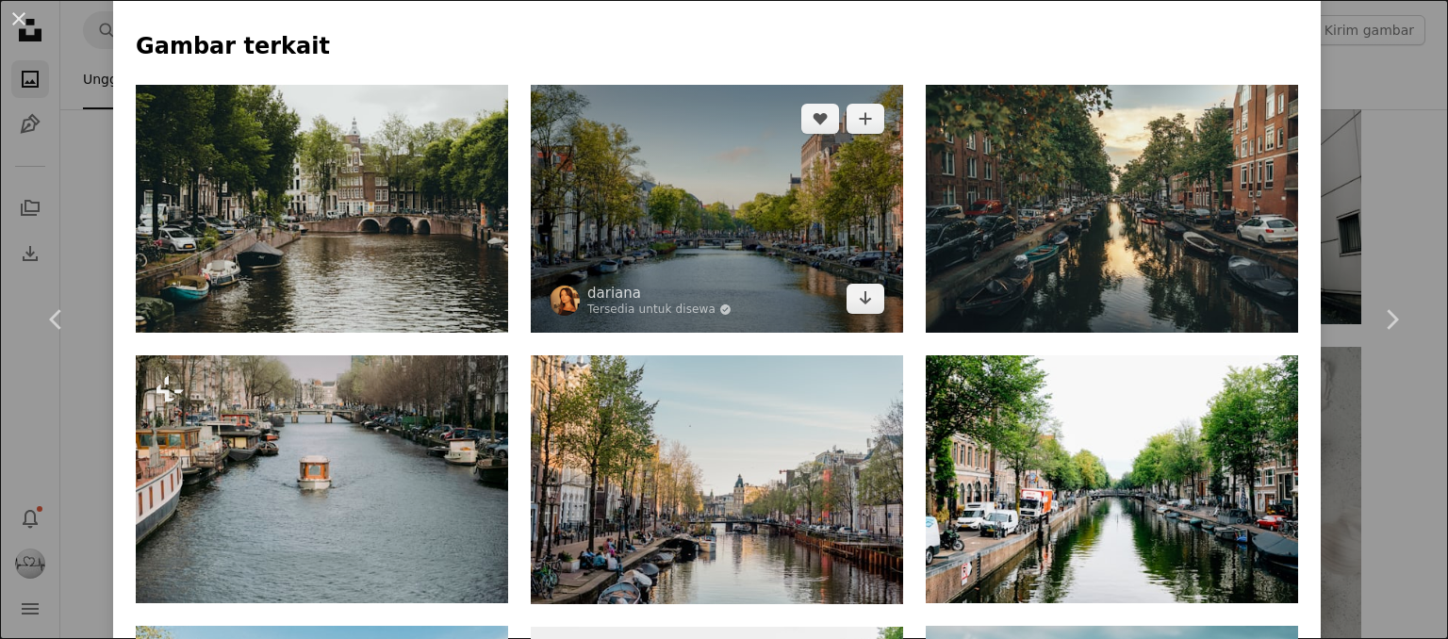
click at [754, 270] on img at bounding box center [717, 209] width 372 height 248
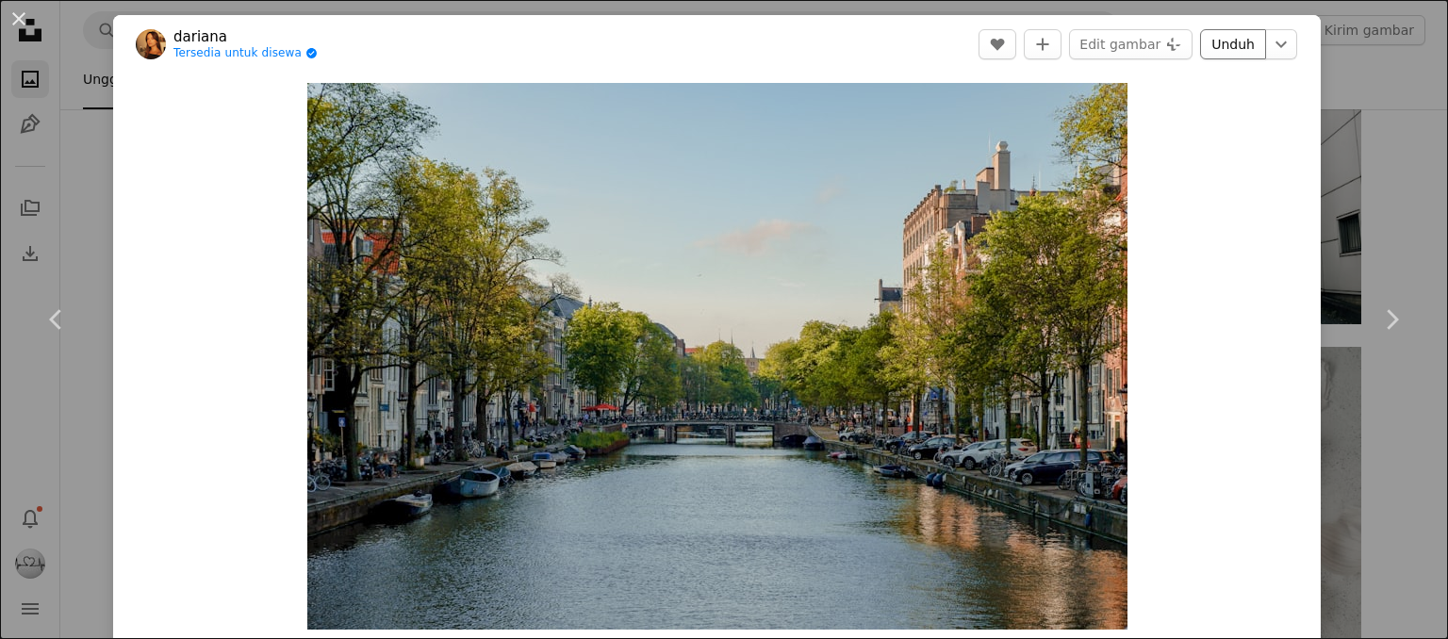
click at [1222, 45] on link "Unduh" at bounding box center [1233, 44] width 66 height 30
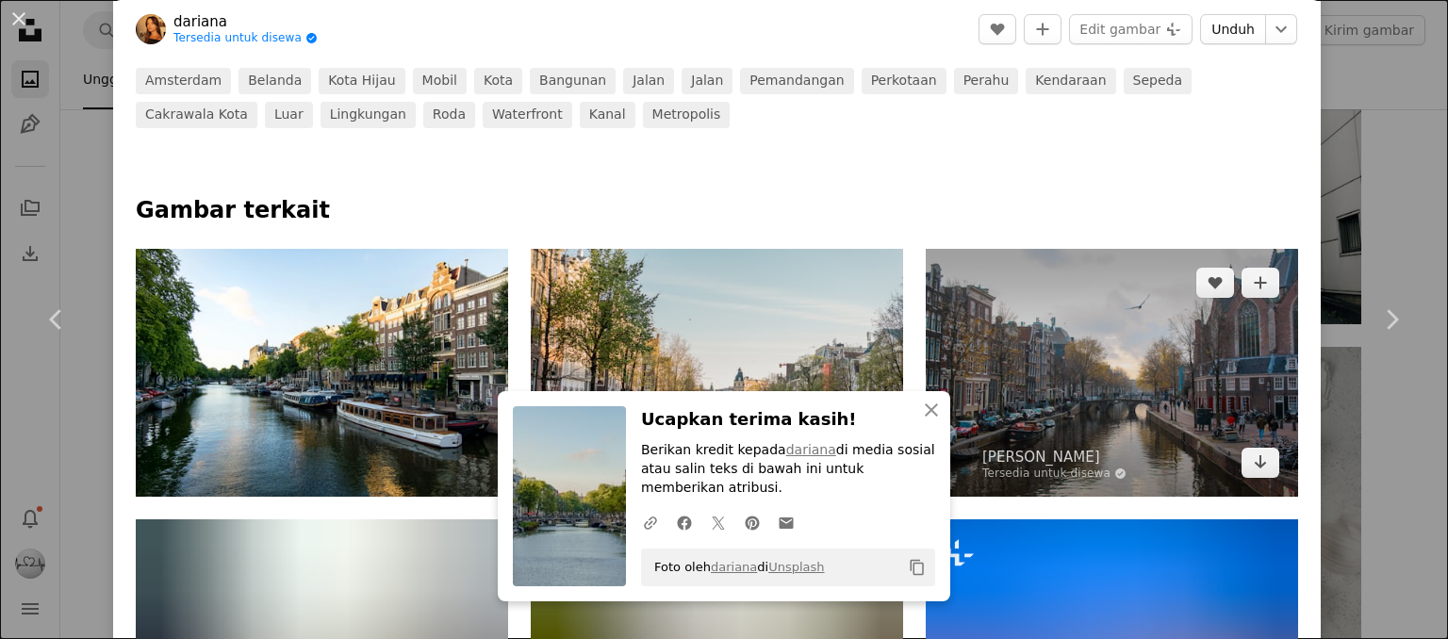
scroll to position [848, 0]
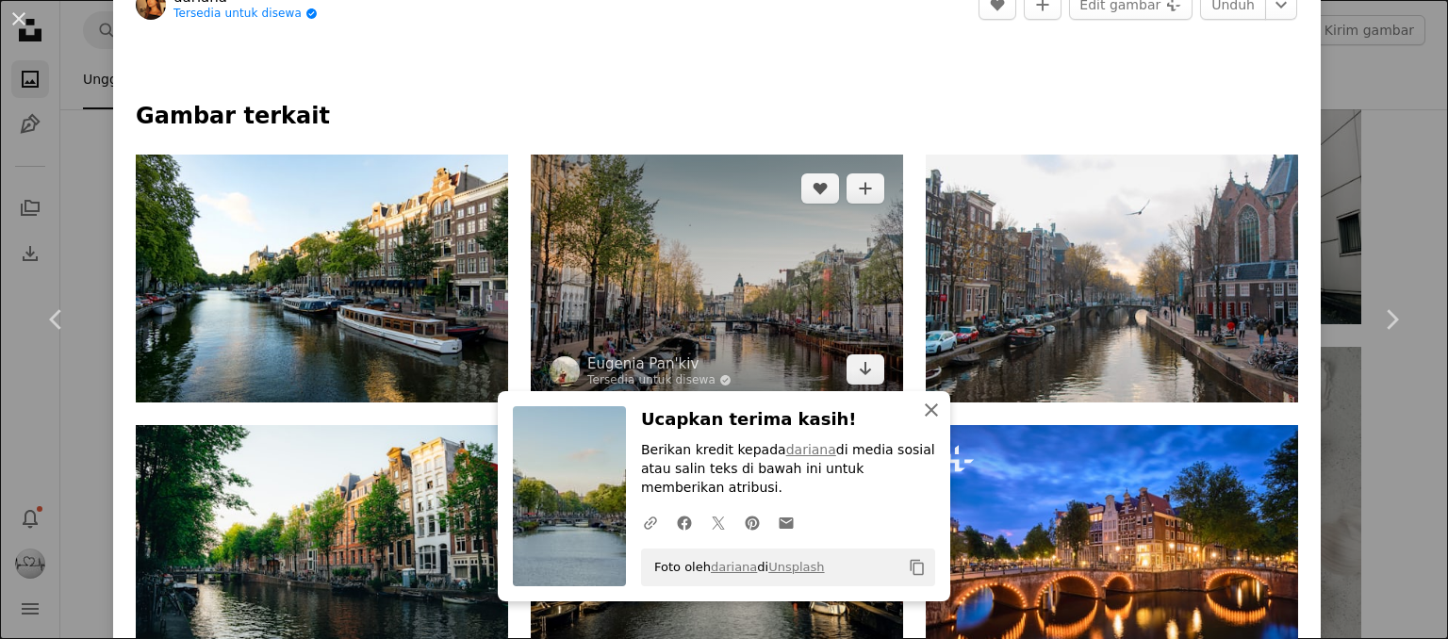
drag, startPoint x: 933, startPoint y: 420, endPoint x: 710, endPoint y: 371, distance: 228.7
click at [932, 420] on icon "An X shape" at bounding box center [931, 410] width 23 height 23
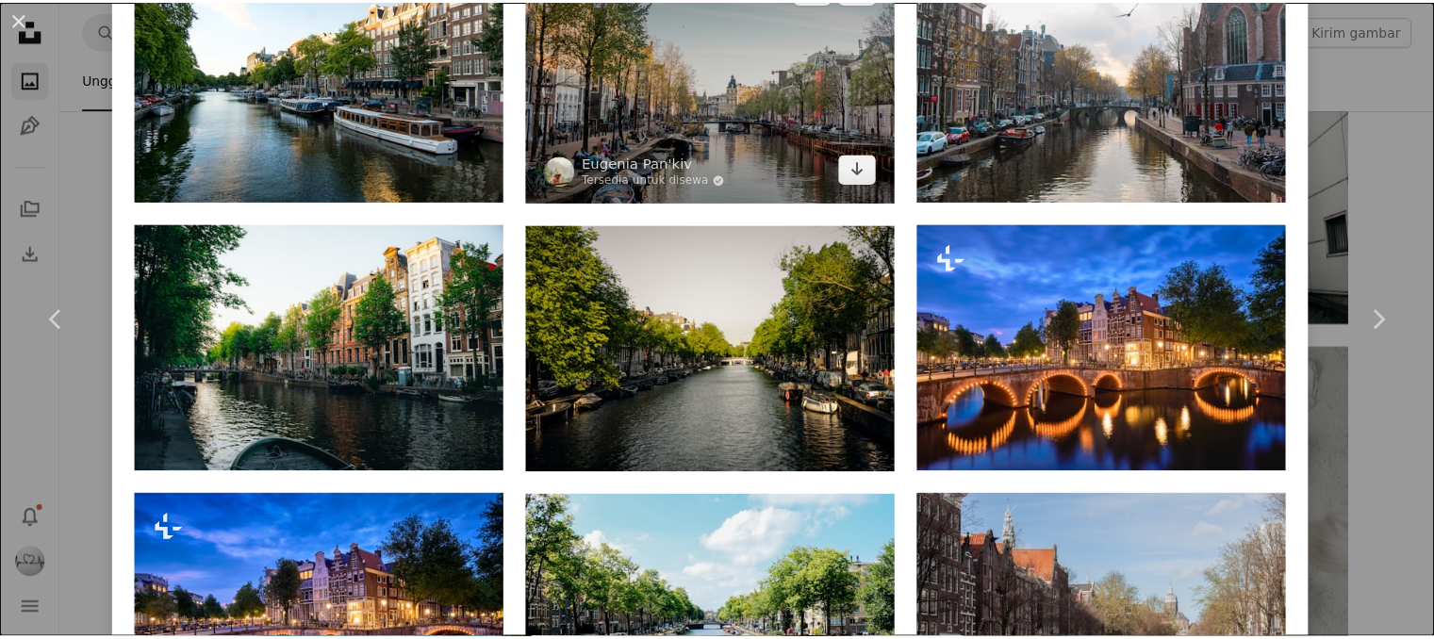
scroll to position [1320, 0]
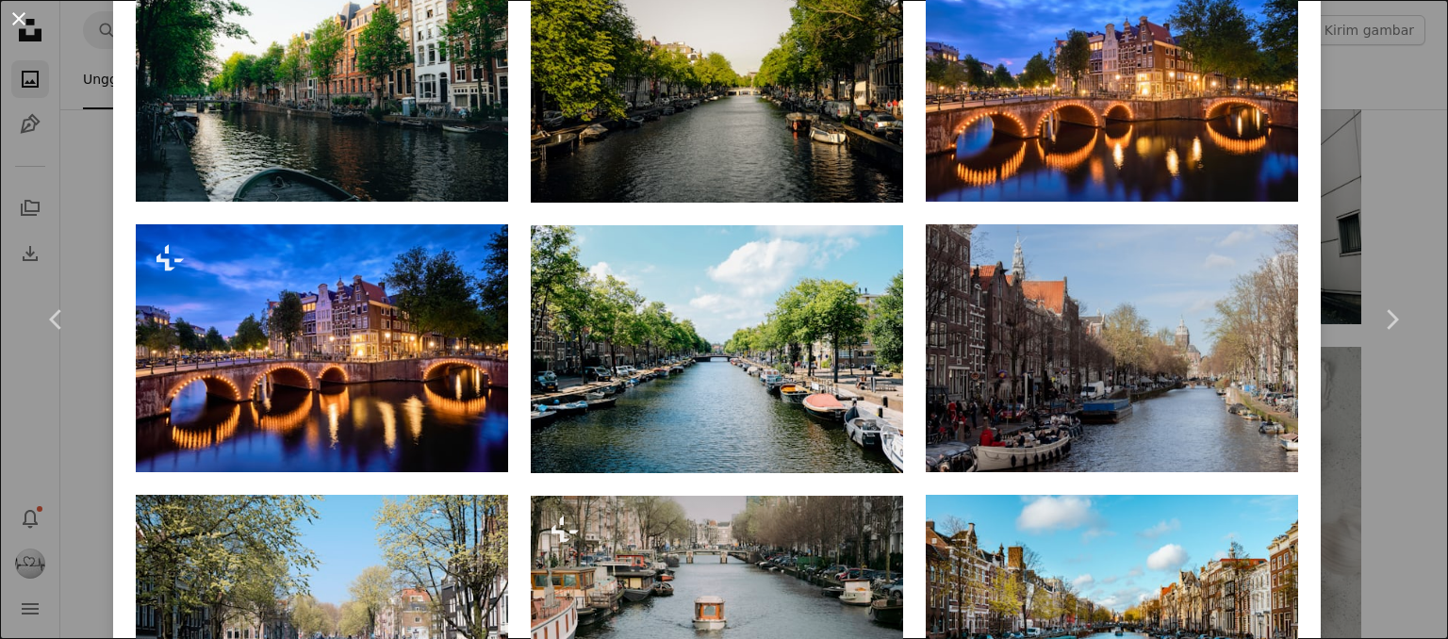
click at [15, 29] on button "An X shape" at bounding box center [19, 19] width 23 height 23
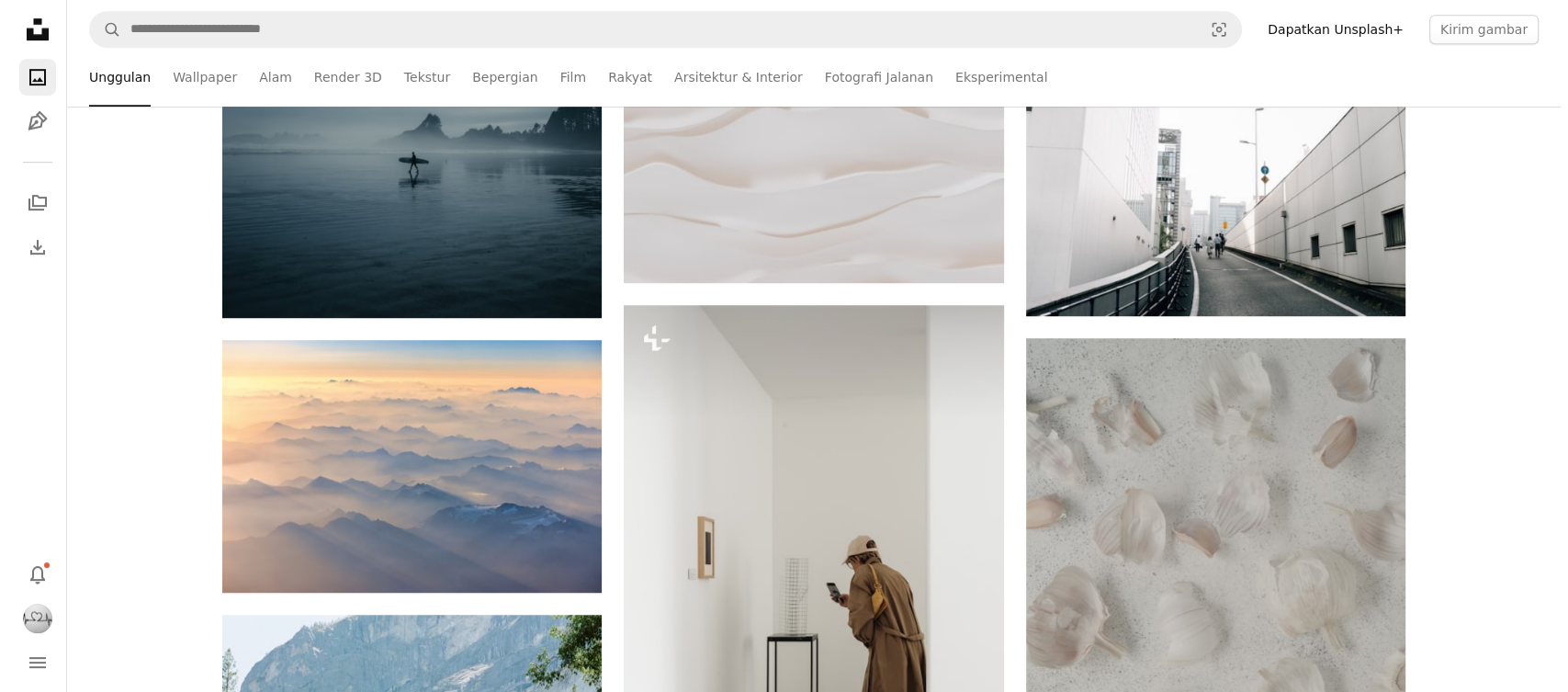
scroll to position [39641, 0]
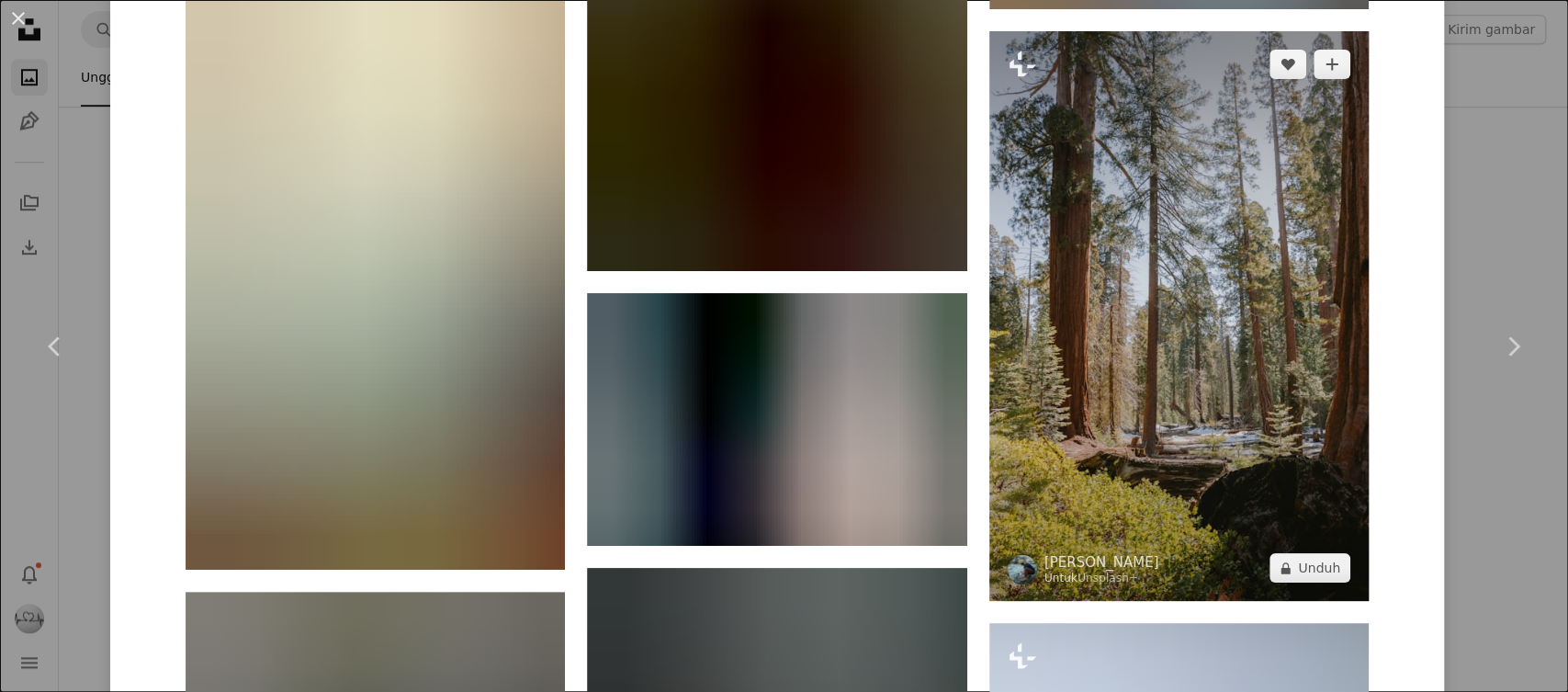
scroll to position [2756, 0]
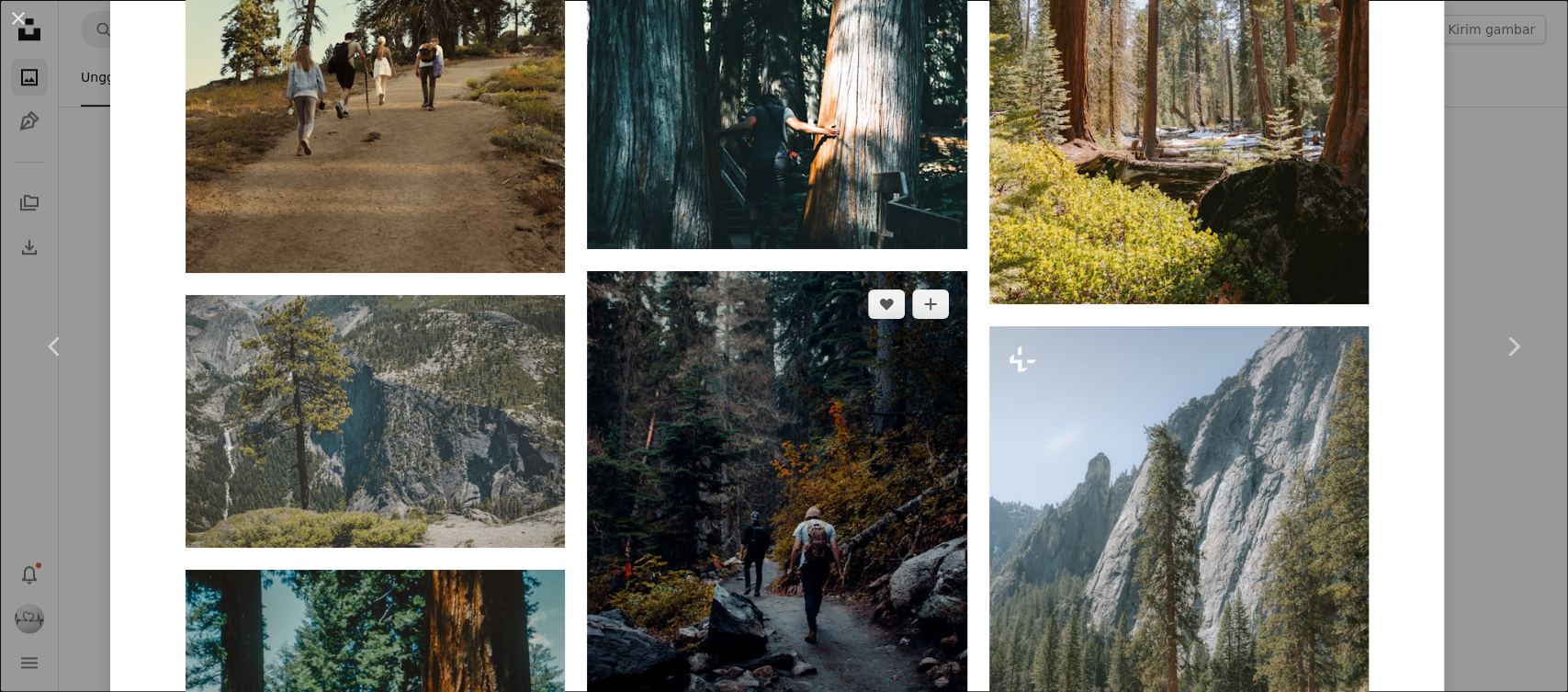
click at [856, 425] on img at bounding box center [776, 556] width 379 height 569
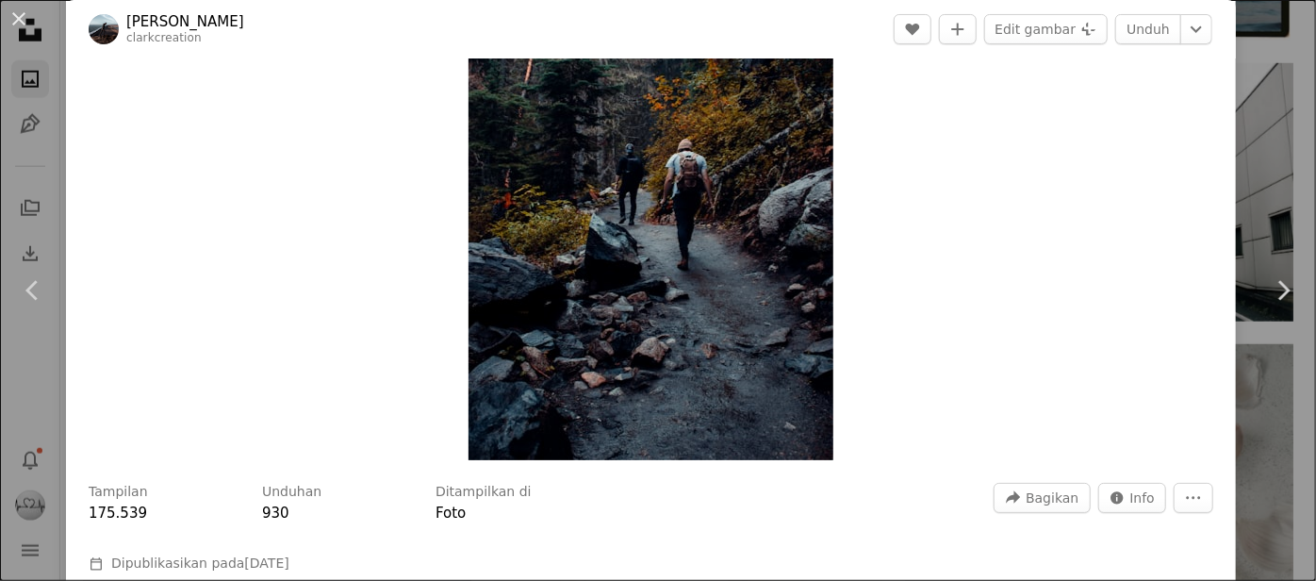
scroll to position [85, 0]
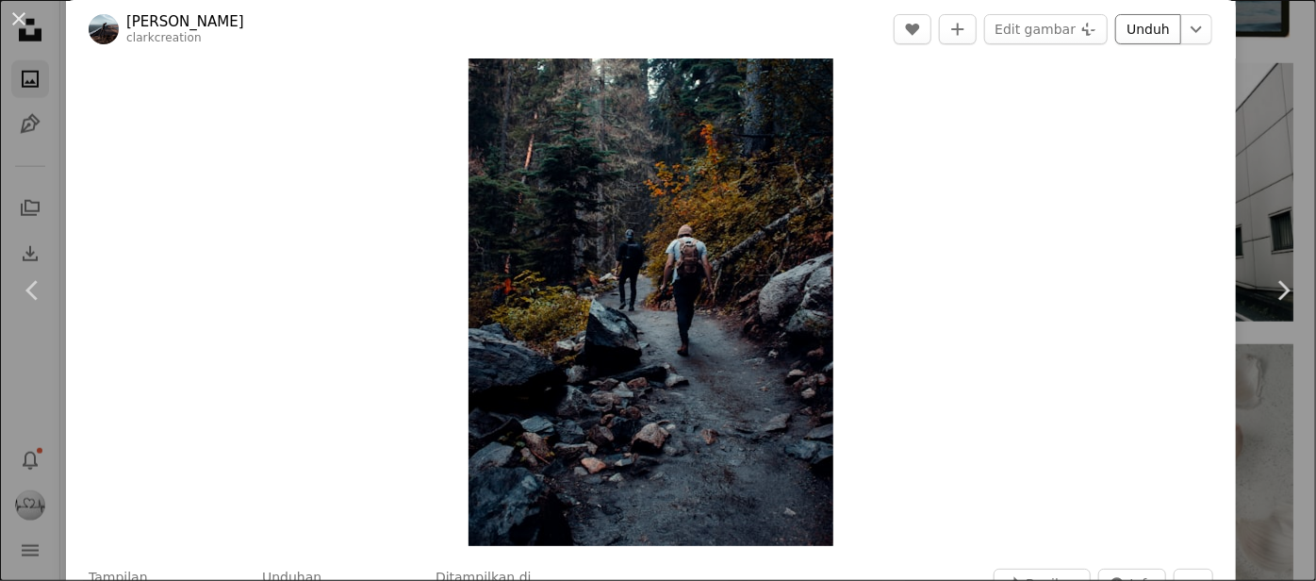
click at [1144, 30] on link "Unduh" at bounding box center [1148, 29] width 66 height 30
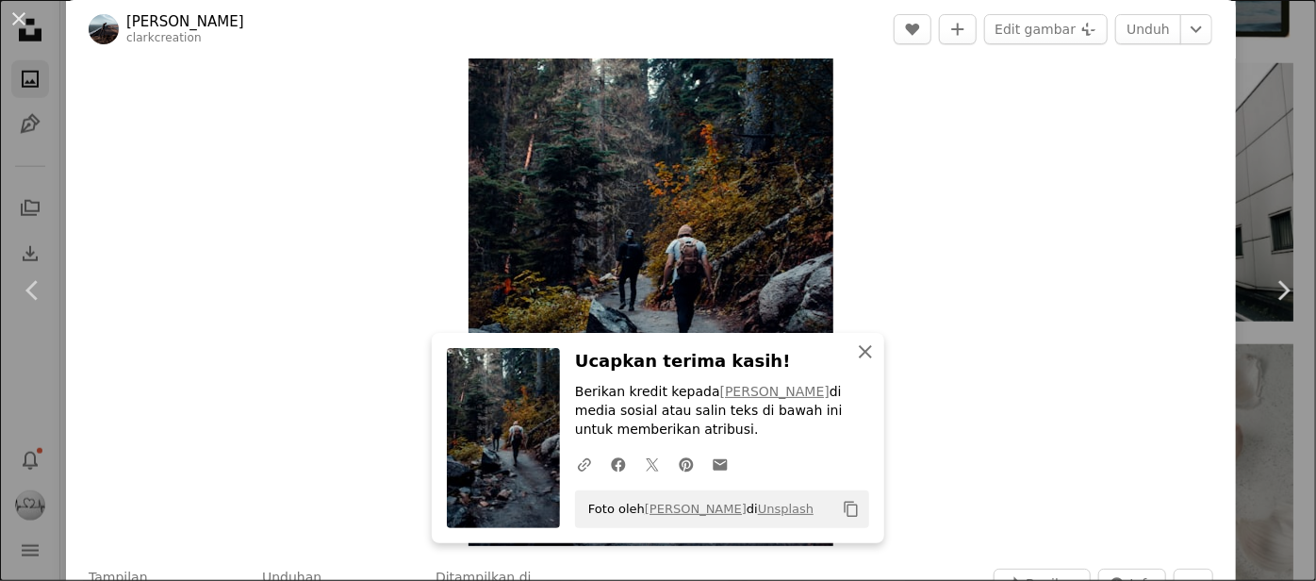
click at [869, 351] on icon "An X shape" at bounding box center [865, 351] width 23 height 23
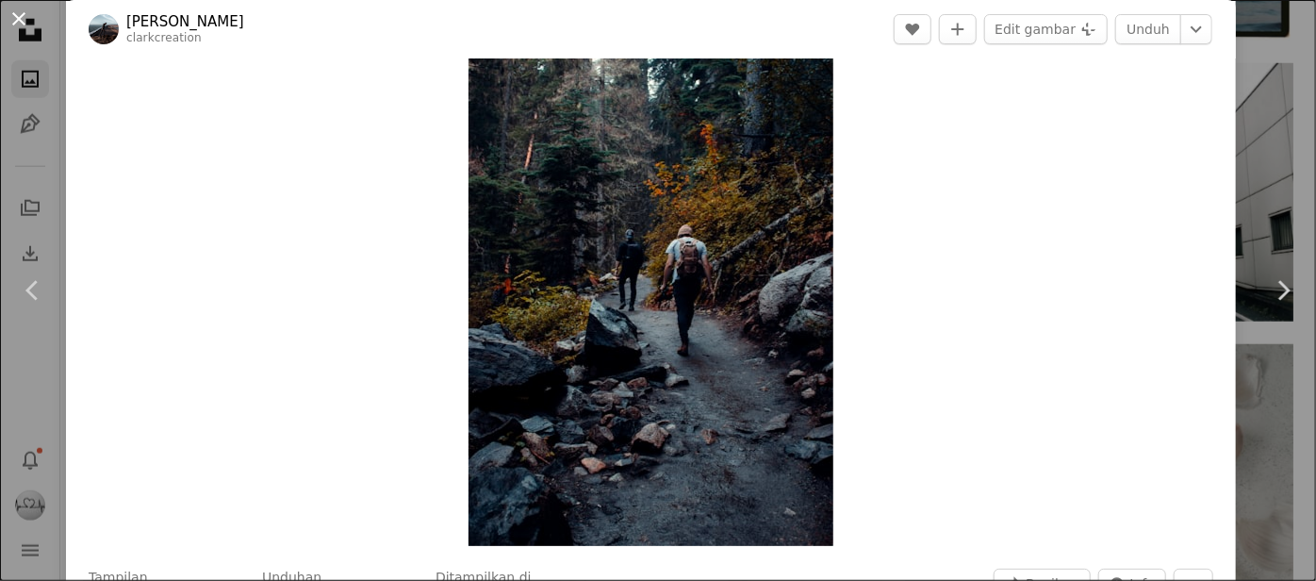
click at [30, 21] on button "An X shape" at bounding box center [19, 19] width 23 height 23
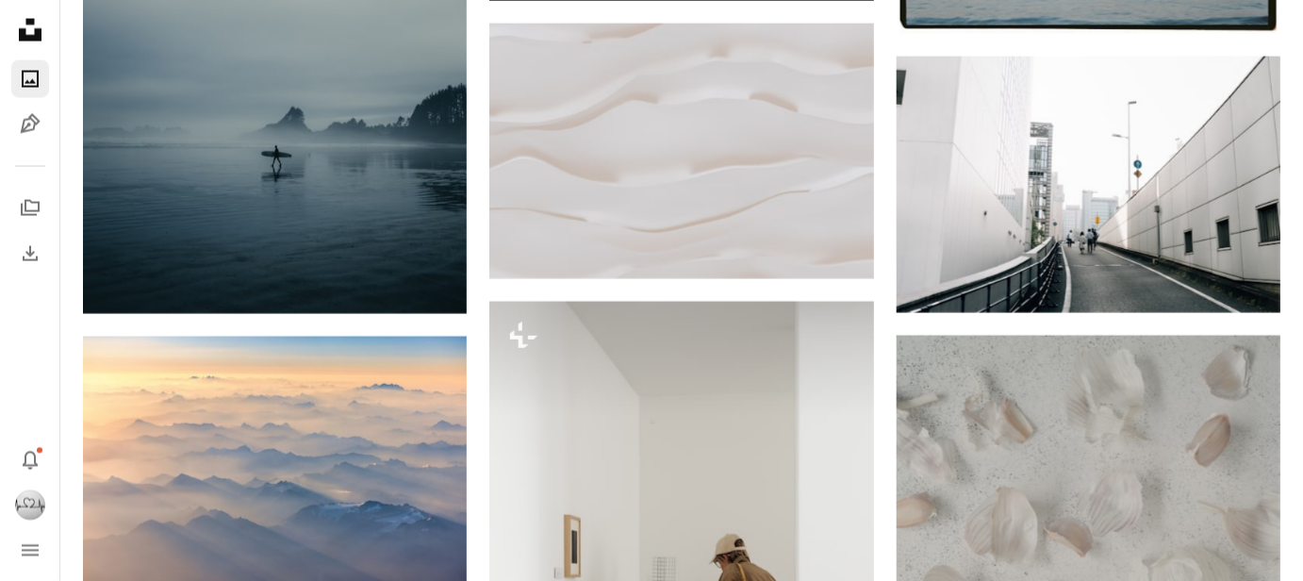
scroll to position [33877, 0]
